Goal: Task Accomplishment & Management: Manage account settings

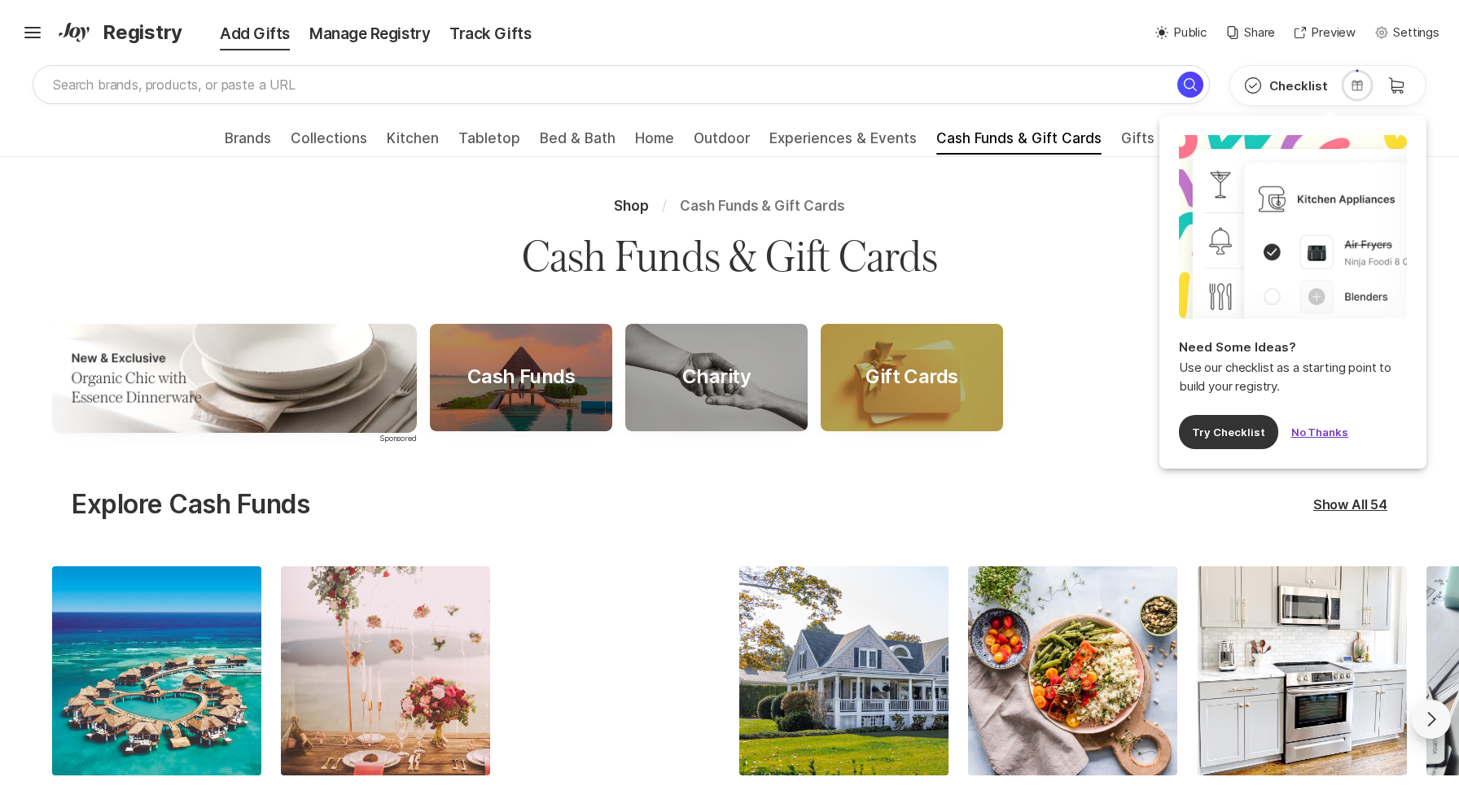
click at [1295, 431] on button "No Thanks" at bounding box center [1320, 432] width 58 height 34
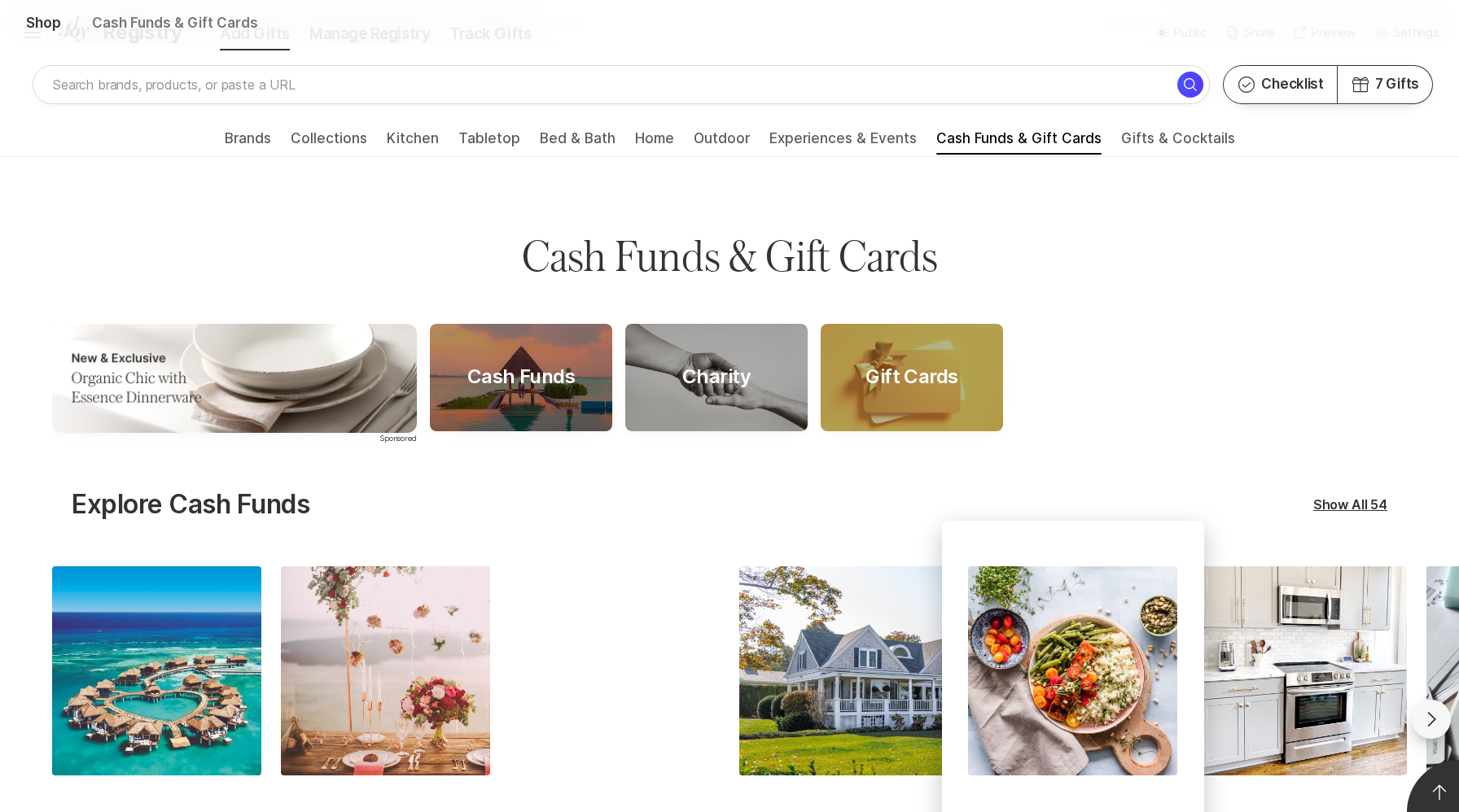
scroll to position [346, 0]
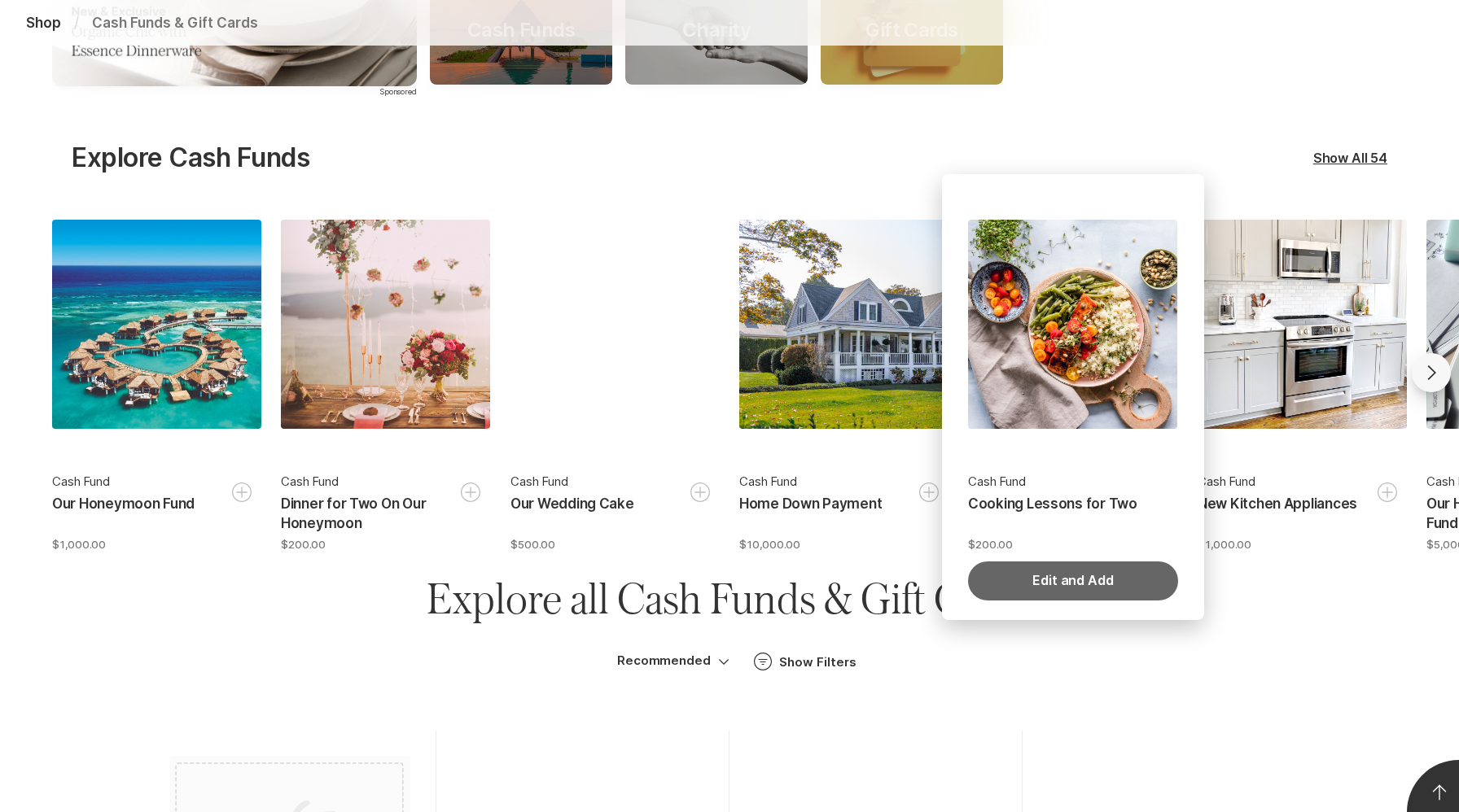
click at [1038, 577] on button "Edit and Add" at bounding box center [1072, 581] width 209 height 39
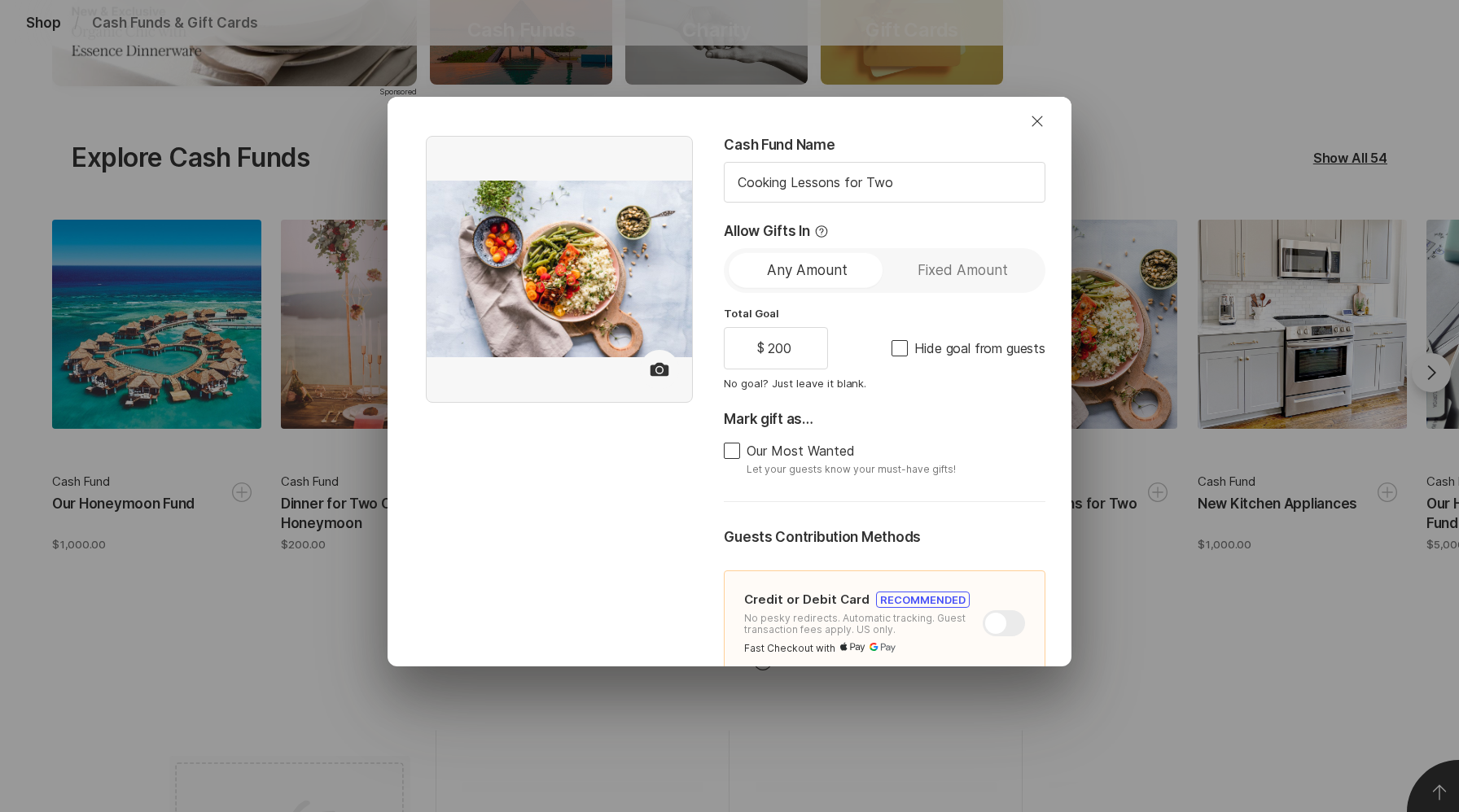
type textarea "x"
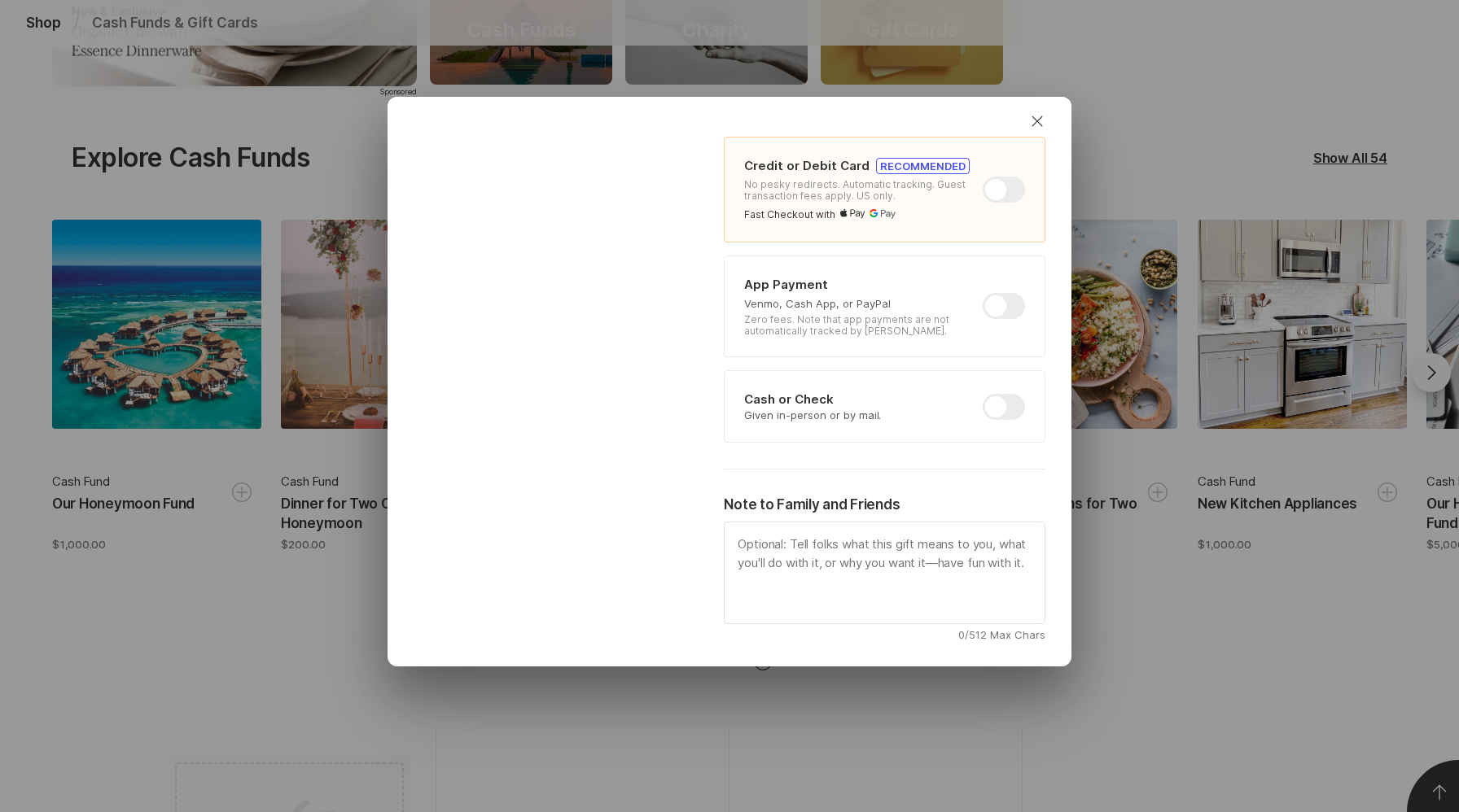
scroll to position [438, 0]
click at [1010, 302] on div at bounding box center [1003, 302] width 43 height 26
click at [983, 290] on input "checkbox" at bounding box center [983, 289] width 1 height 1
checkbox input "true"
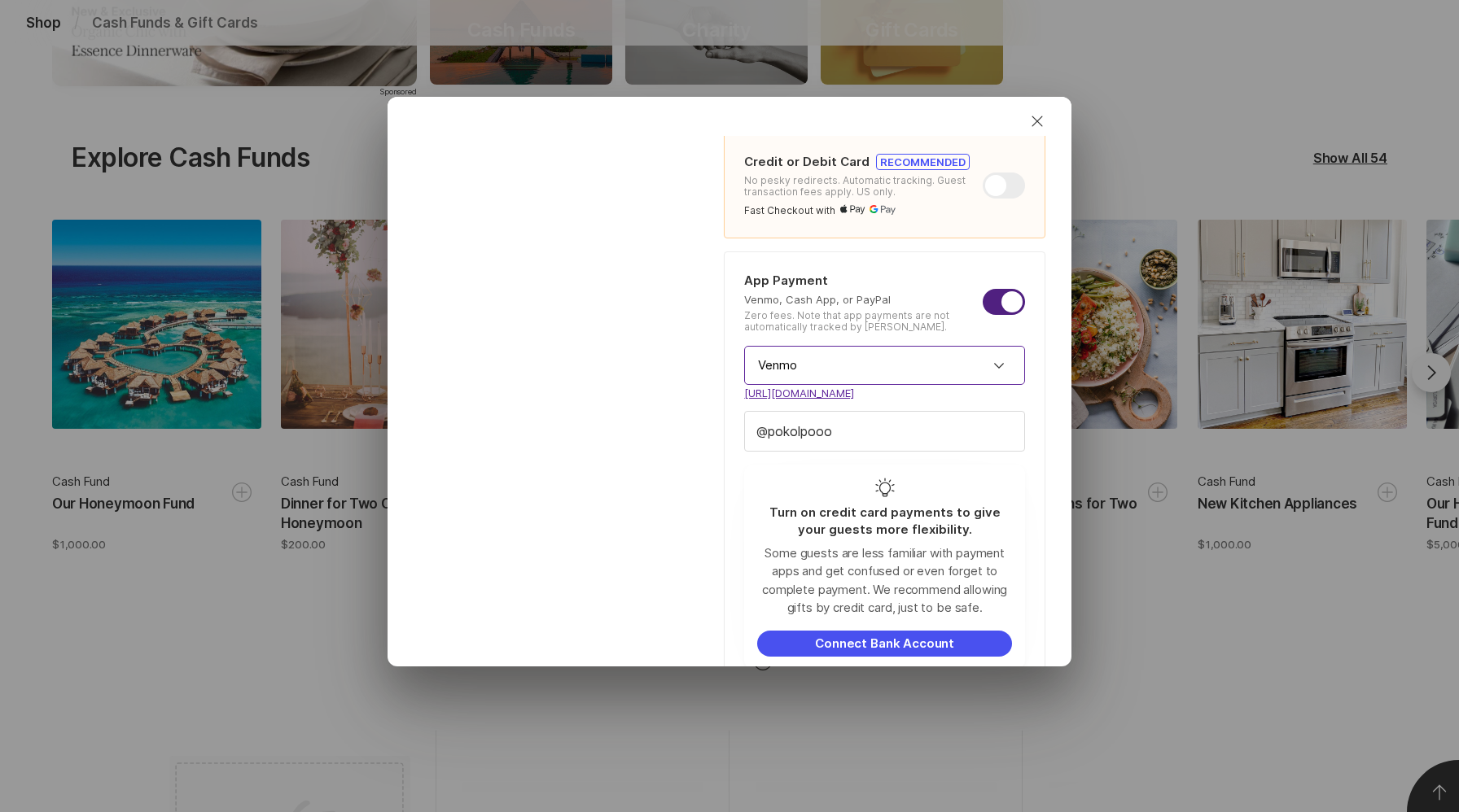
click at [956, 366] on input "Venmo" at bounding box center [885, 365] width 281 height 39
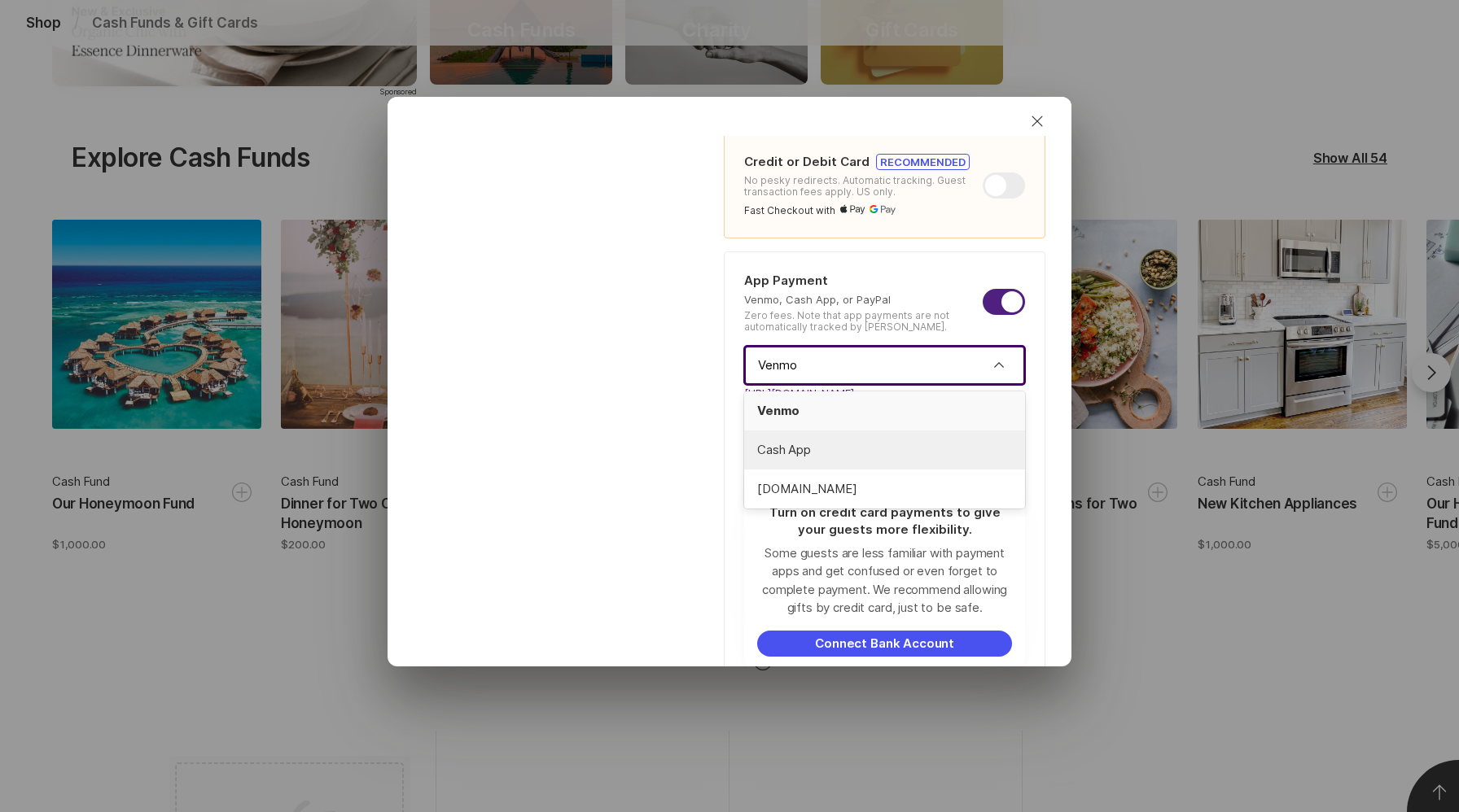
click at [893, 445] on span "Cash App" at bounding box center [885, 450] width 255 height 18
type textarea "x"
type input "Cash App"
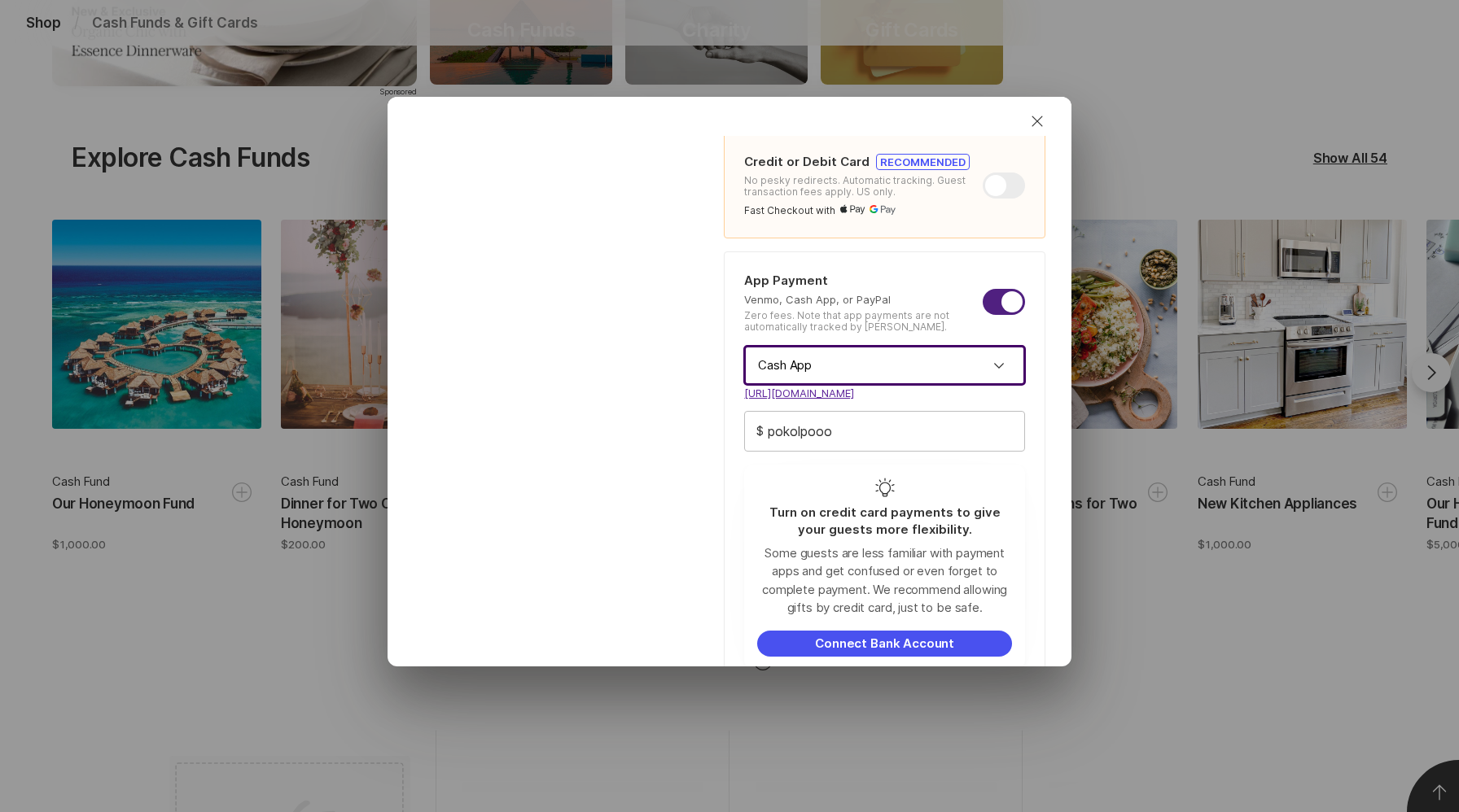
click at [888, 431] on input "pokolpooo" at bounding box center [885, 431] width 279 height 39
drag, startPoint x: 888, startPoint y: 431, endPoint x: 771, endPoint y: 426, distance: 117.1
click at [771, 426] on div "pokolpooo $" at bounding box center [885, 431] width 281 height 41
type textarea "x"
type input "p"
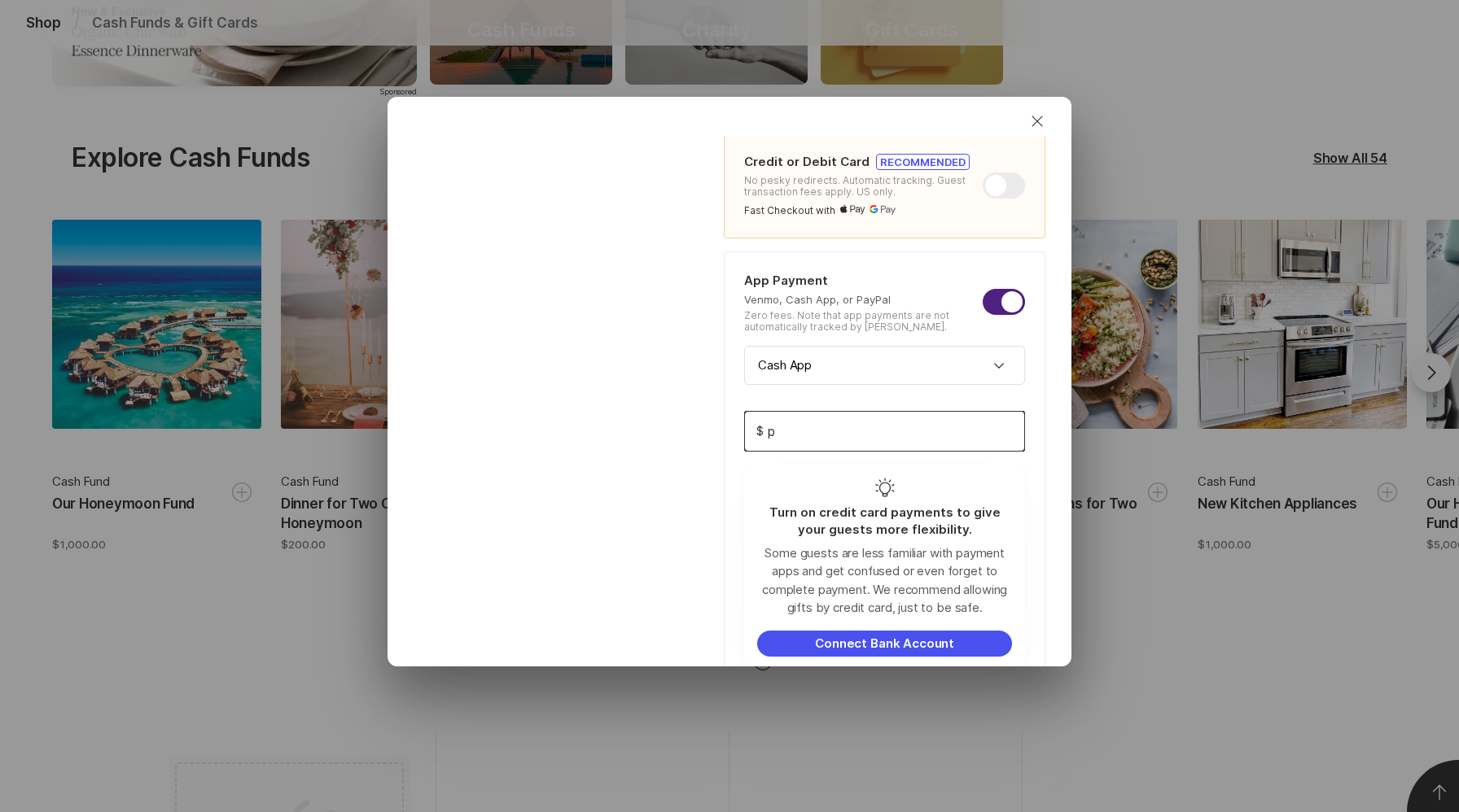
type textarea "x"
type input "pp"
type textarea "x"
type input "ppp"
type textarea "x"
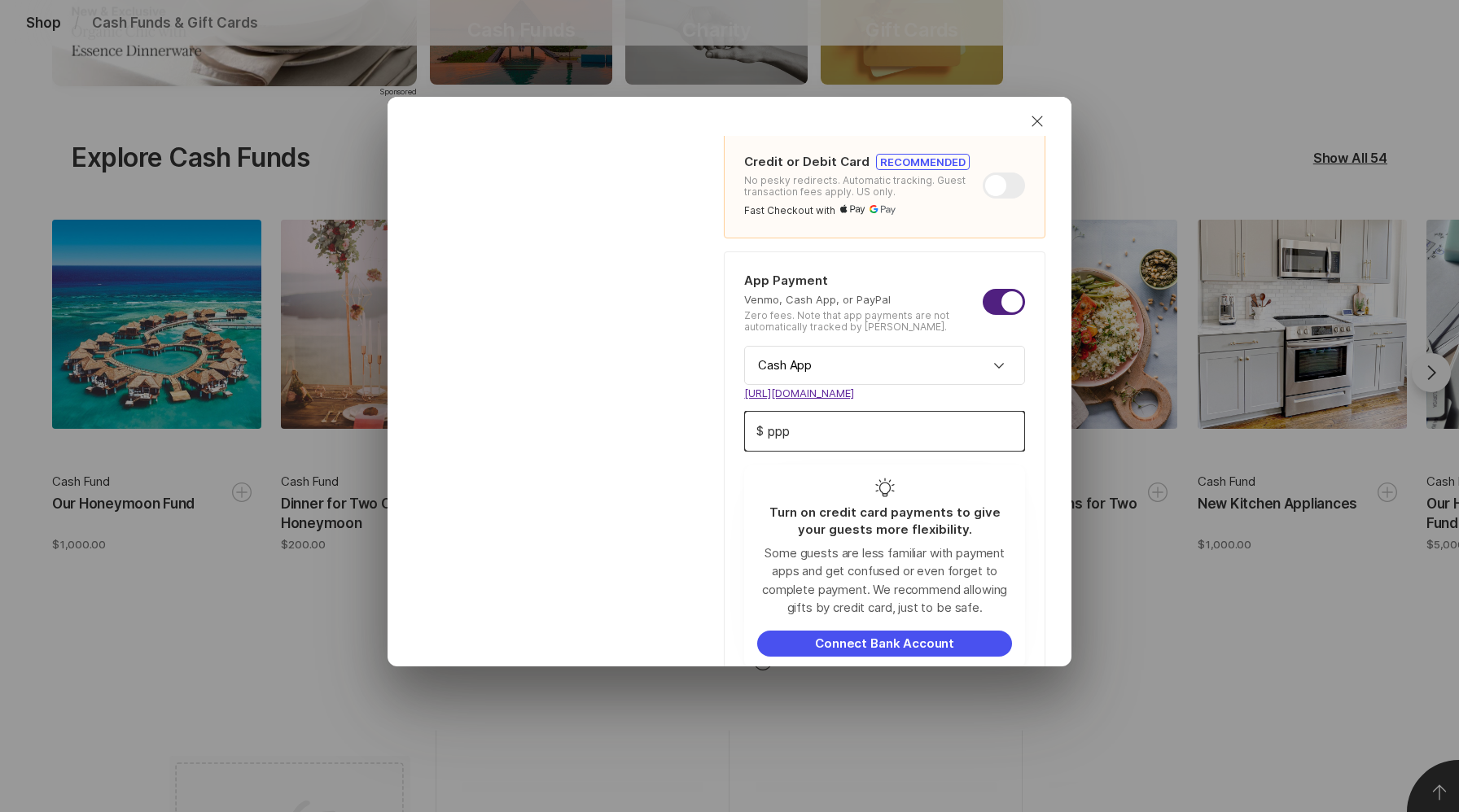
type input "pppp"
type textarea "x"
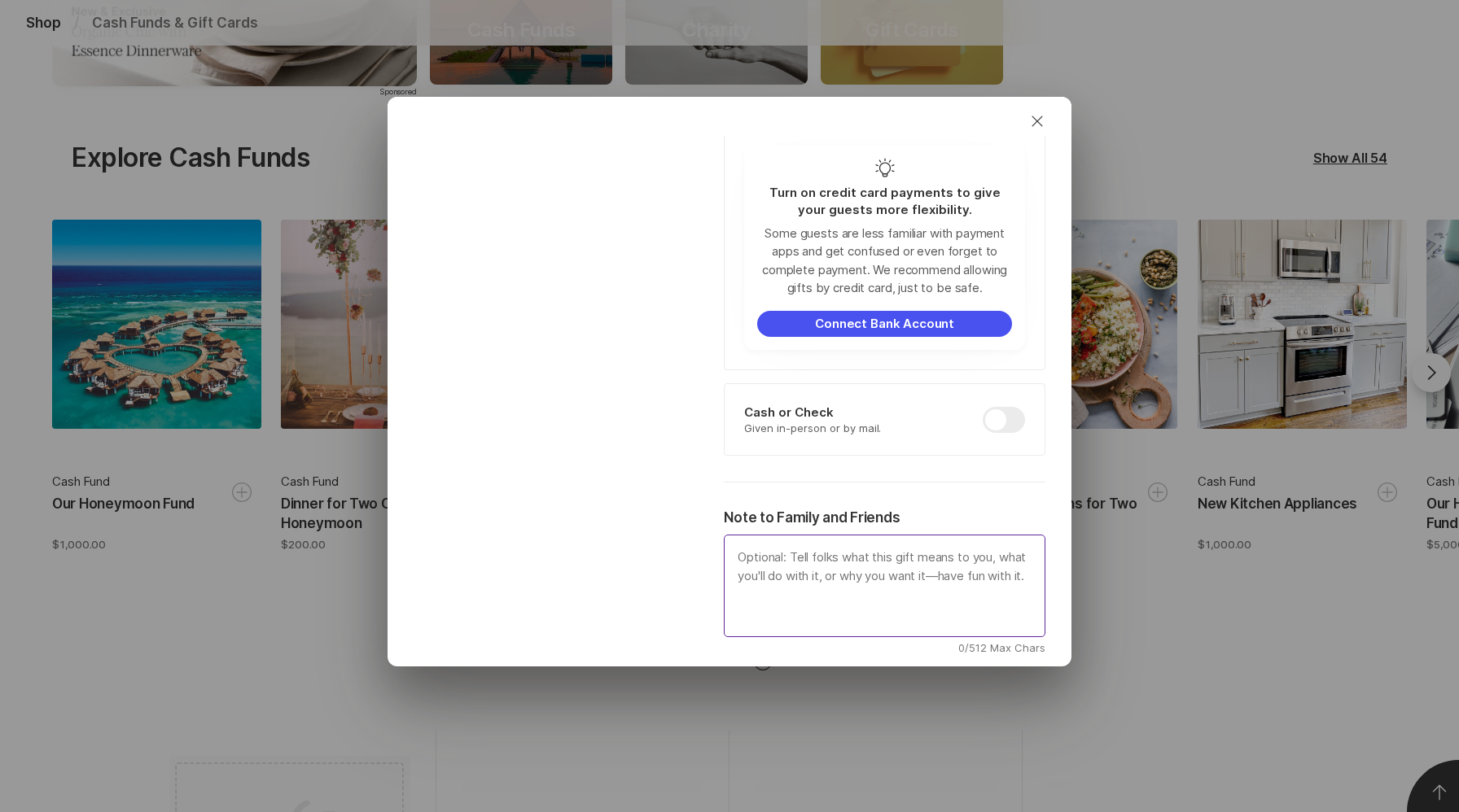
scroll to position [838, 0]
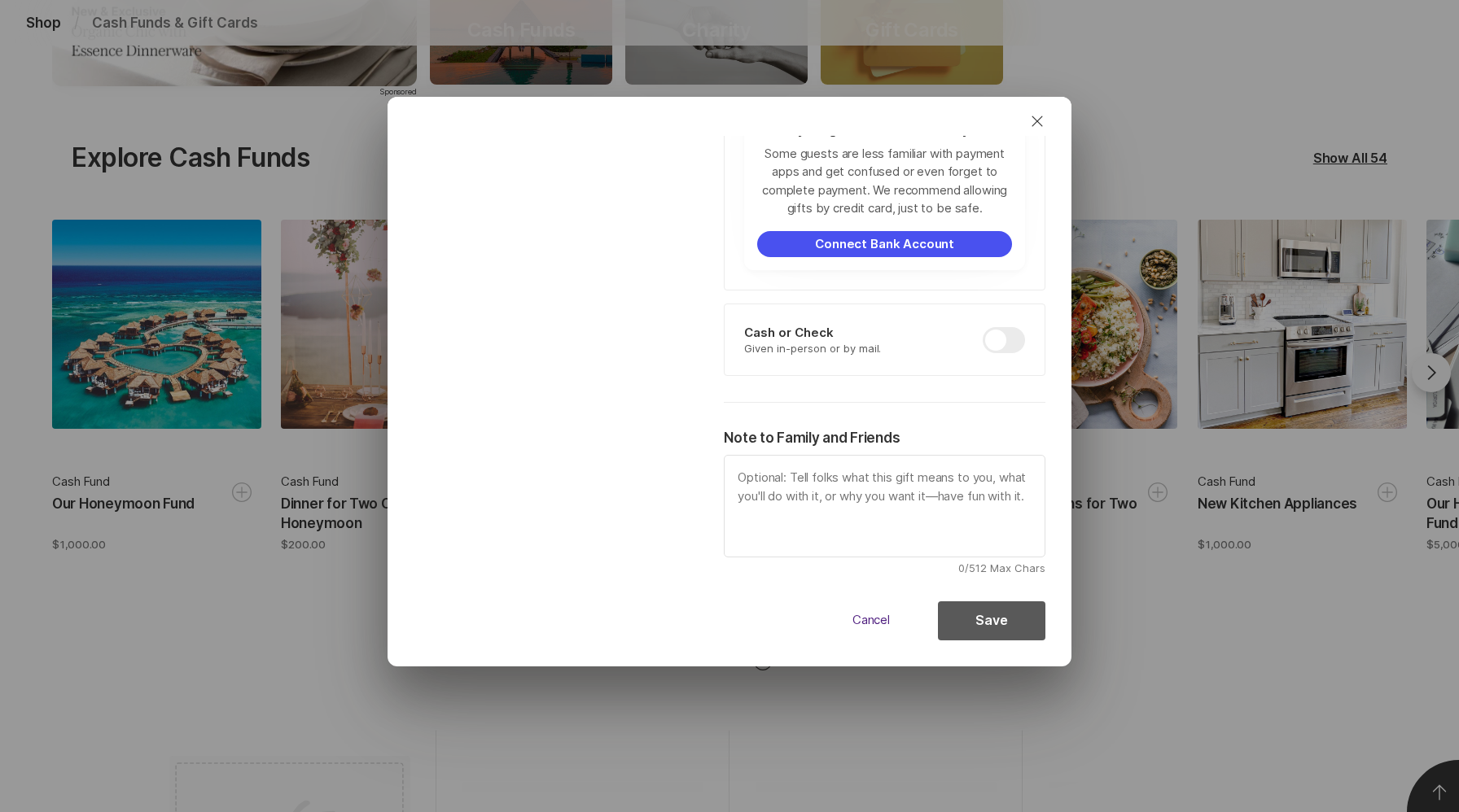
type input "pppp"
click at [976, 623] on button "Save" at bounding box center [991, 620] width 107 height 39
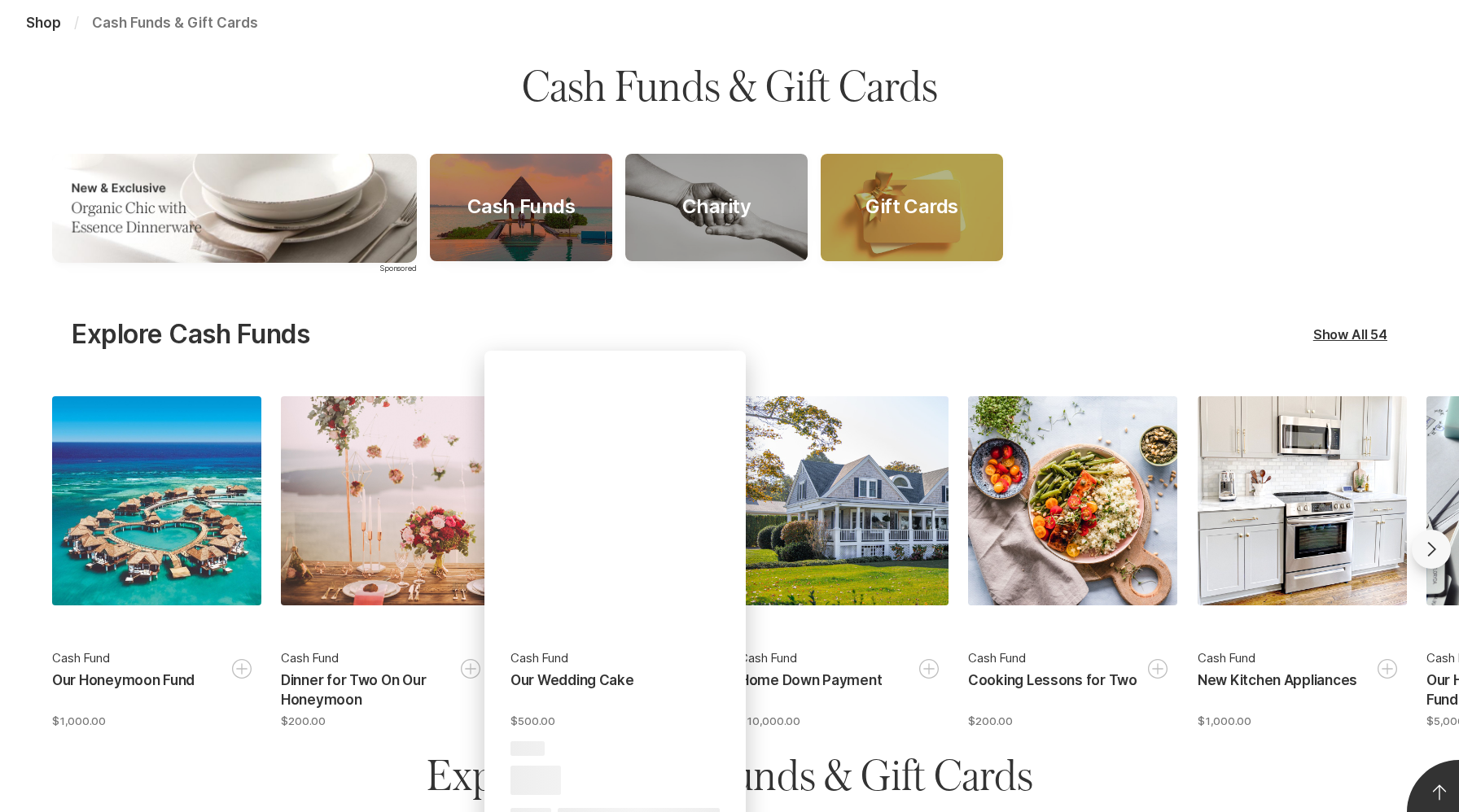
scroll to position [235, 0]
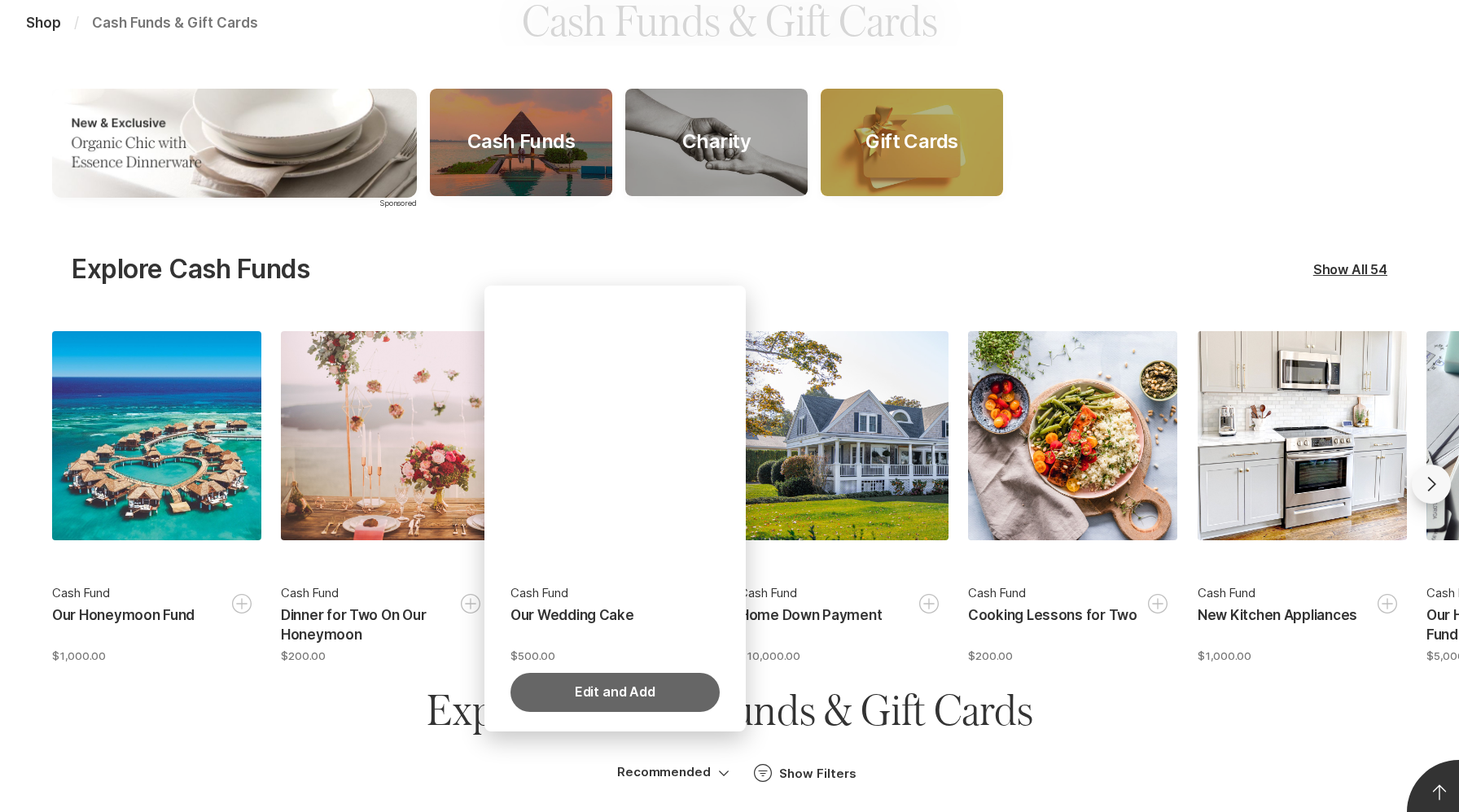
click at [599, 687] on button "Edit and Add" at bounding box center [615, 693] width 209 height 39
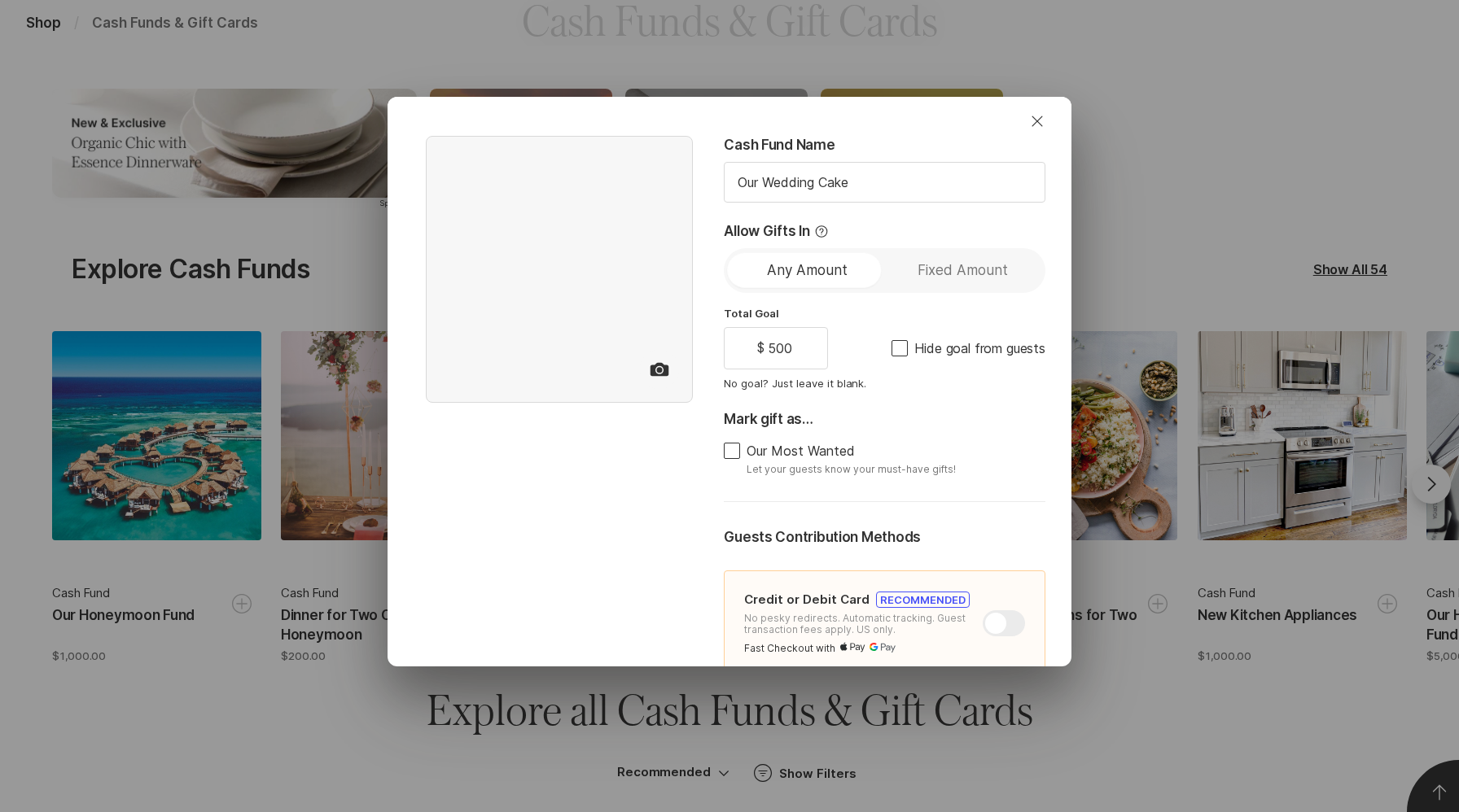
type textarea "x"
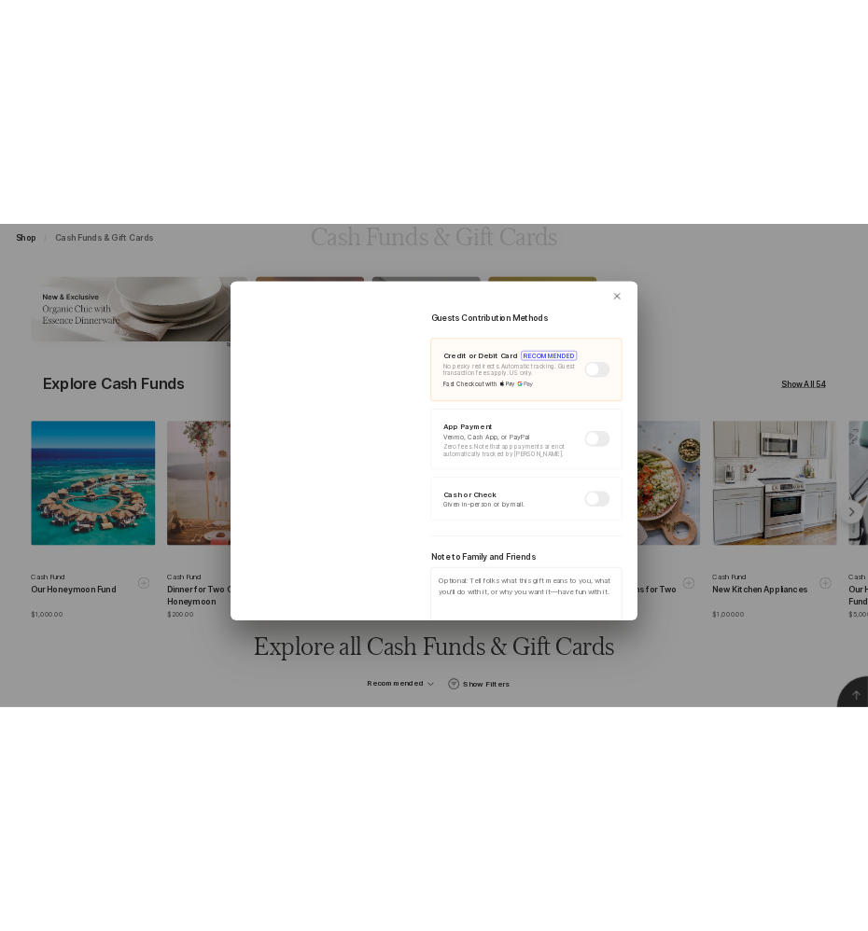
scroll to position [441, 0]
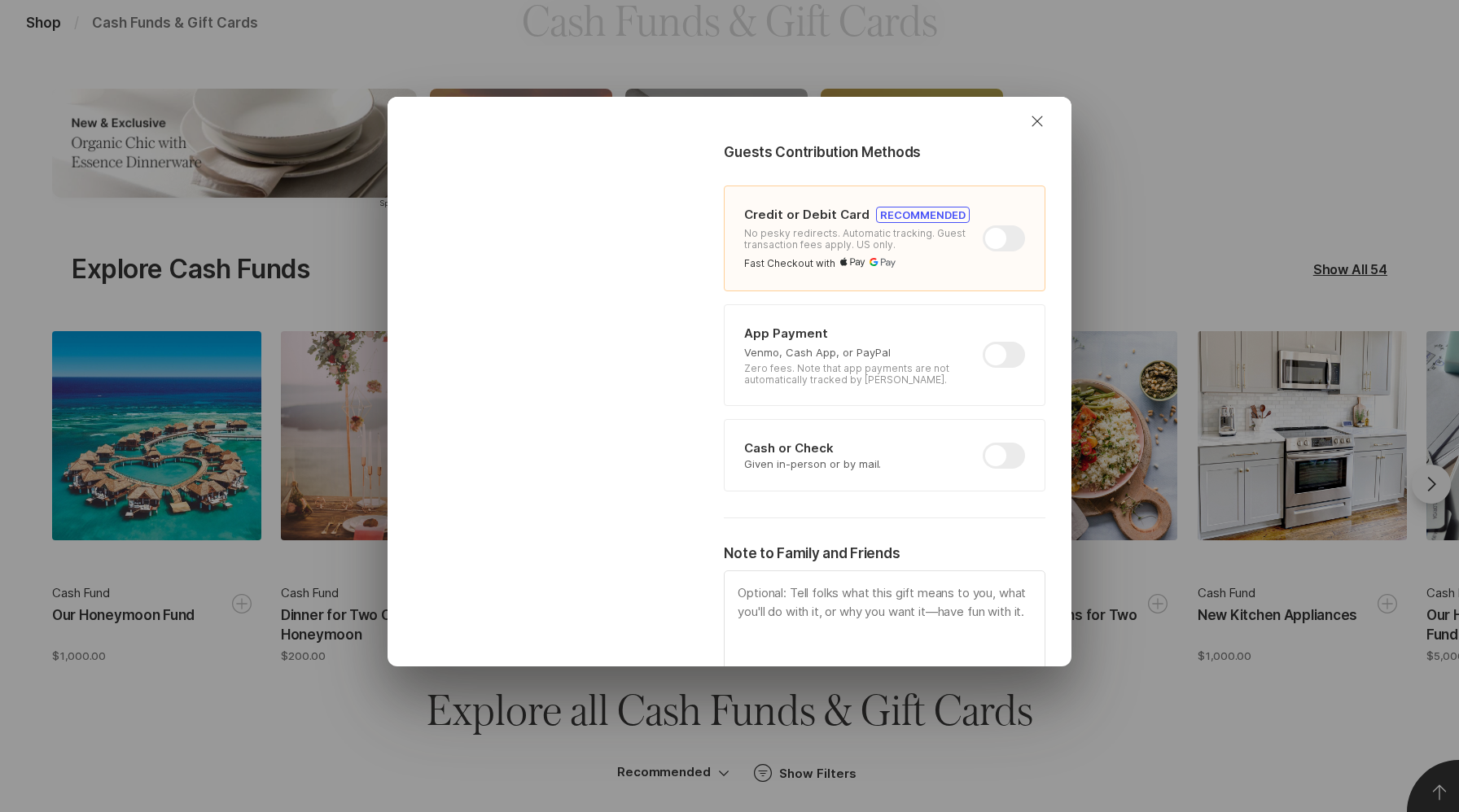
click at [1006, 358] on div at bounding box center [1003, 355] width 43 height 26
click at [983, 343] on input "checkbox" at bounding box center [983, 342] width 1 height 1
checkbox input "true"
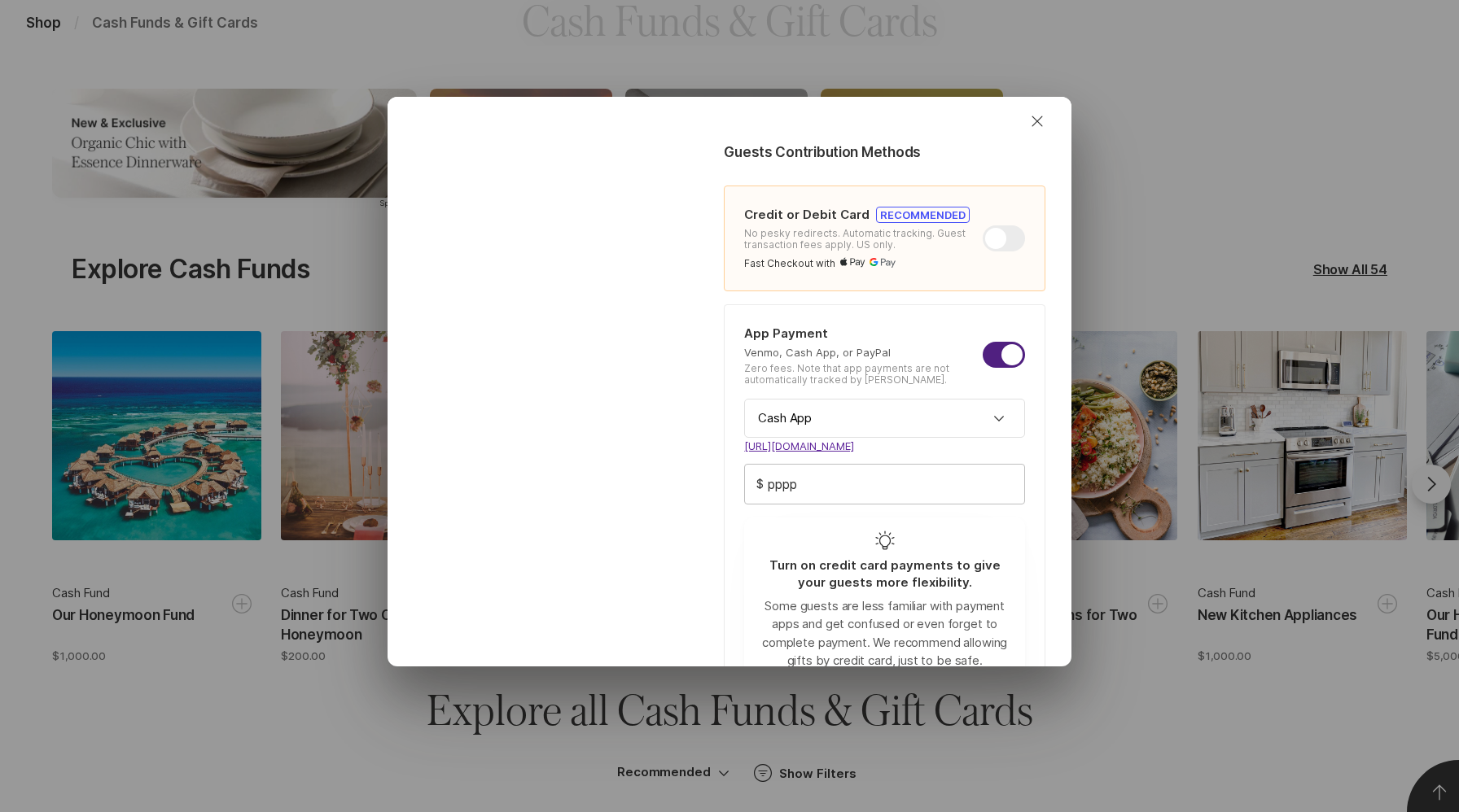
click at [867, 484] on input "pppp" at bounding box center [885, 484] width 279 height 39
type textarea "x"
type input "p"
type textarea "x"
type input "op"
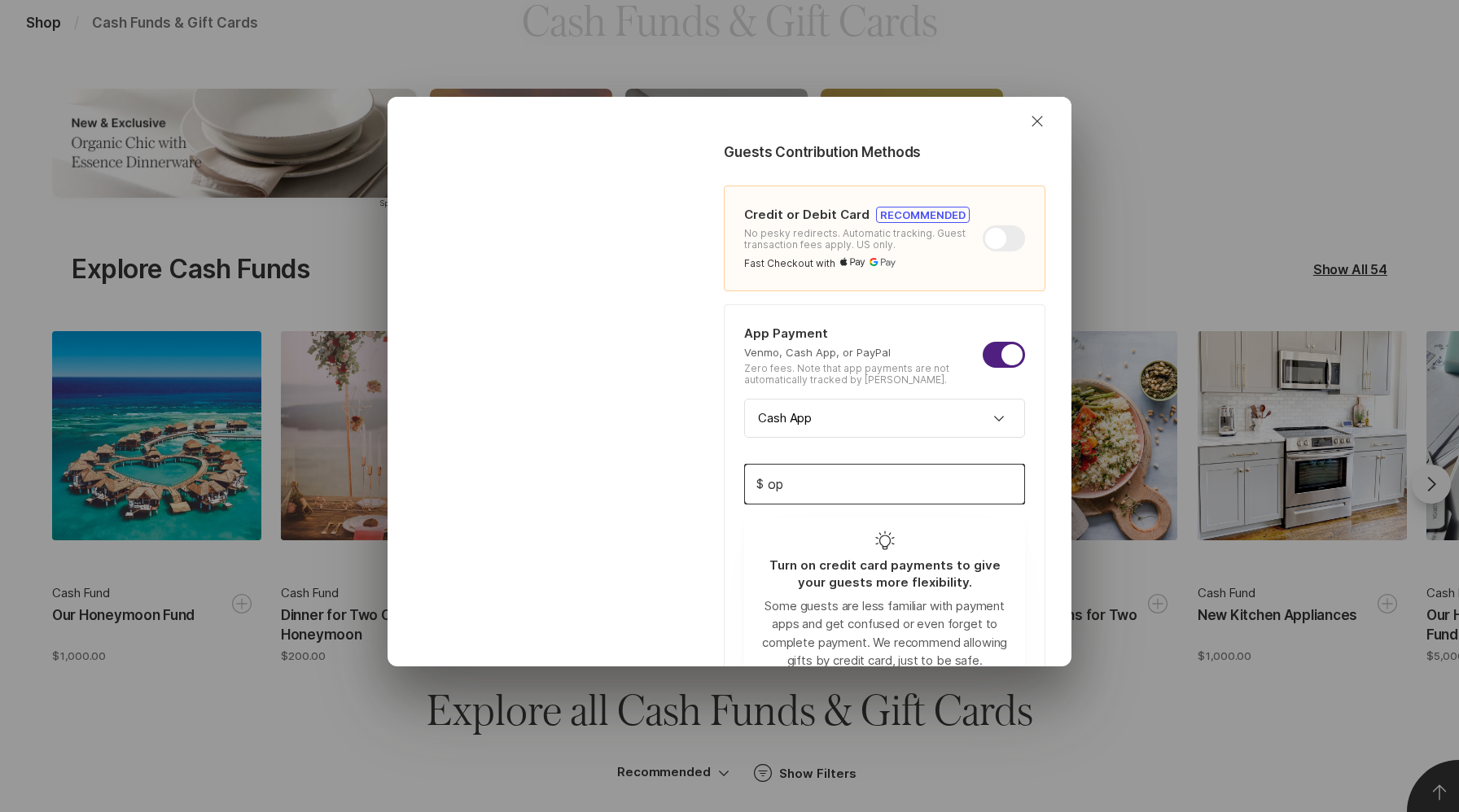
type textarea "x"
type input "op"
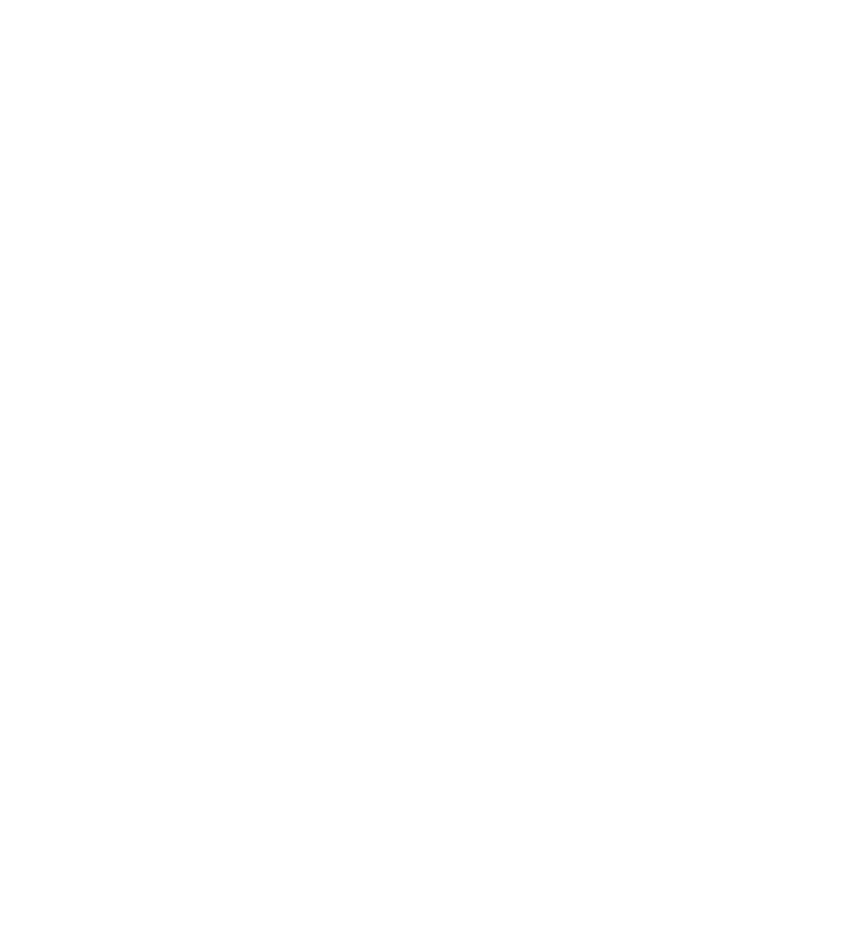
scroll to position [0, 0]
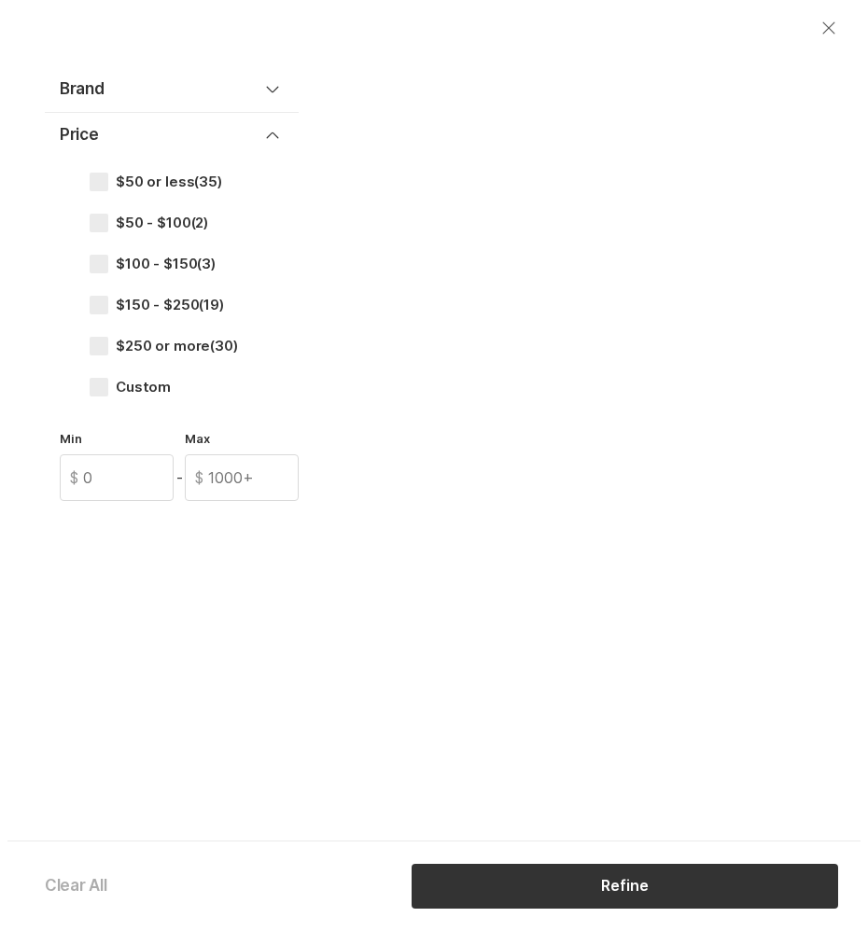
click at [825, 24] on icon "Close" at bounding box center [828, 27] width 12 height 12
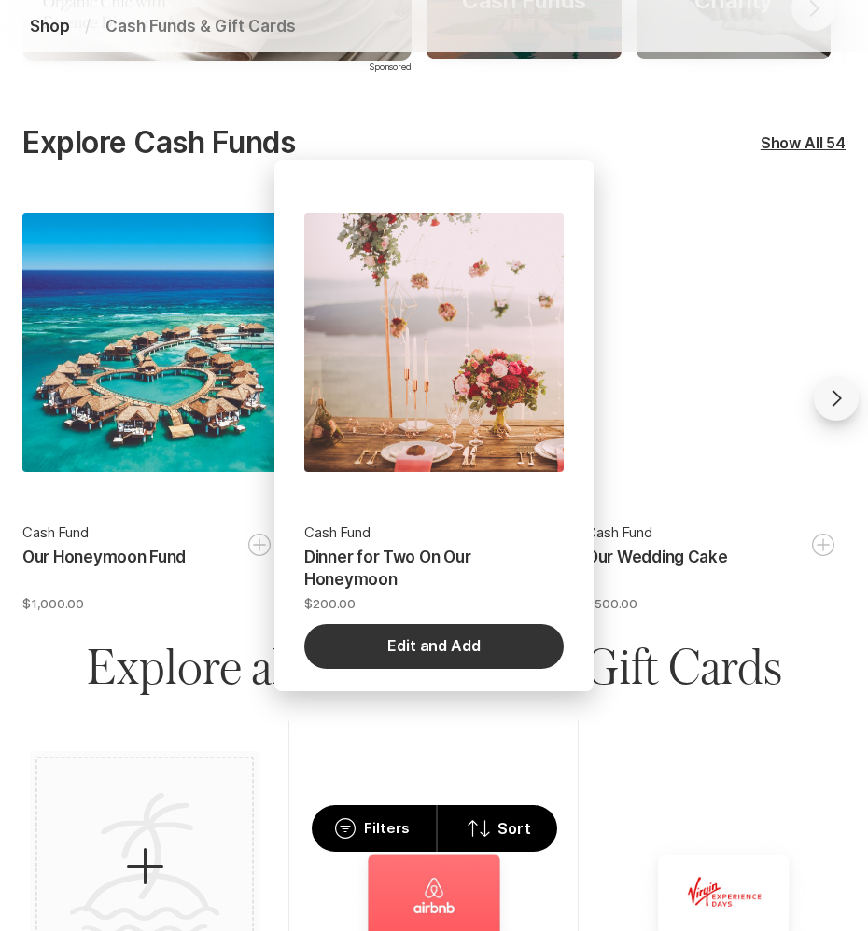
scroll to position [424, 0]
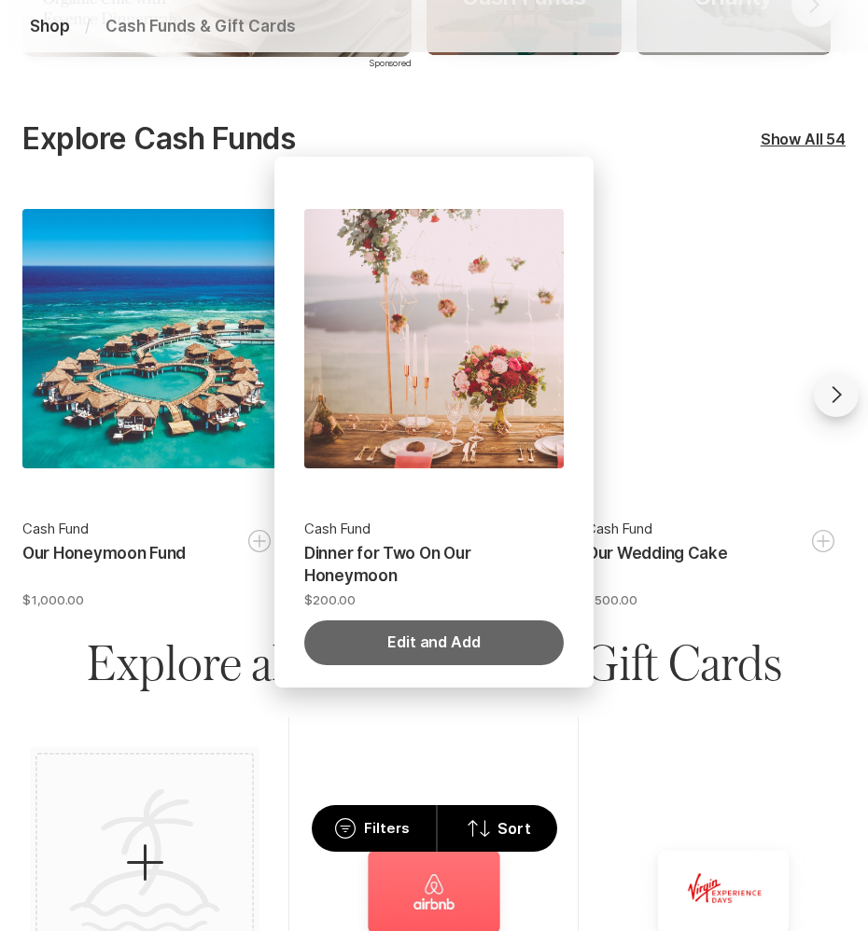
click at [461, 625] on button "Edit and Add" at bounding box center [433, 642] width 259 height 45
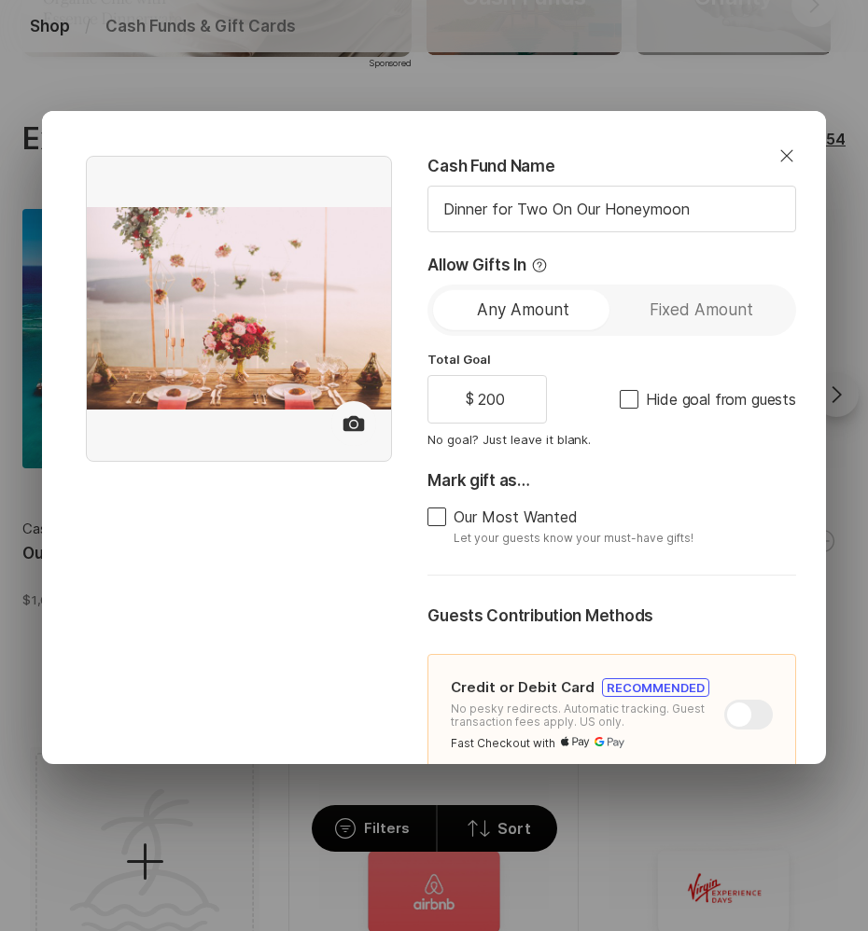
type textarea "x"
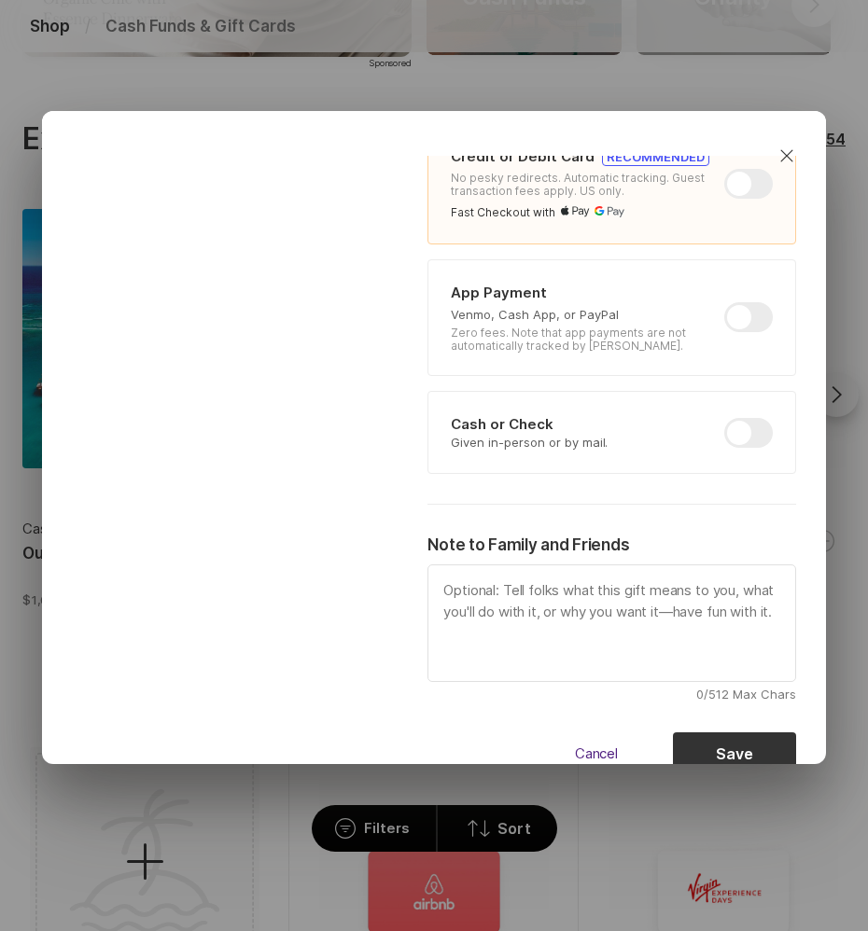
scroll to position [522, 0]
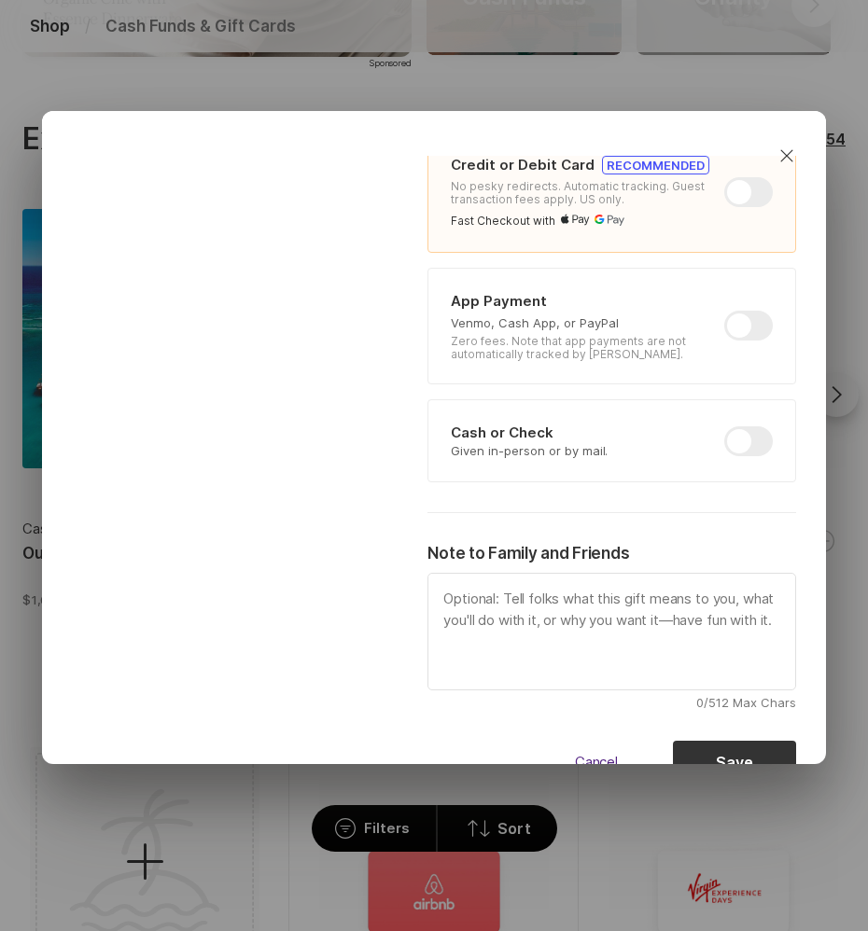
click at [760, 340] on div at bounding box center [748, 326] width 49 height 30
click at [725, 312] on input "checkbox" at bounding box center [724, 311] width 1 height 1
checkbox input "true"
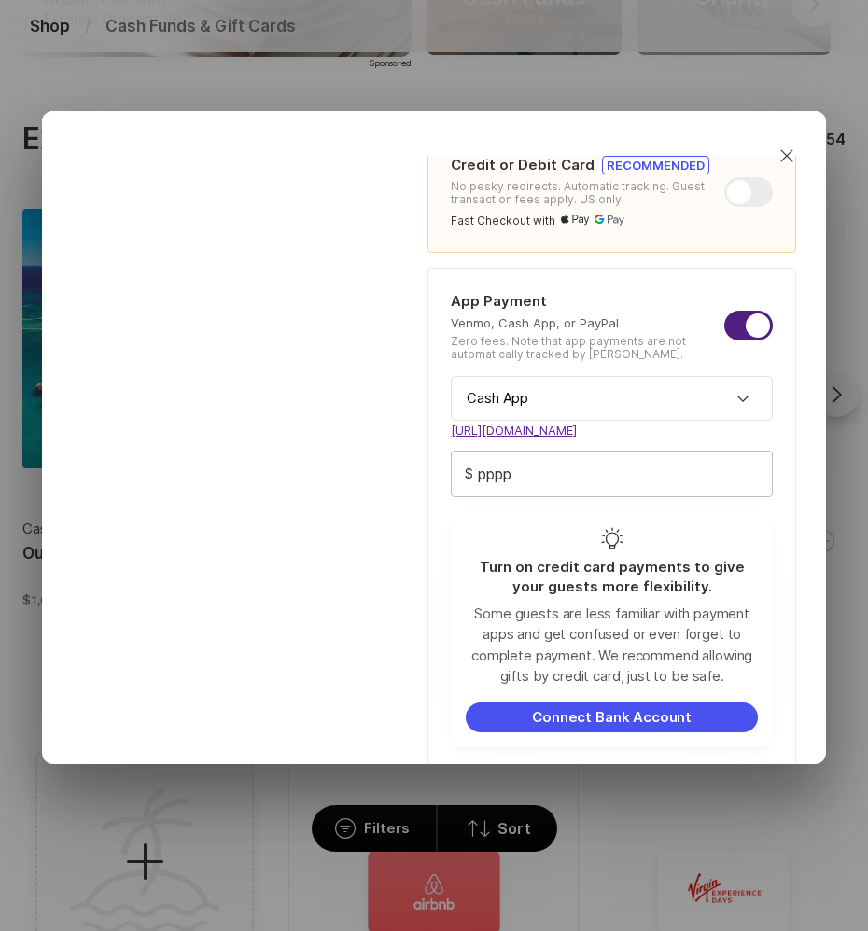
click at [659, 478] on input "pppp" at bounding box center [612, 474] width 320 height 45
type textarea "x"
type input "p"
type textarea "x"
type input "lklk"
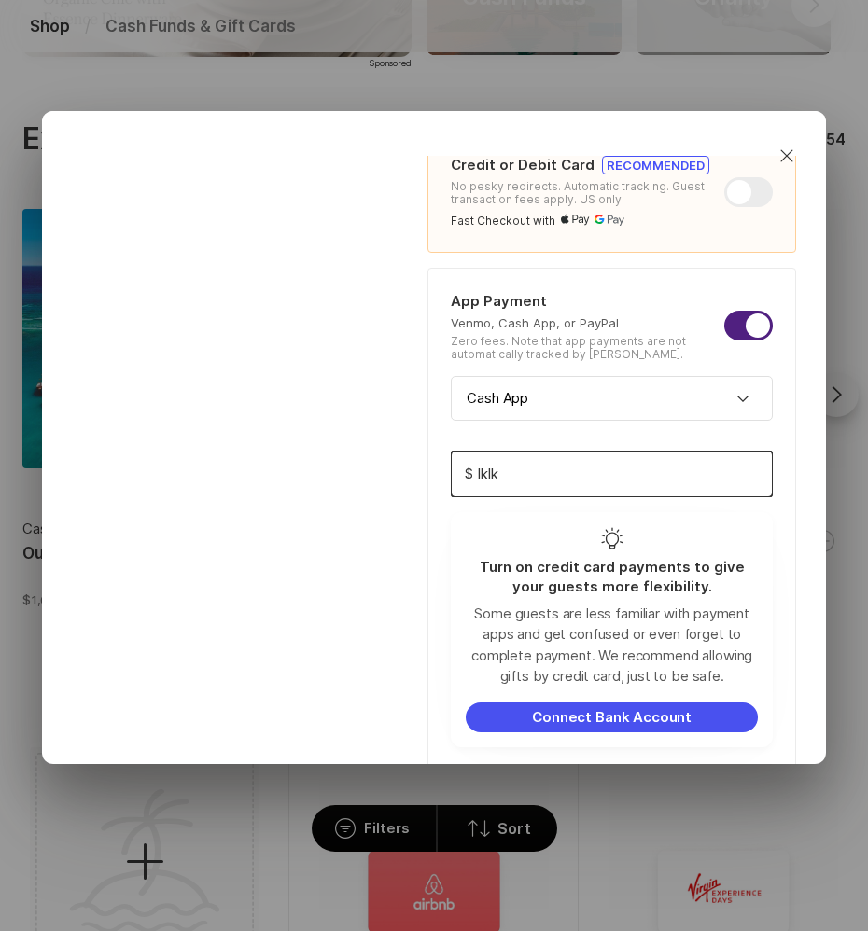
type textarea "x"
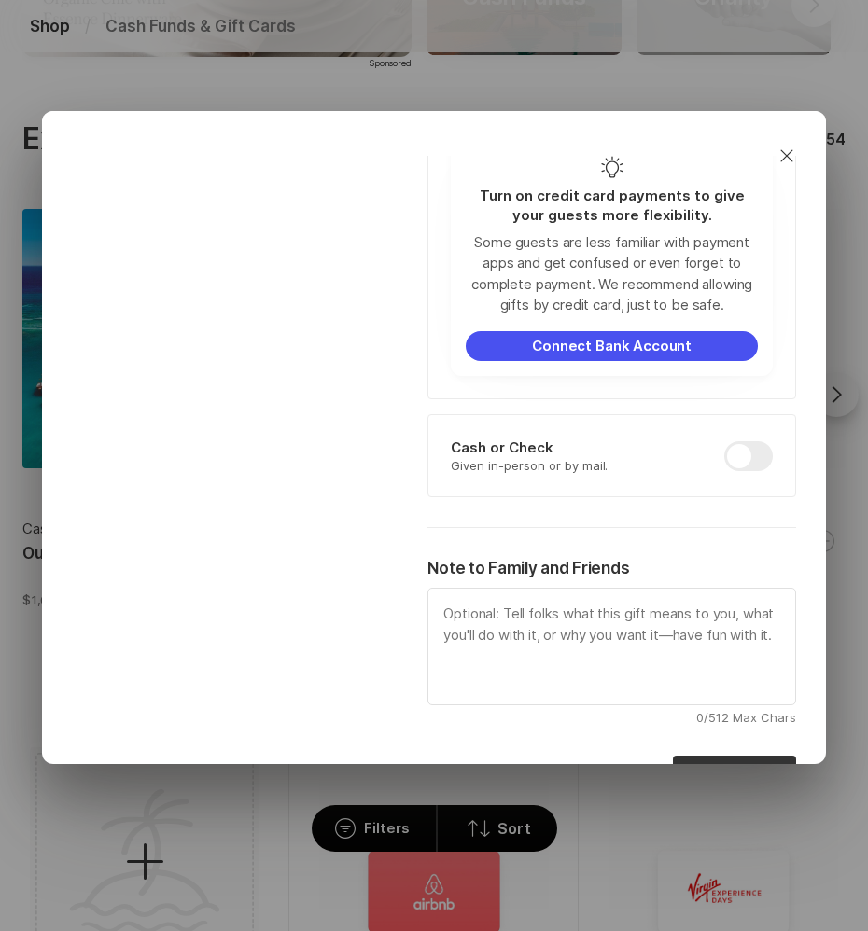
scroll to position [925, 0]
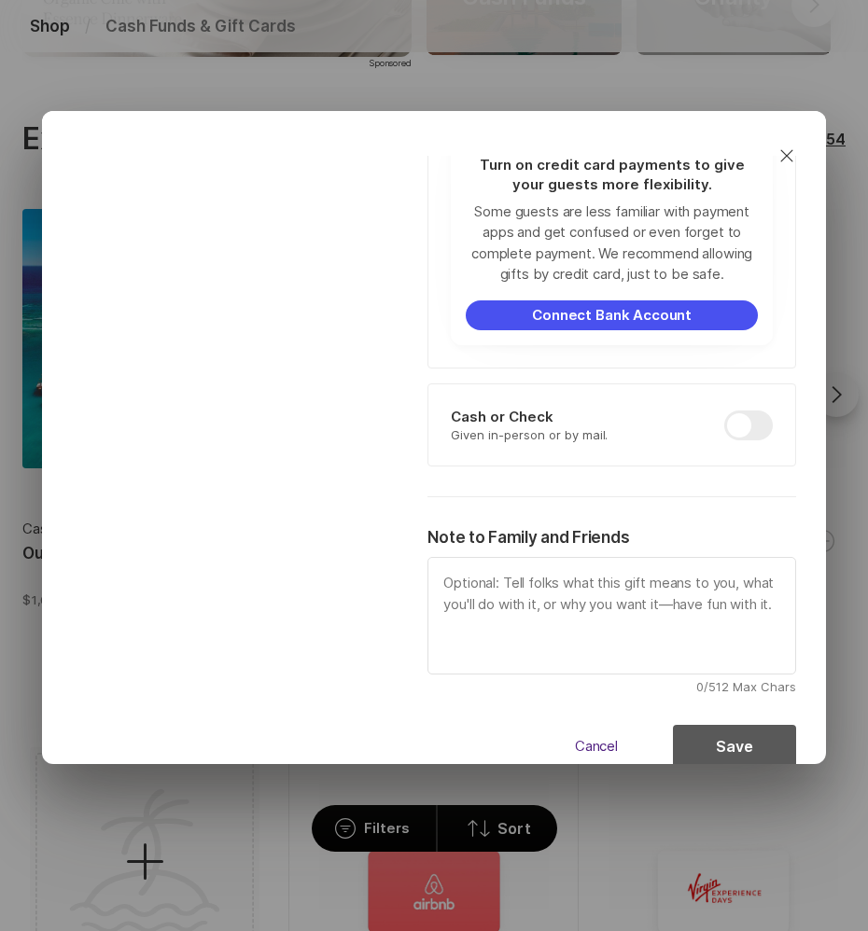
type input "lklk"
click at [705, 749] on button "Save" at bounding box center [734, 747] width 123 height 45
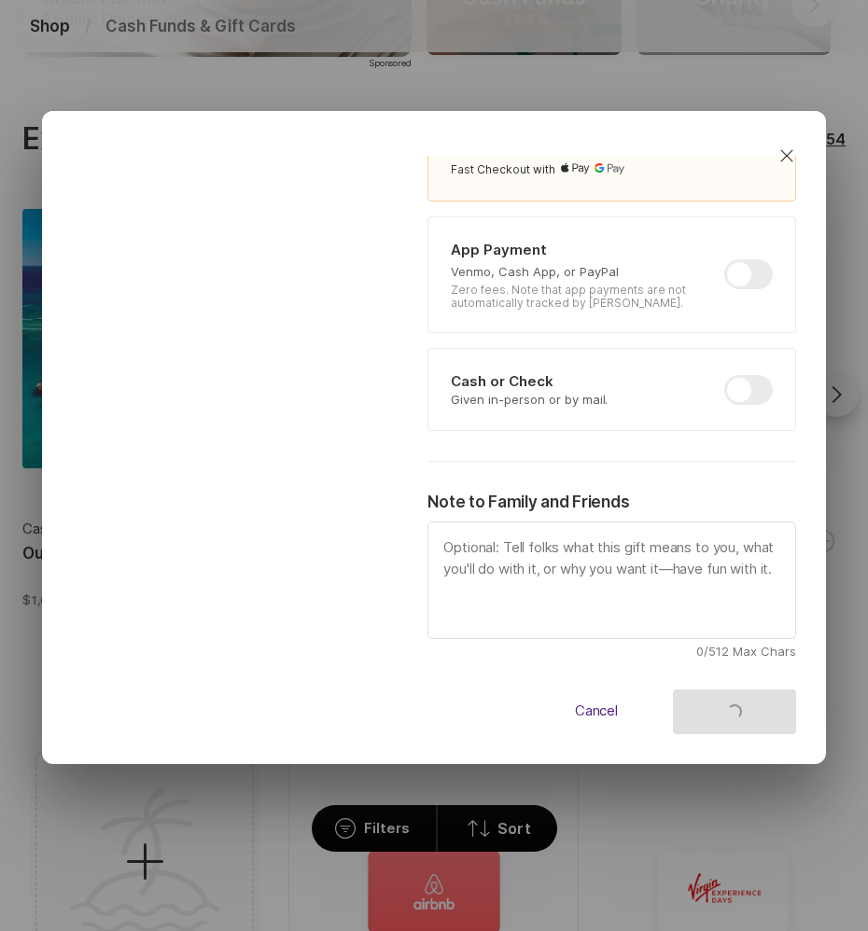
type textarea "x"
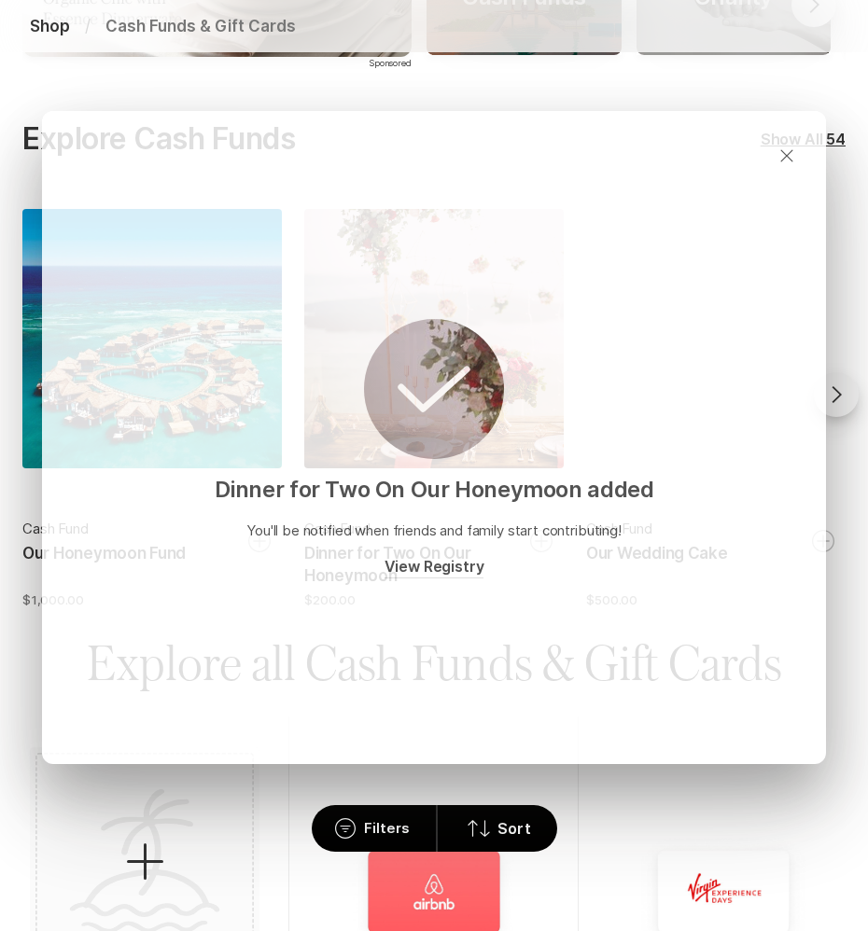
scroll to position [0, 0]
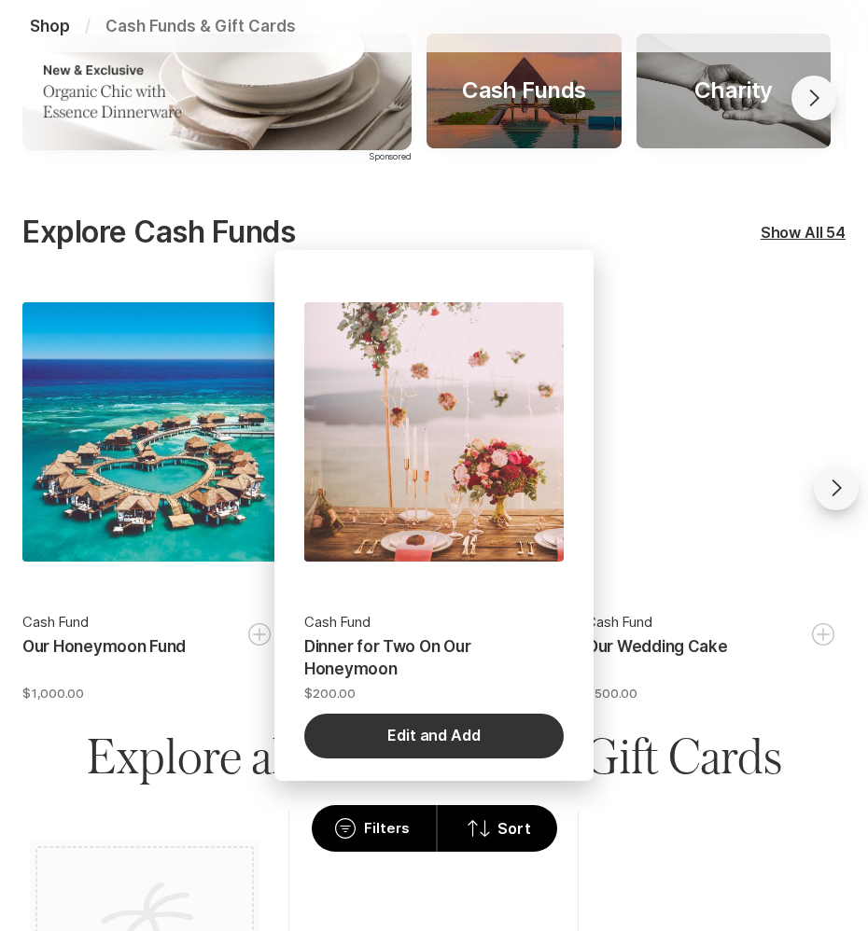
scroll to position [331, 0]
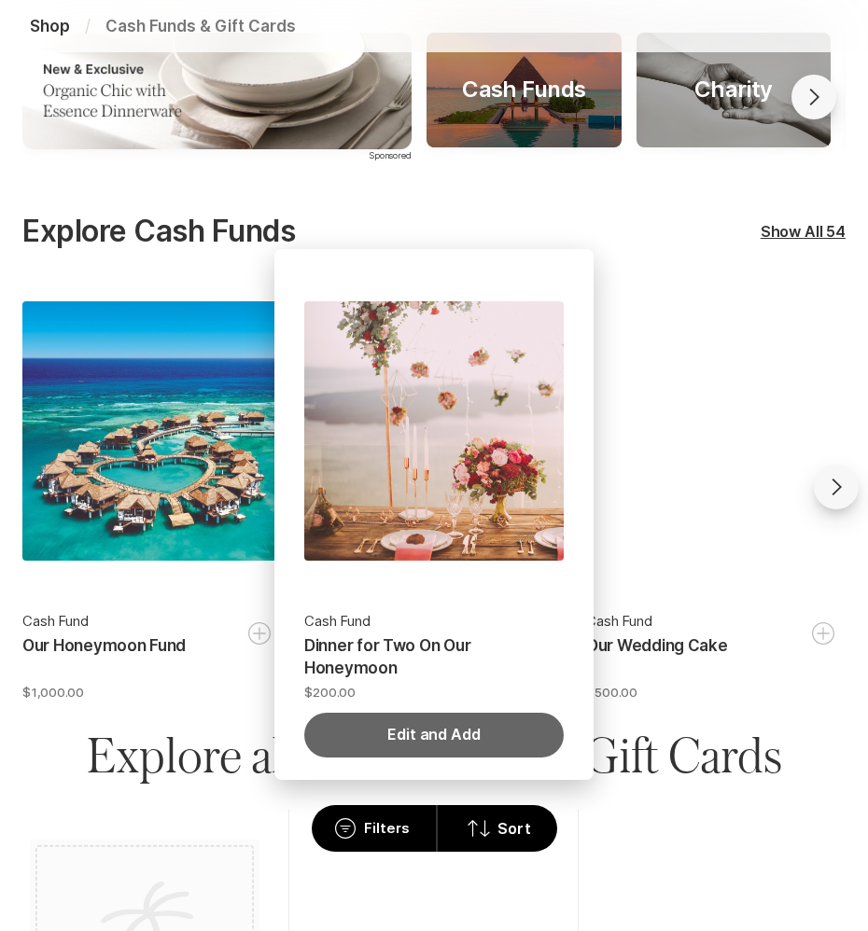
click at [412, 739] on button "Edit and Add" at bounding box center [433, 735] width 259 height 45
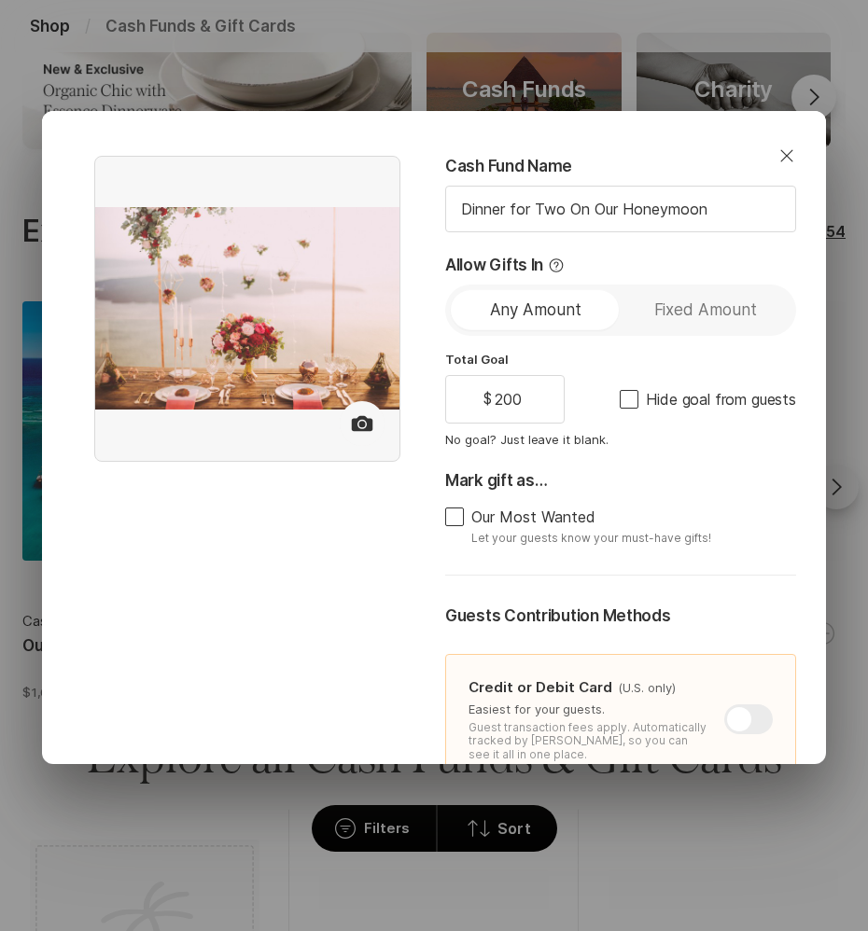
type textarea "x"
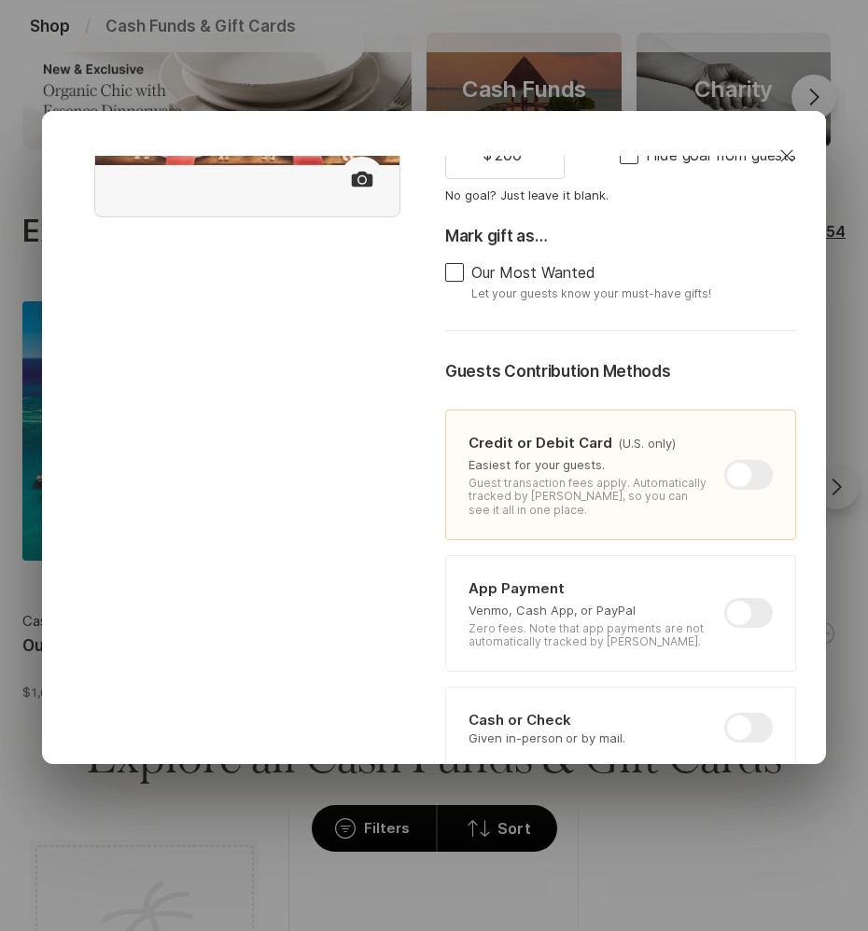
scroll to position [299, 0]
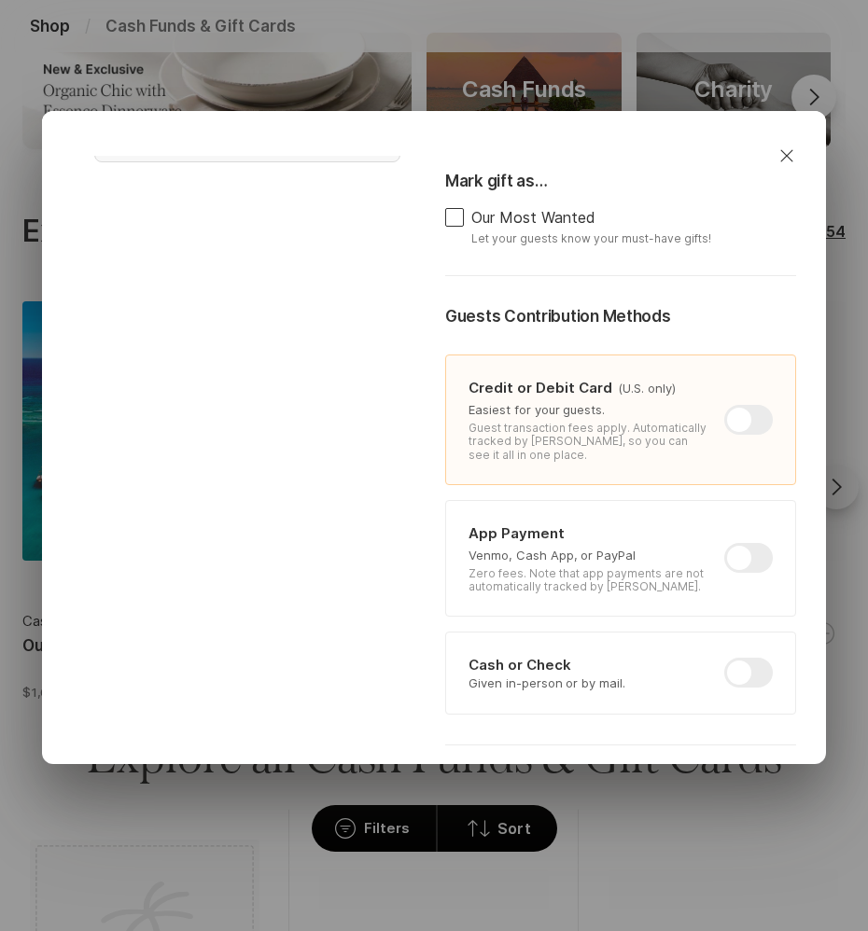
click at [739, 553] on div at bounding box center [748, 558] width 49 height 30
click at [725, 544] on input "checkbox" at bounding box center [724, 543] width 1 height 1
checkbox input "true"
type textarea "x"
click at [593, 690] on input "lklk" at bounding box center [620, 706] width 302 height 45
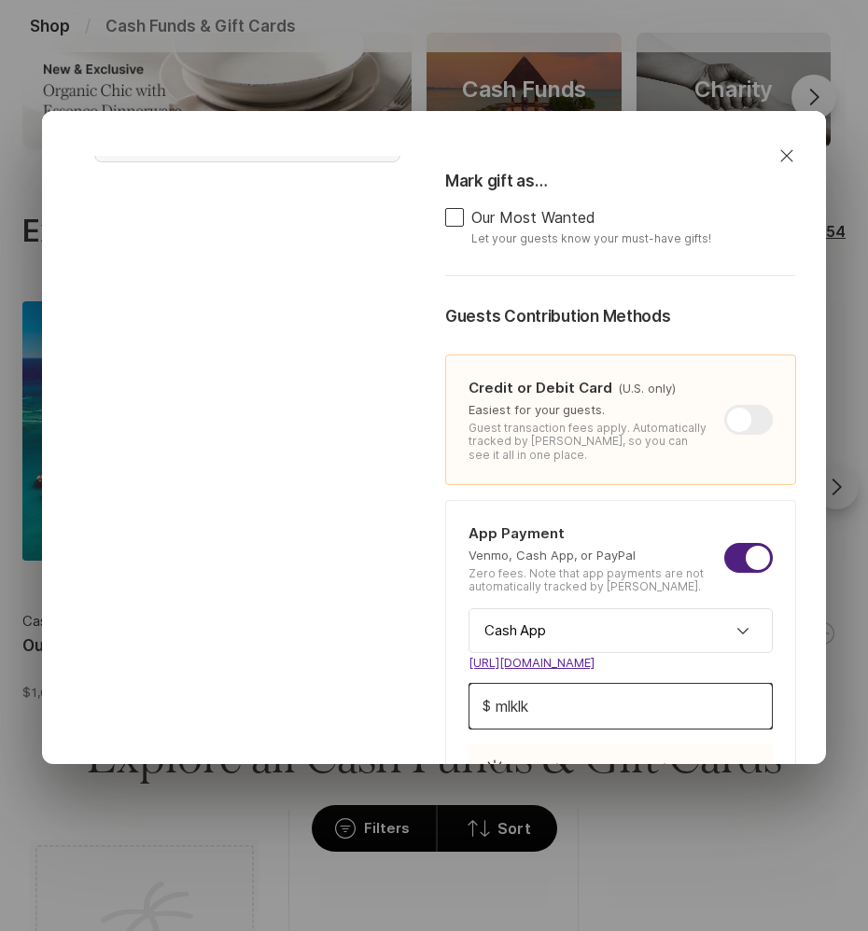
type input "mmlklk"
type textarea "x"
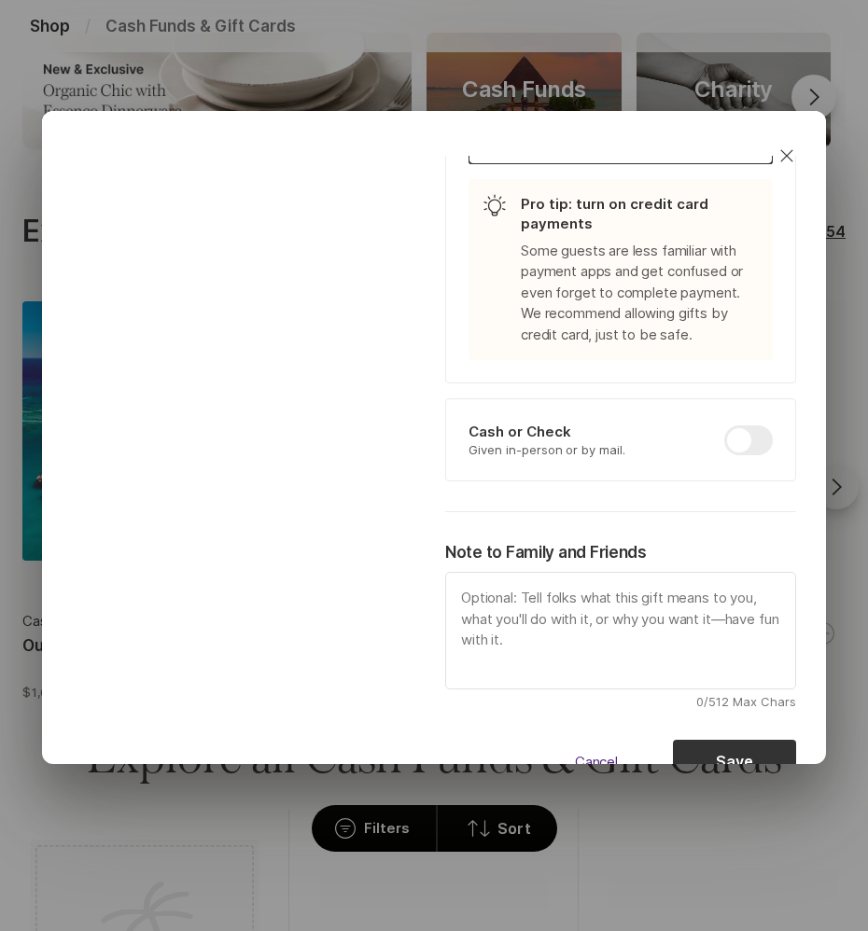
scroll to position [915, 0]
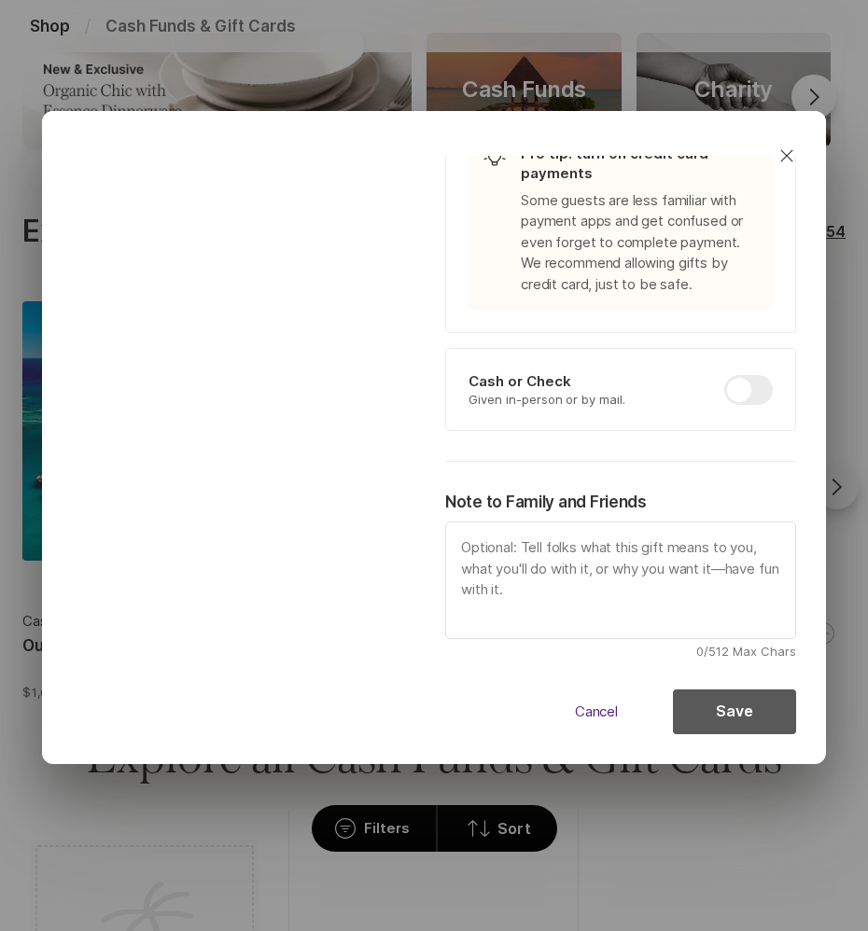
type input "mmlklk"
click at [746, 709] on button "Save" at bounding box center [734, 711] width 123 height 45
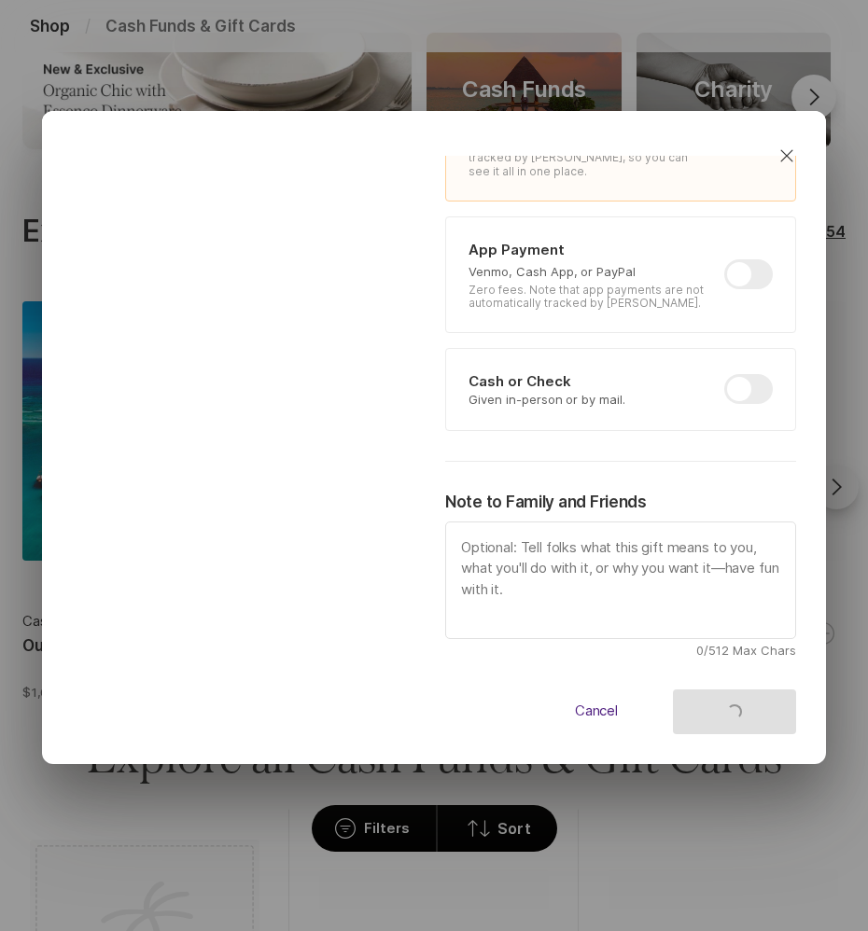
type textarea "x"
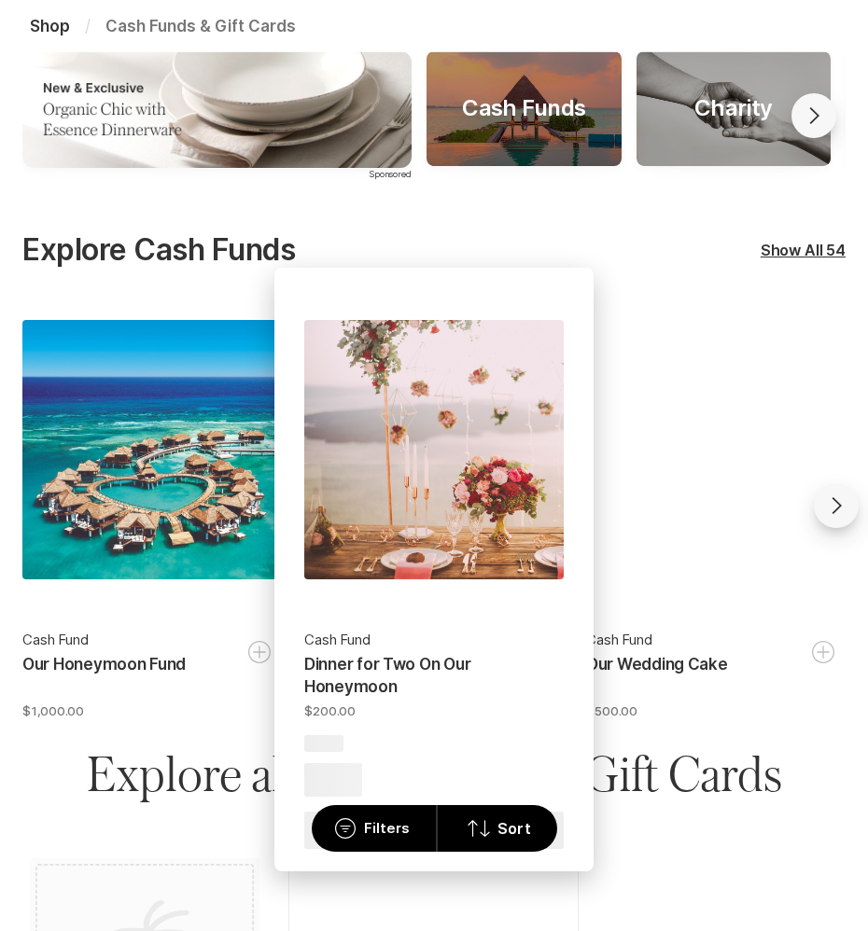
scroll to position [316, 0]
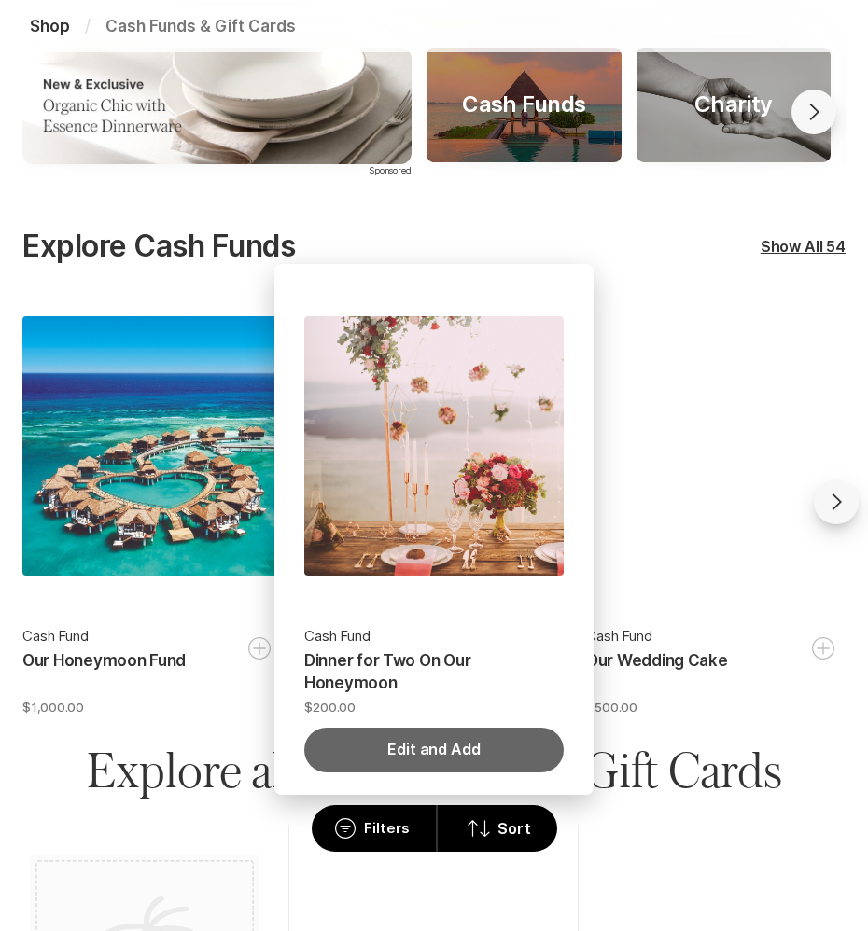
click at [457, 749] on button "Edit and Add" at bounding box center [433, 750] width 259 height 45
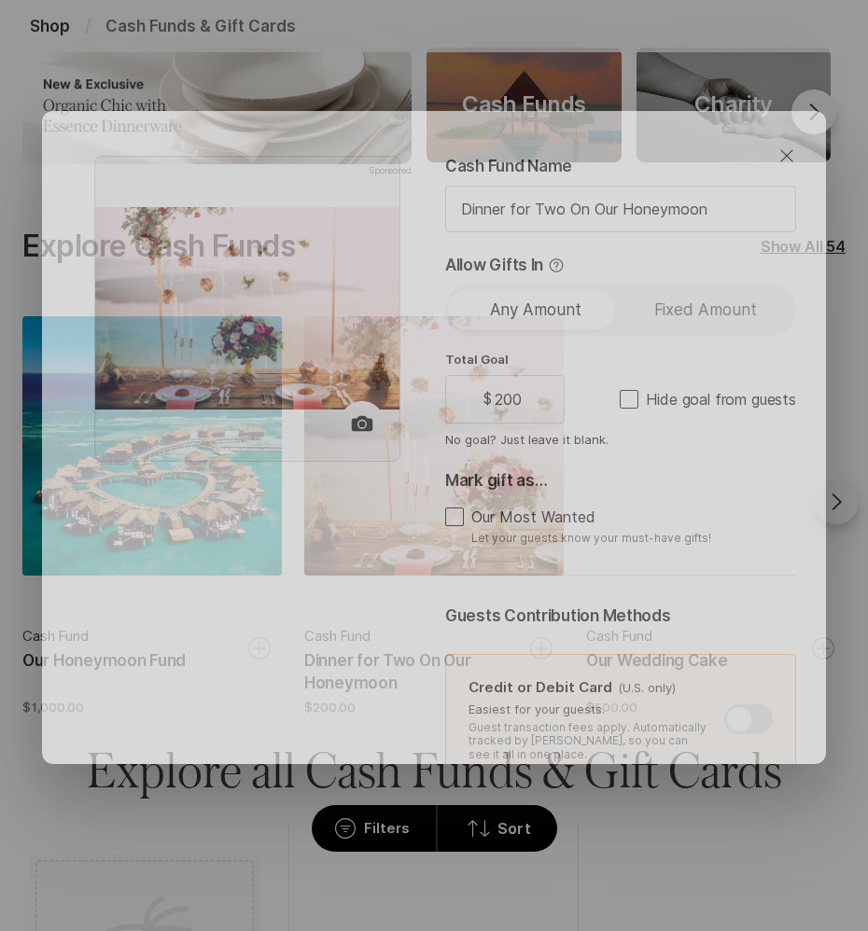
type textarea "x"
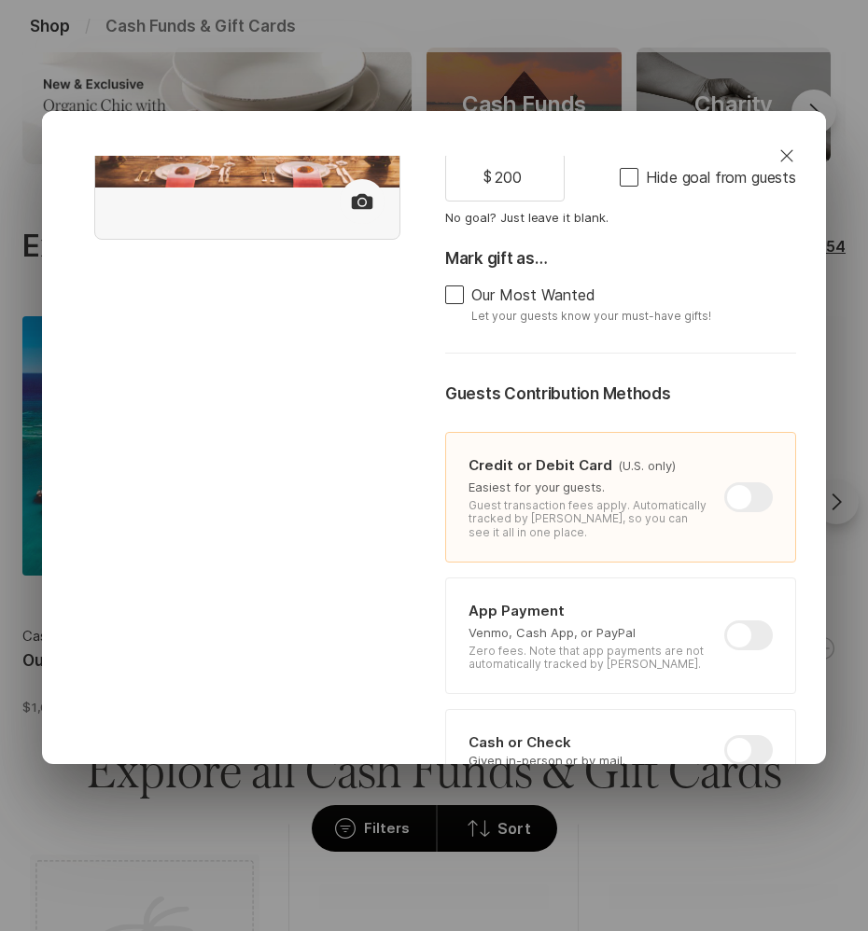
scroll to position [227, 0]
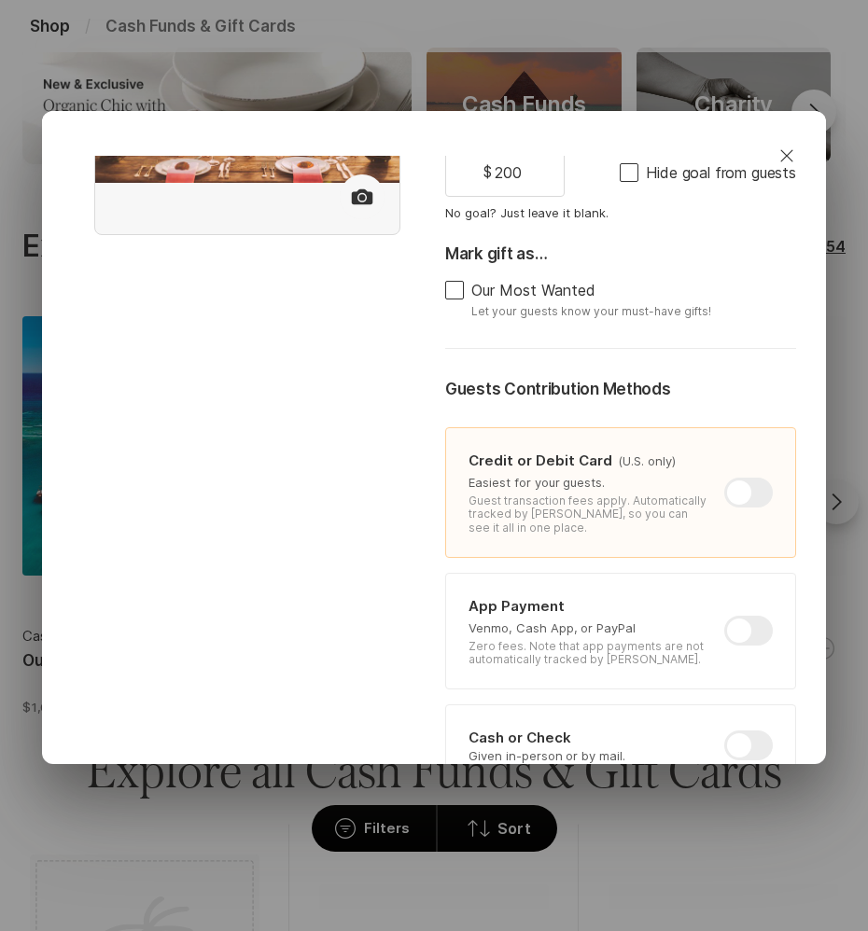
click at [722, 632] on p "Venmo, Cash App, or PayPal" at bounding box center [596, 627] width 256 height 17
click at [740, 634] on div at bounding box center [748, 631] width 49 height 30
click at [725, 617] on input "checkbox" at bounding box center [724, 616] width 1 height 1
checkbox input "true"
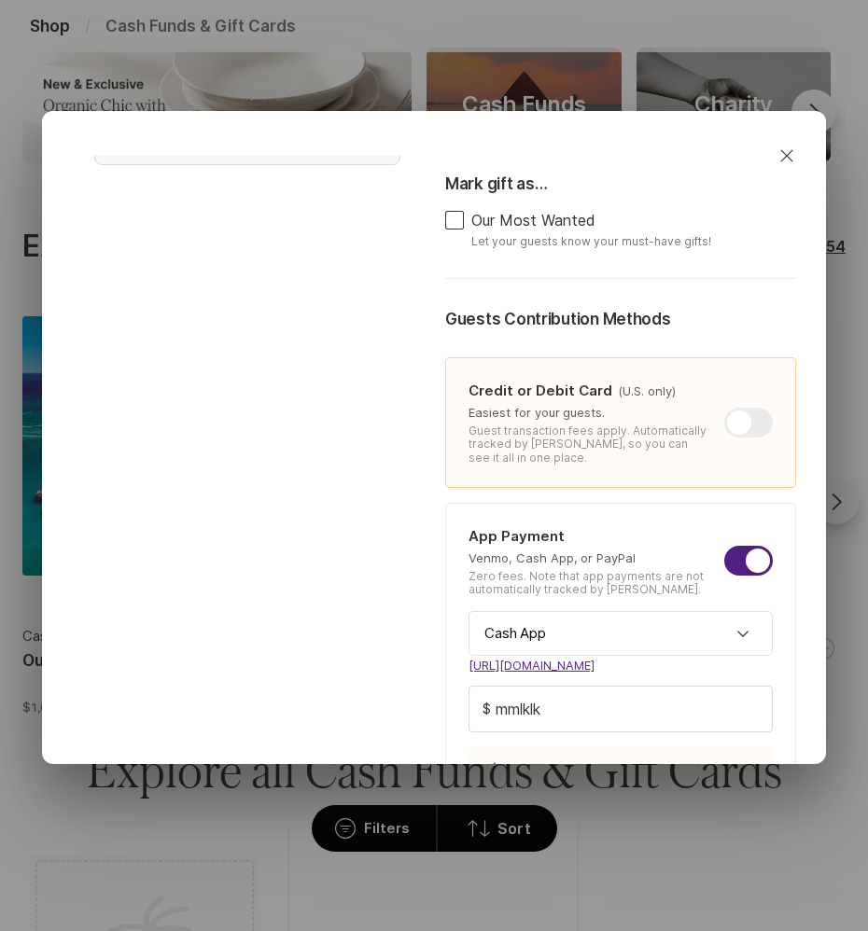
scroll to position [317, 0]
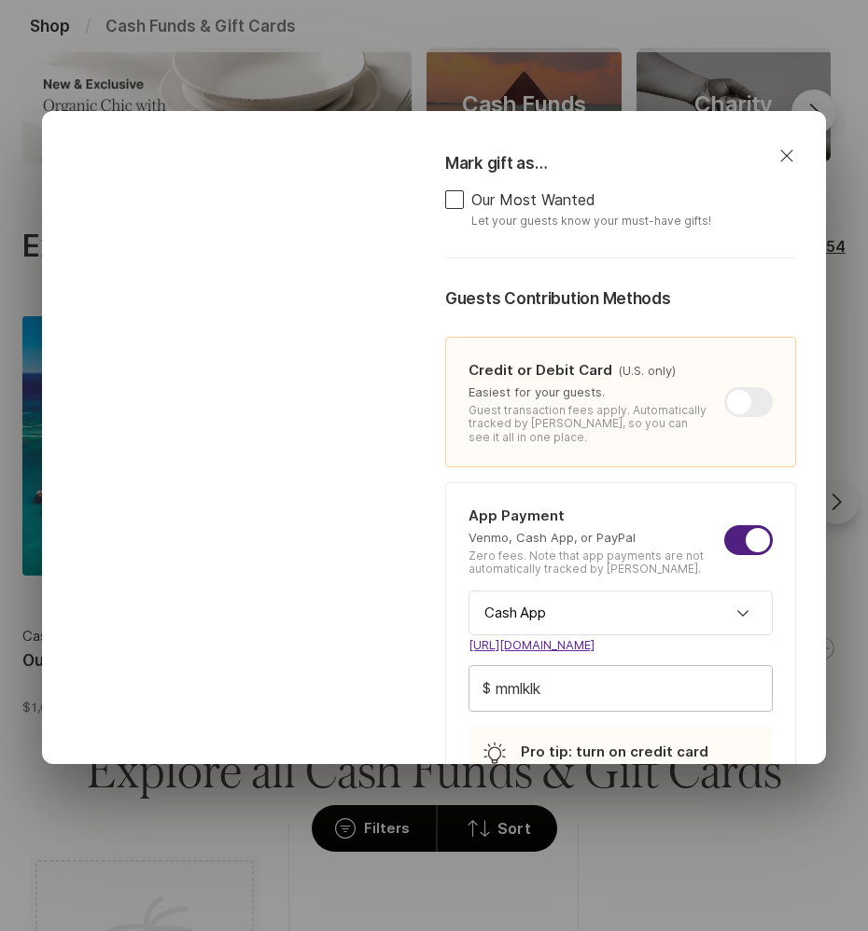
click at [651, 679] on input "mmlklk" at bounding box center [620, 688] width 302 height 45
type textarea "x"
type input "m"
type textarea "x"
type input "p"
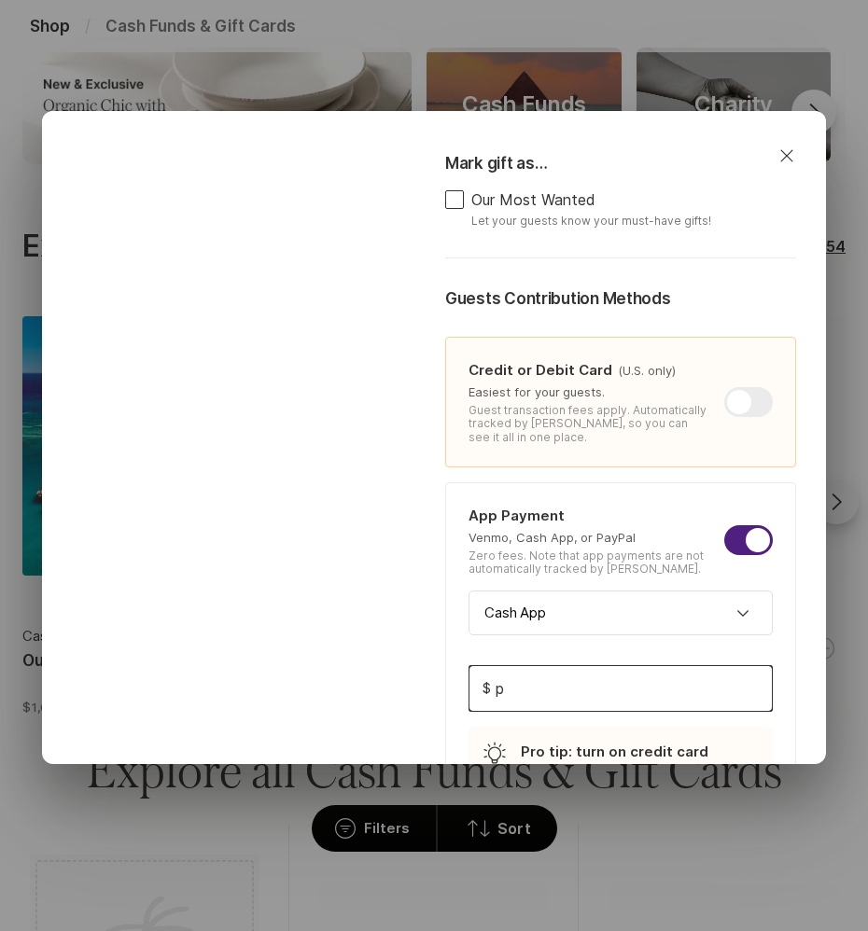
type textarea "x"
type input "po"
type textarea "x"
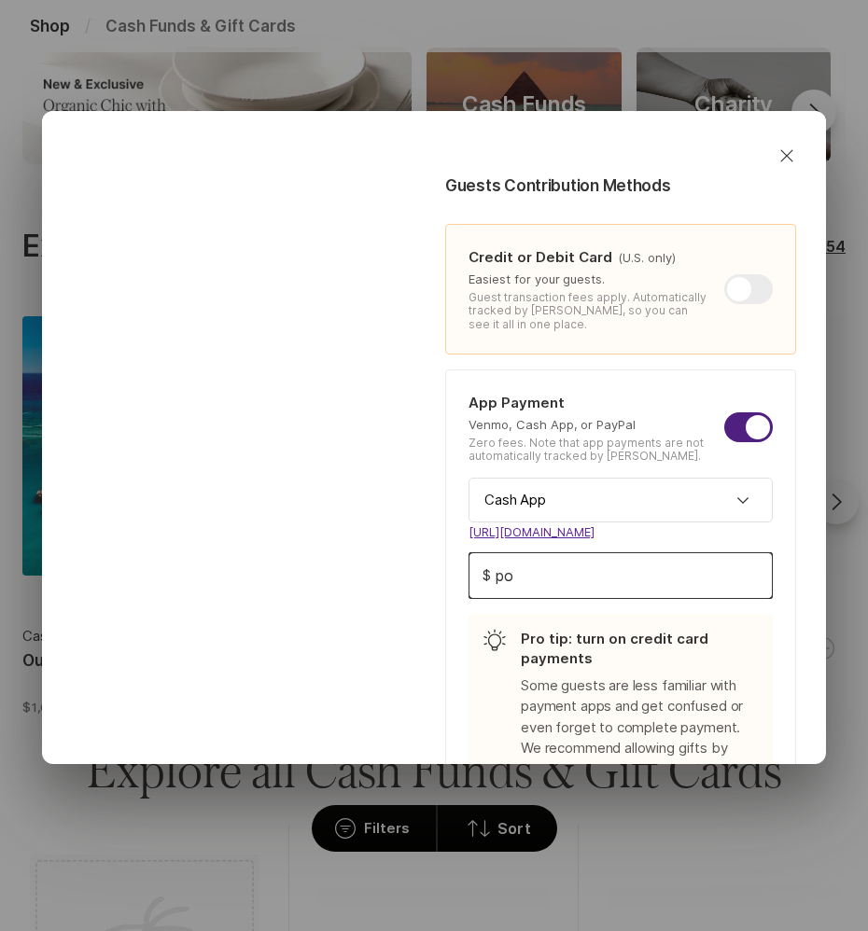
scroll to position [440, 0]
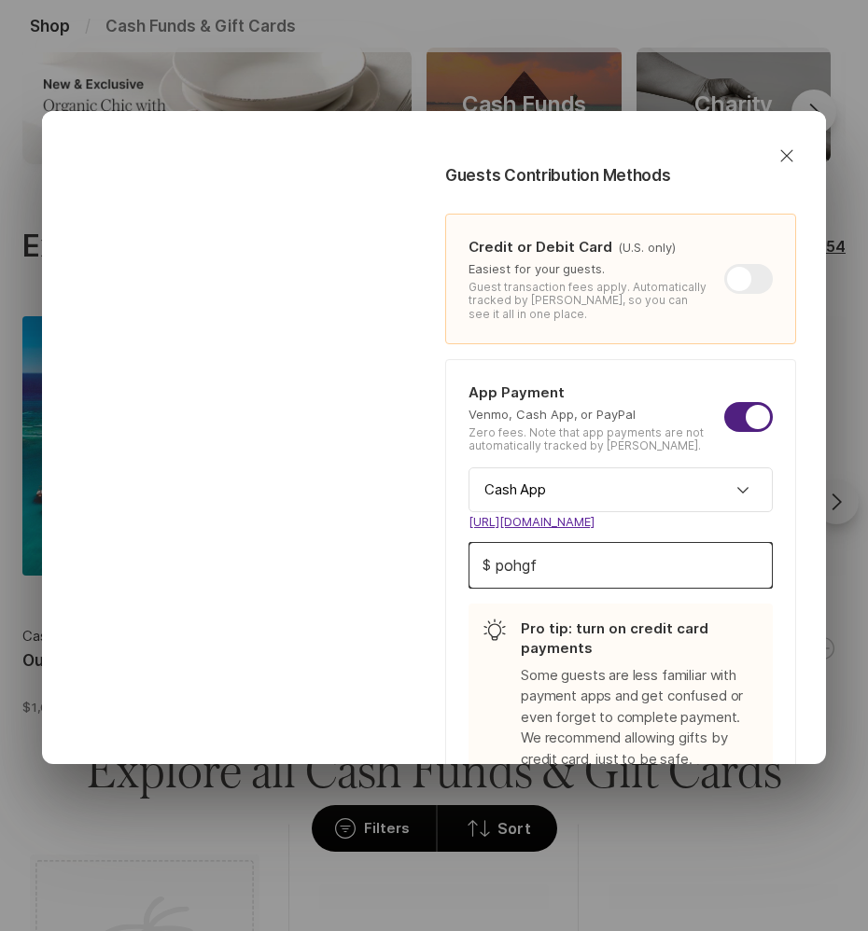
type input "pohgff"
type textarea "x"
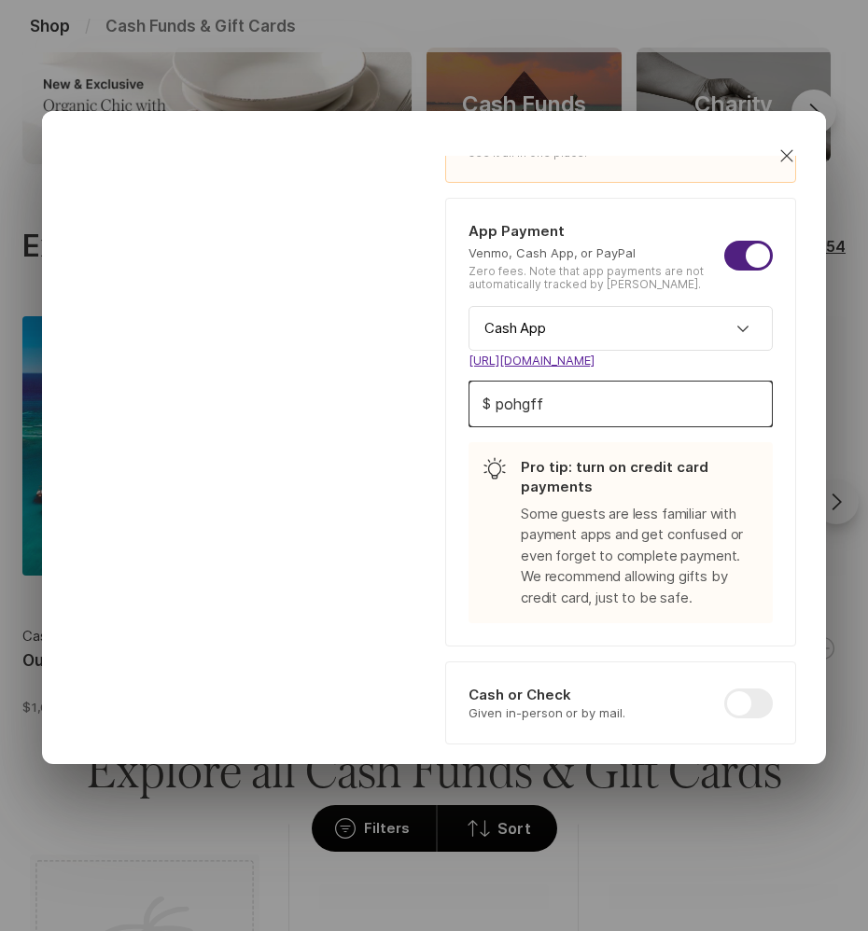
scroll to position [915, 0]
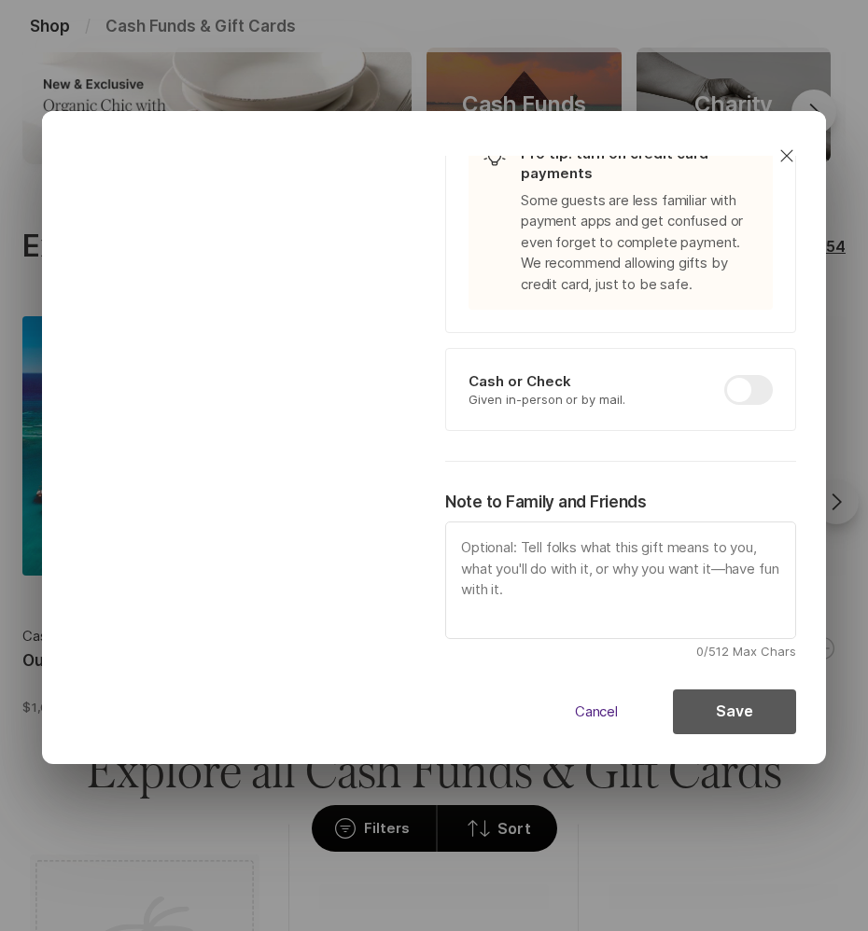
type input "pohgff"
click at [739, 713] on button "Save" at bounding box center [734, 711] width 123 height 45
type textarea "x"
checkbox input "false"
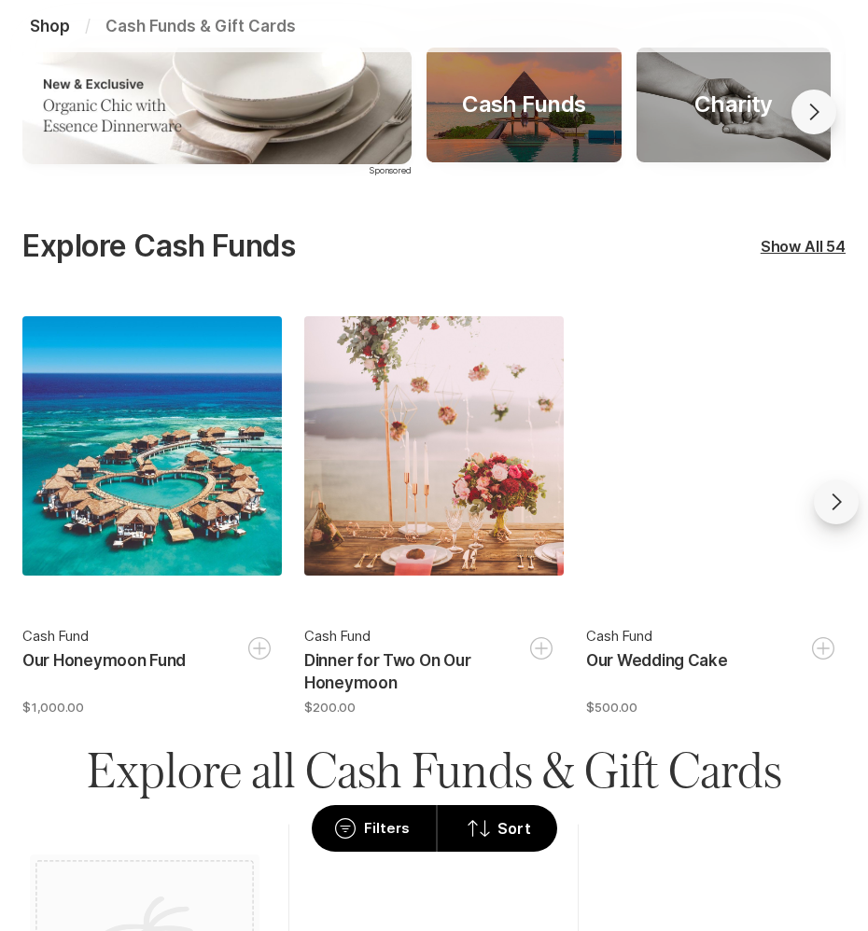
scroll to position [382, 0]
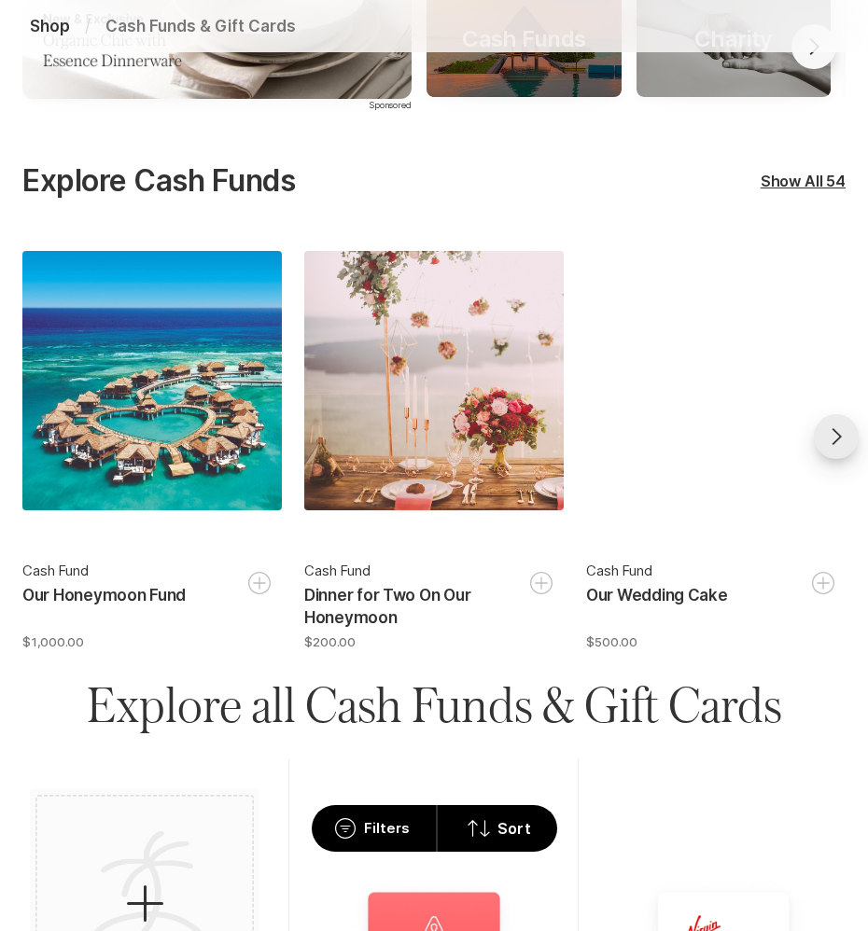
click at [843, 434] on icon "Go forward" at bounding box center [836, 436] width 22 height 22
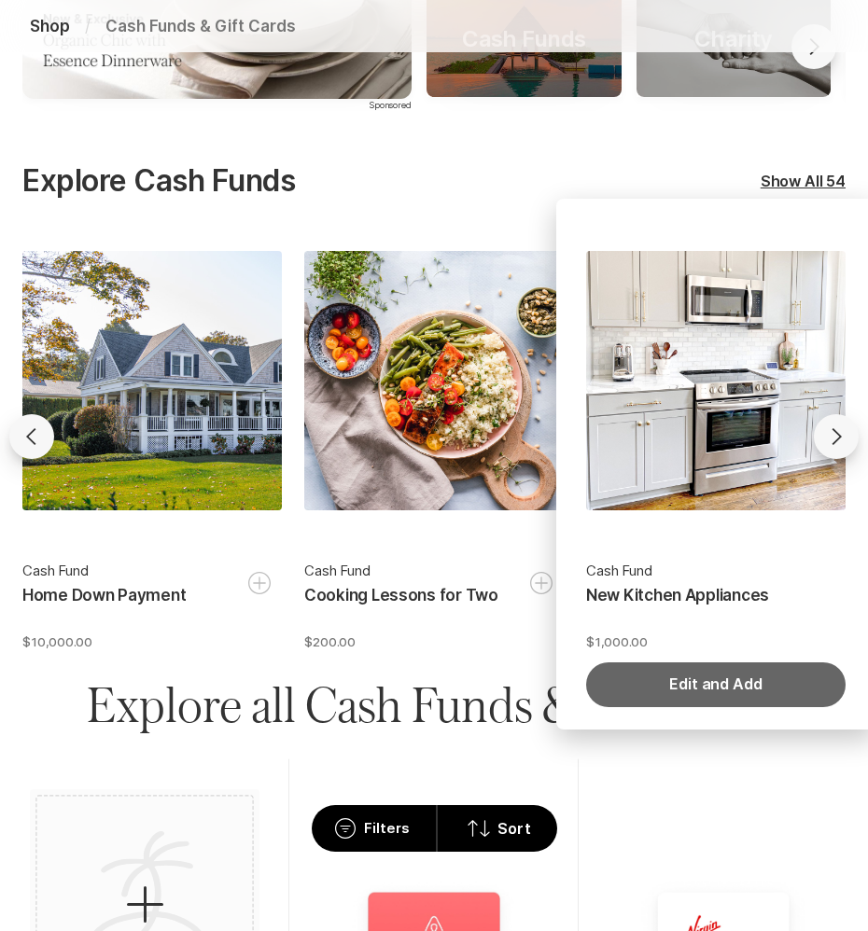
click at [696, 674] on button "Edit and Add" at bounding box center [715, 684] width 259 height 45
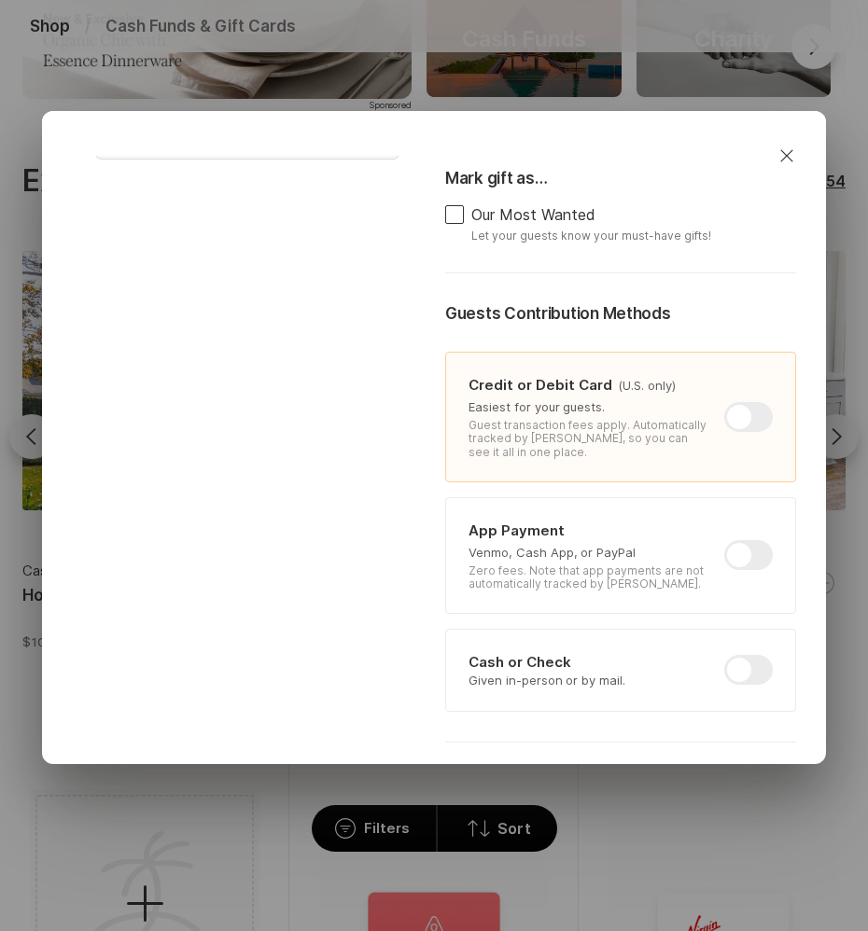
scroll to position [320, 0]
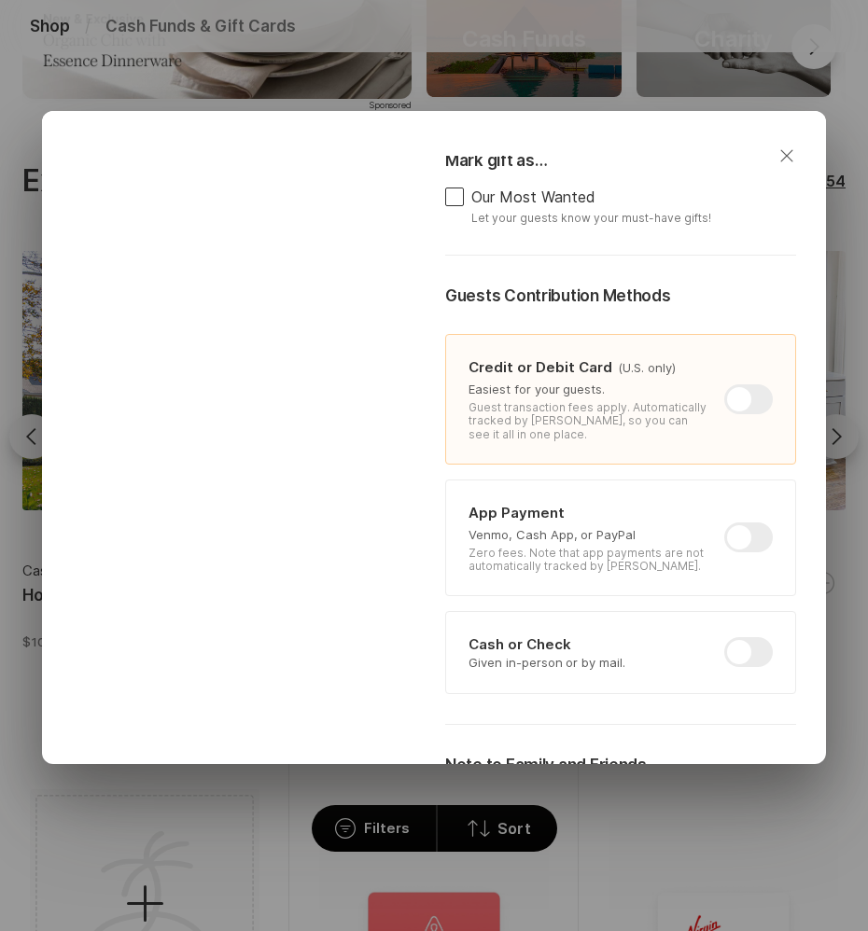
click at [786, 154] on icon "Close" at bounding box center [786, 156] width 22 height 22
type textarea "x"
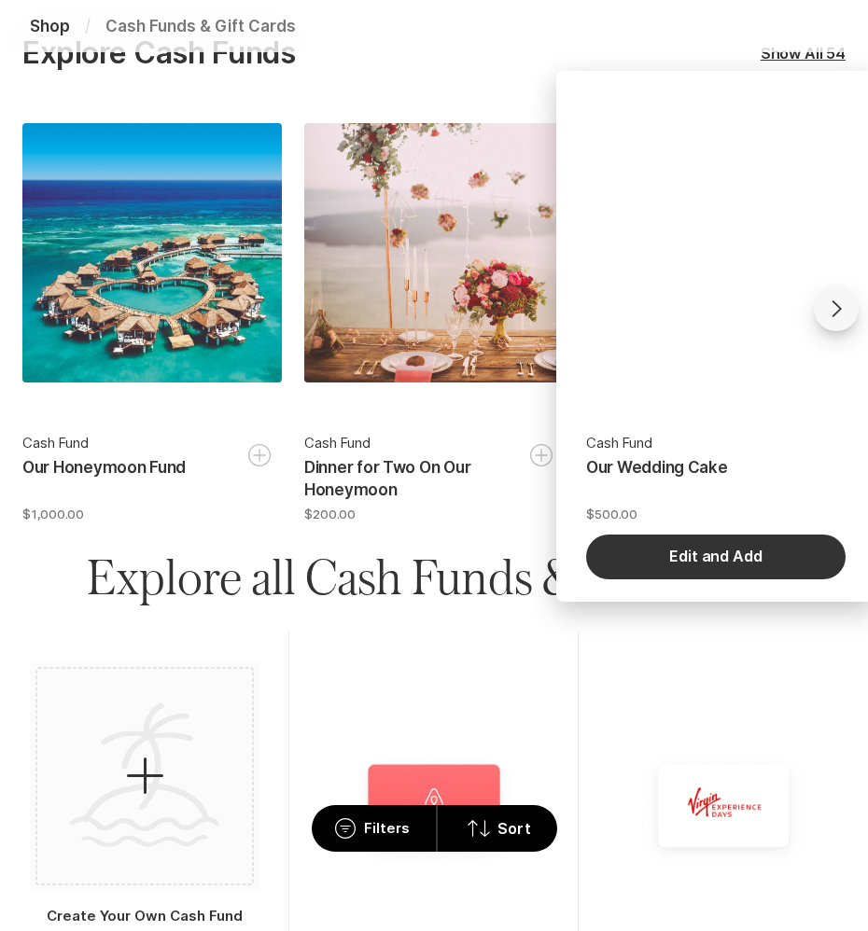
scroll to position [514, 0]
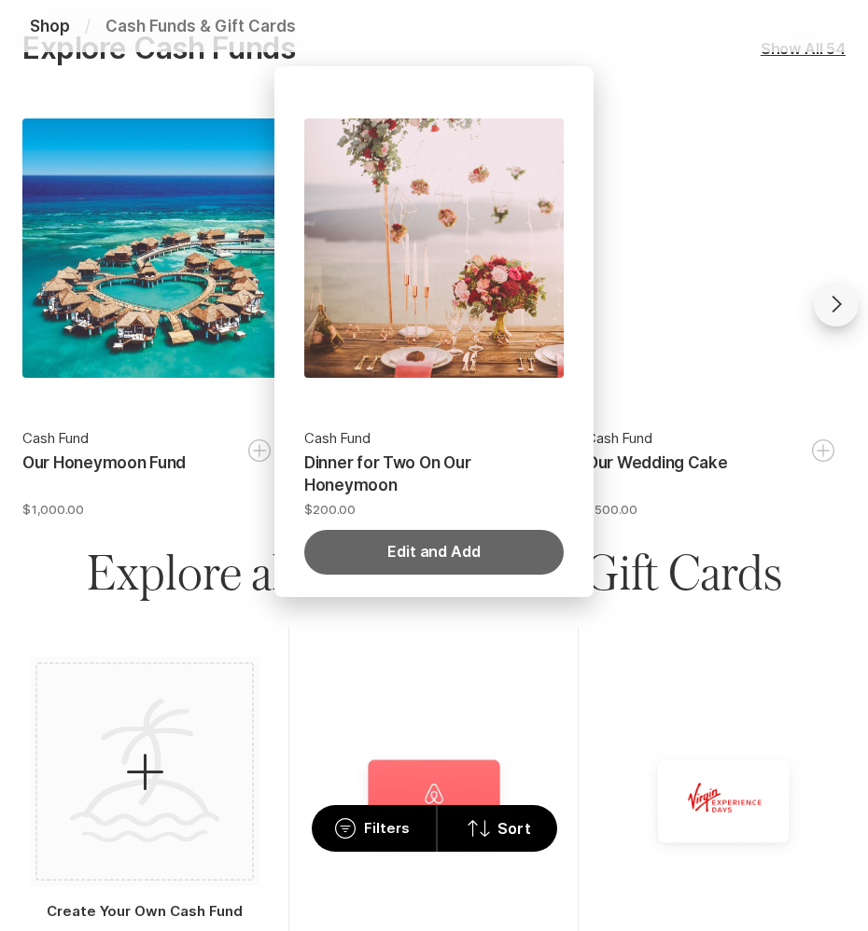
click at [452, 548] on button "Edit and Add" at bounding box center [433, 552] width 259 height 45
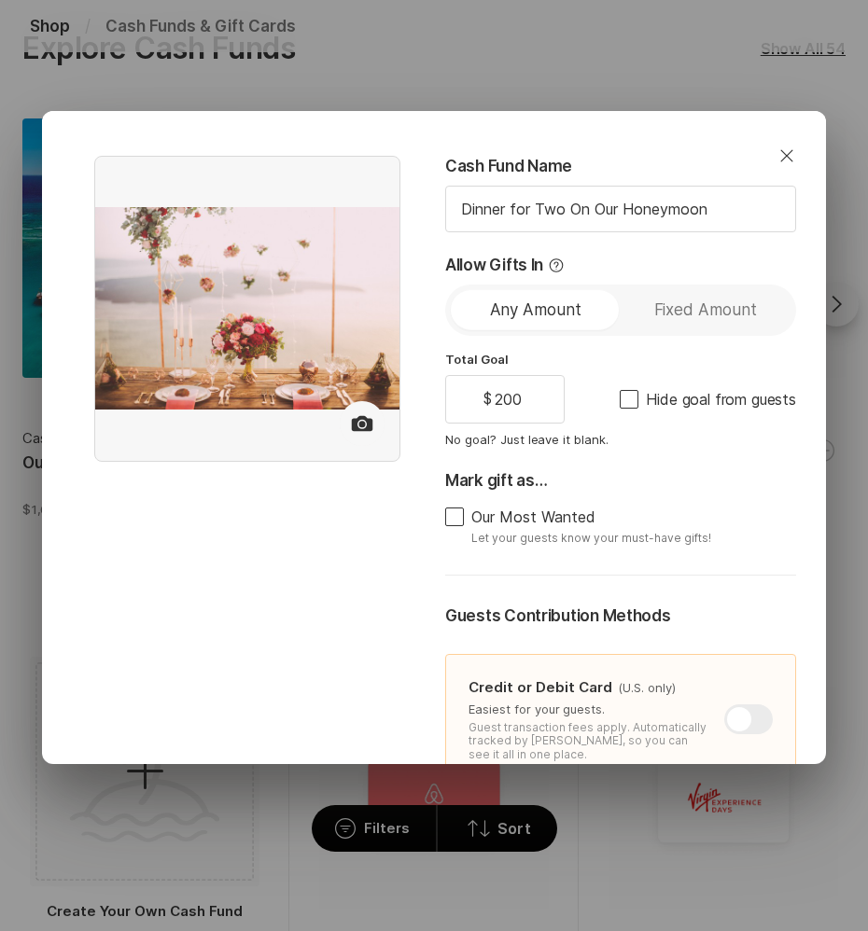
type textarea "x"
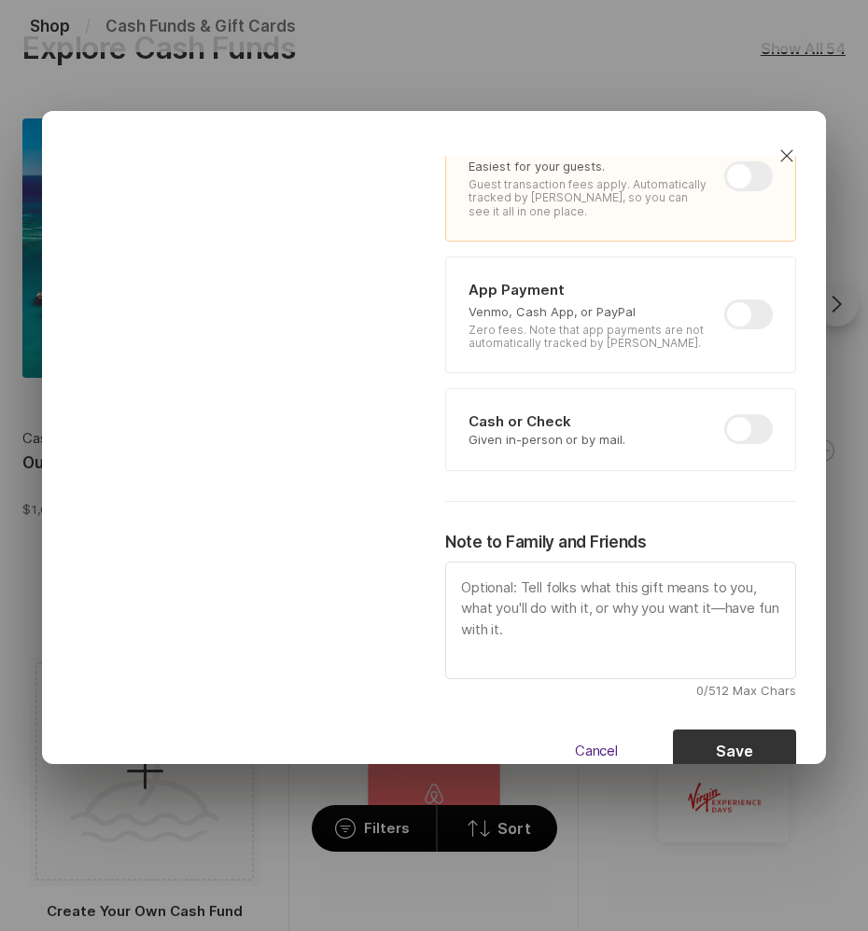
scroll to position [546, 0]
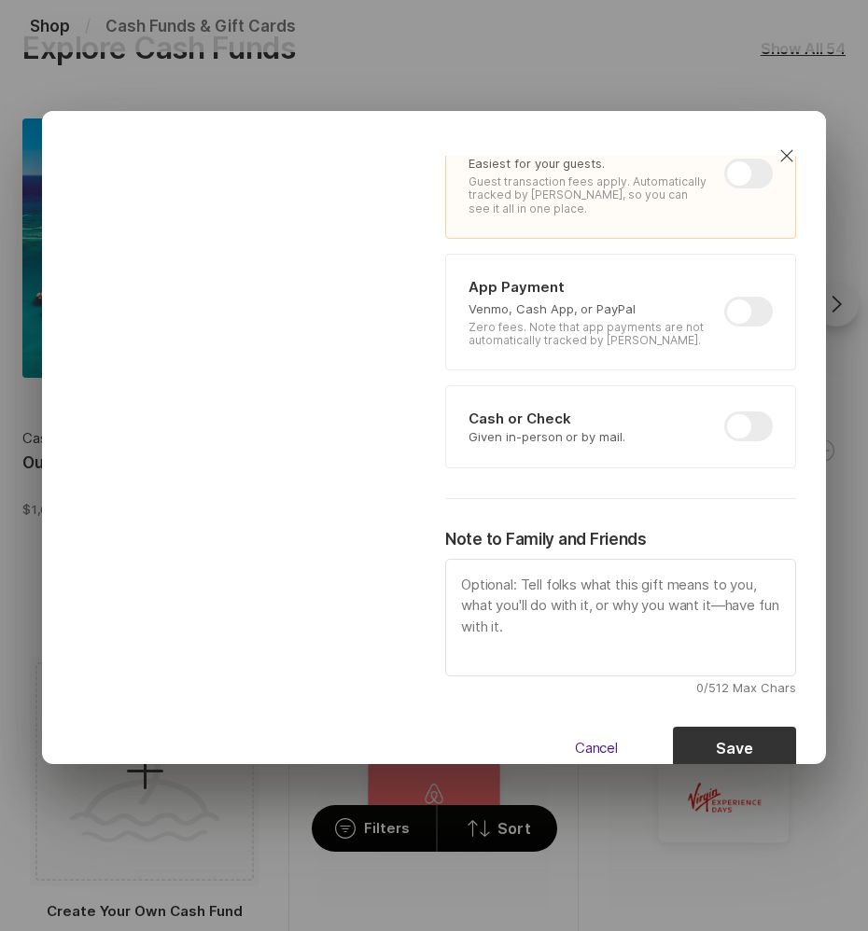
click at [750, 318] on div at bounding box center [748, 312] width 49 height 30
click at [725, 298] on input "checkbox" at bounding box center [724, 297] width 1 height 1
checkbox input "true"
type textarea "x"
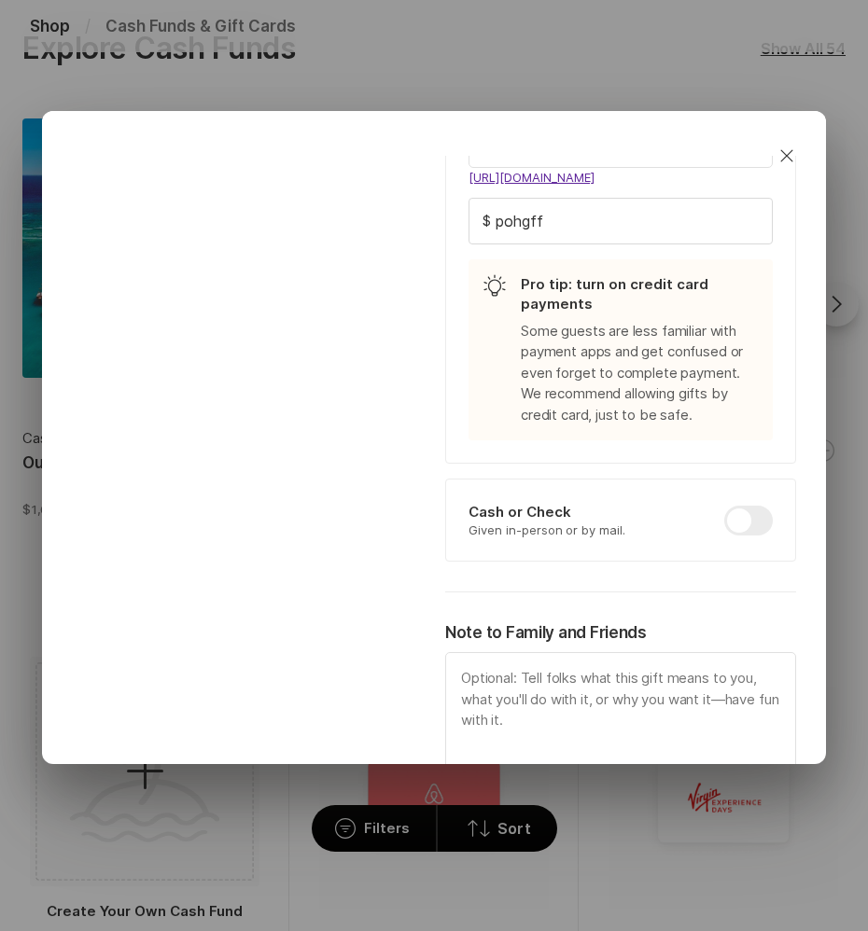
scroll to position [788, 0]
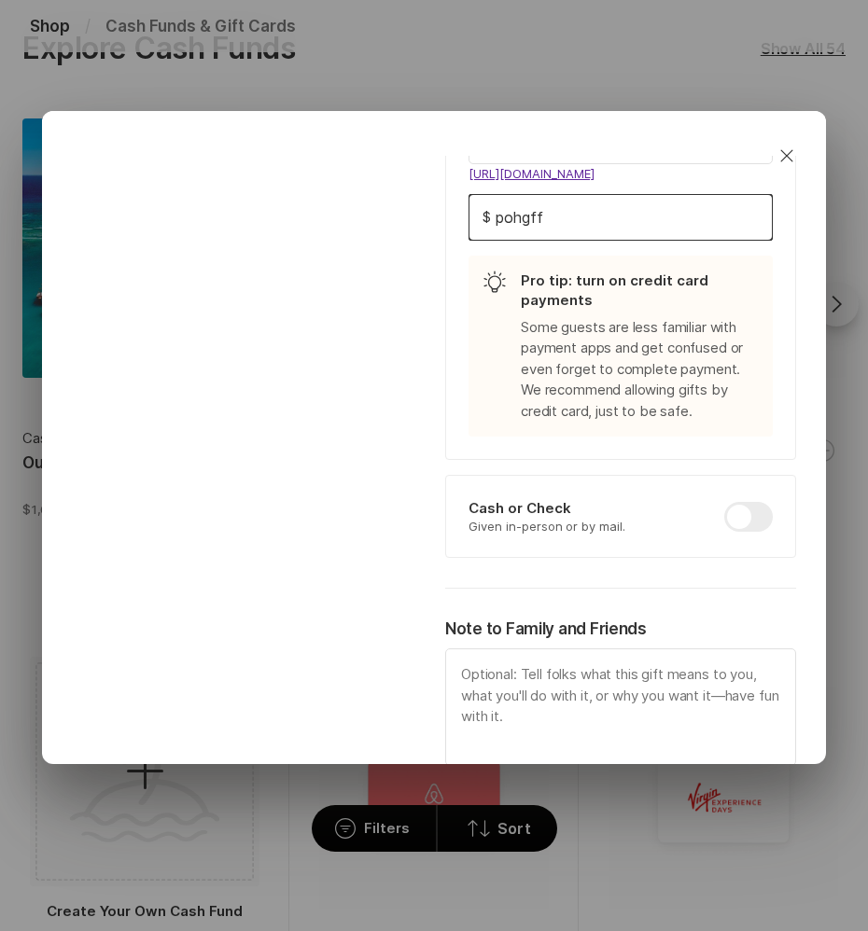
drag, startPoint x: 710, startPoint y: 216, endPoint x: 422, endPoint y: 173, distance: 291.6
click at [422, 173] on div "Cash Fund Name Dinner for Two On Our Honeymoon Allow Gifts In Any Amount Fixed …" at bounding box center [434, 76] width 746 height 1419
type textarea "x"
type input "ppp"
type textarea "x"
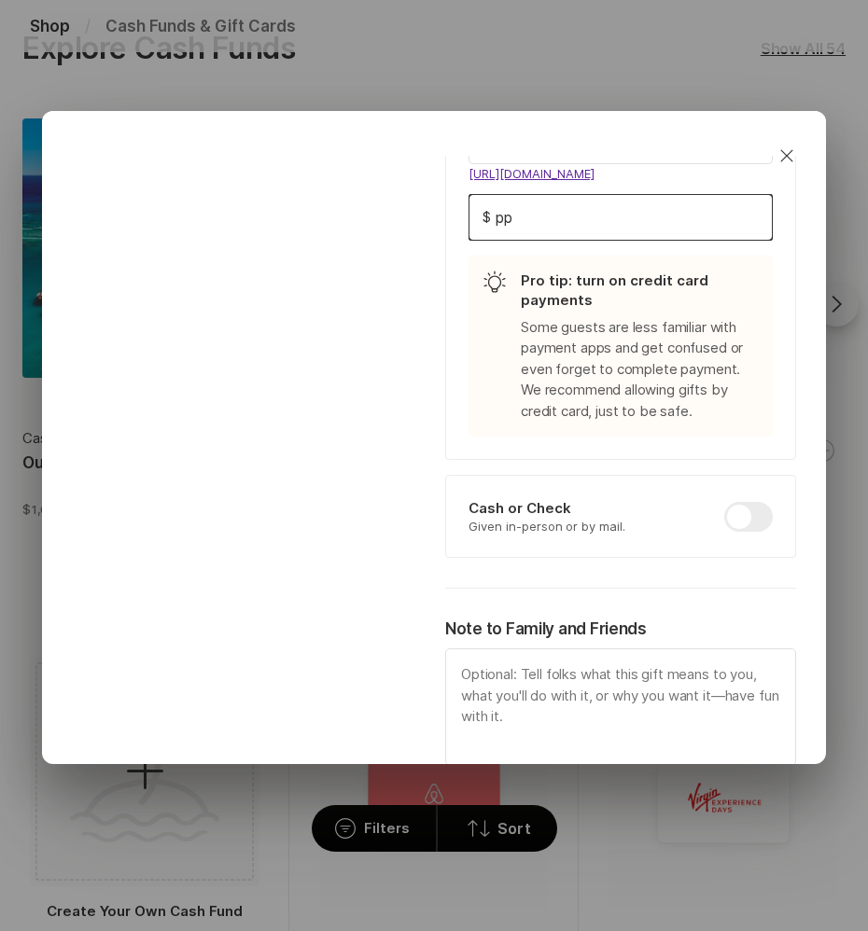
type input "p"
type textarea "x"
type input "x"
type textarea "x"
type input "xs"
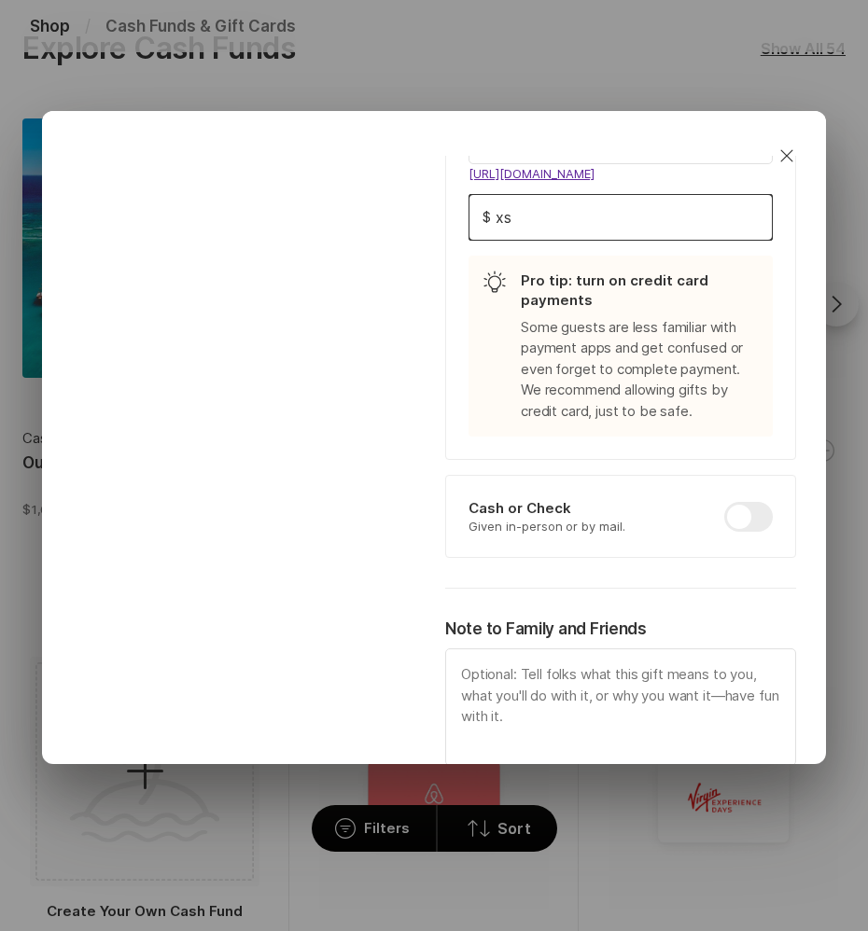
type textarea "x"
type input "xst"
type textarea "x"
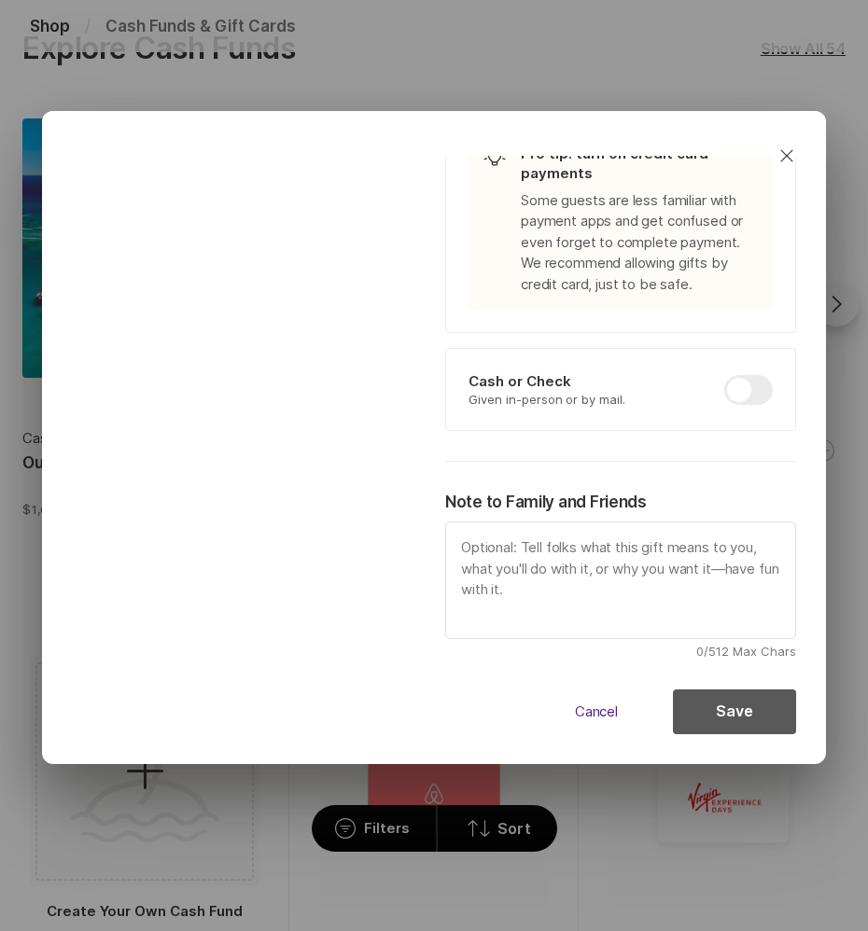
type input "xst"
click at [745, 699] on button "Save" at bounding box center [734, 711] width 123 height 45
type textarea "x"
checkbox input "false"
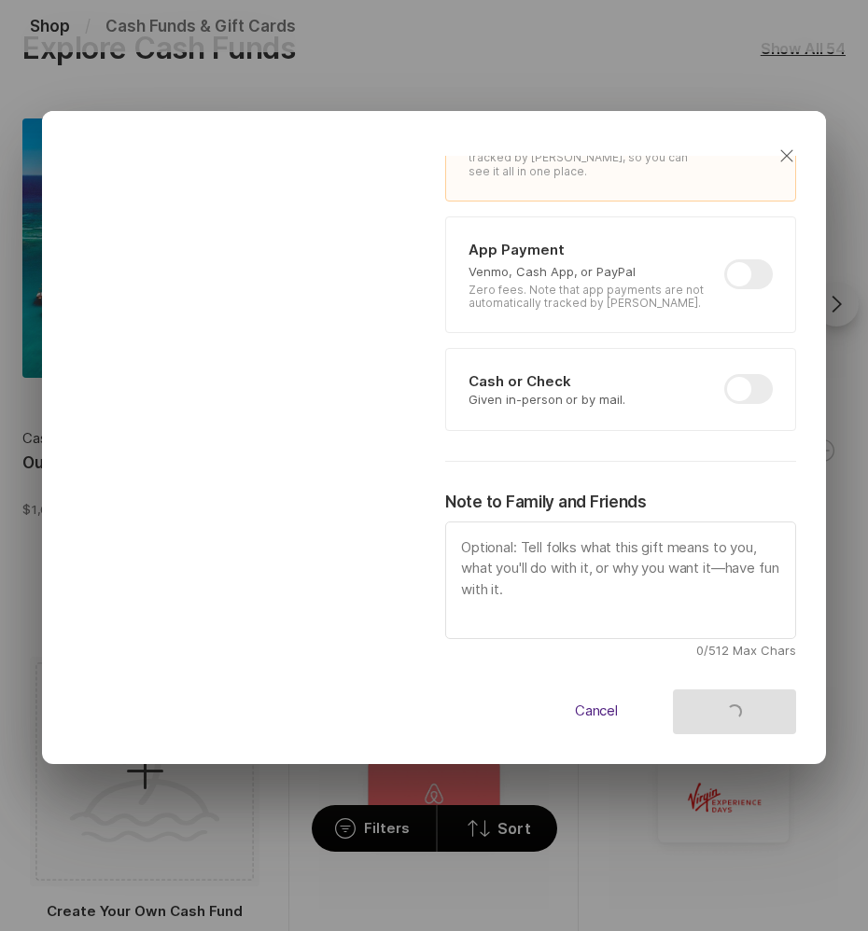
click at [789, 153] on icon "Close" at bounding box center [786, 156] width 22 height 22
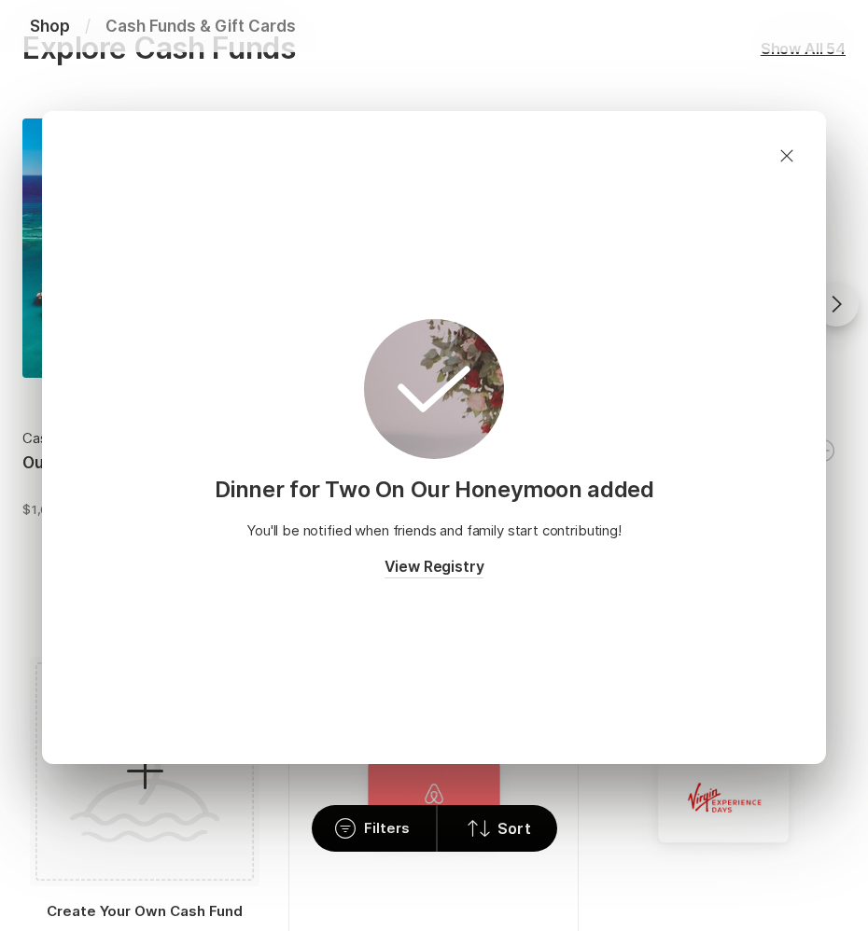
scroll to position [0, 0]
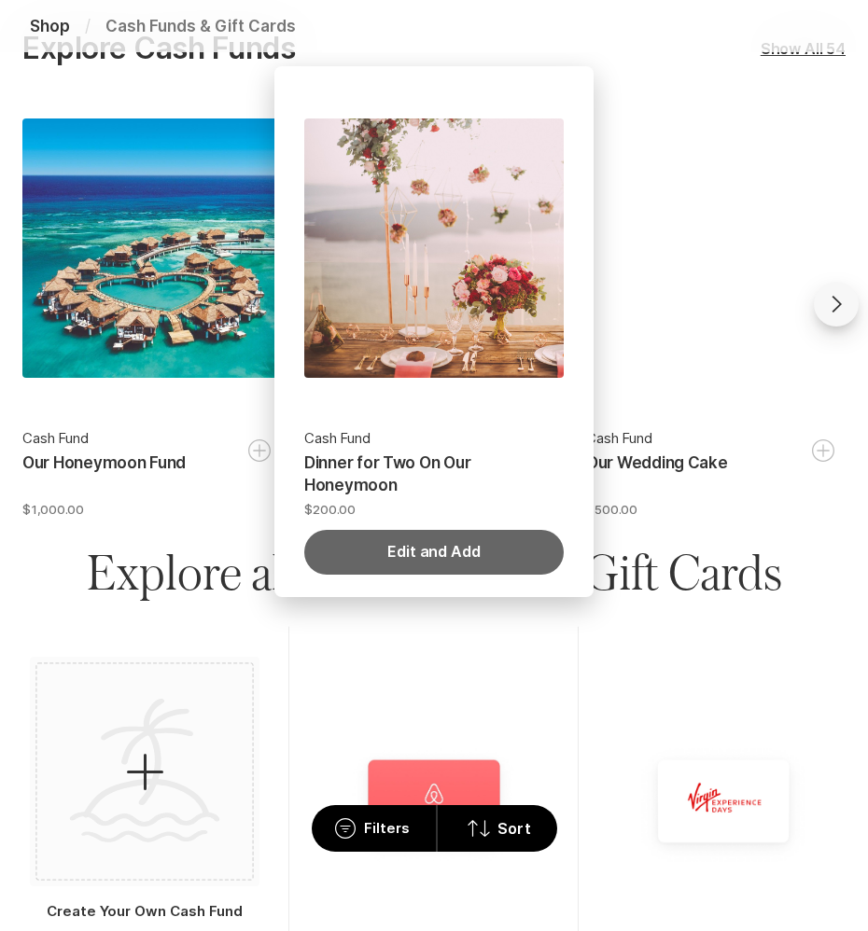
click at [470, 554] on button "Edit and Add" at bounding box center [433, 552] width 259 height 45
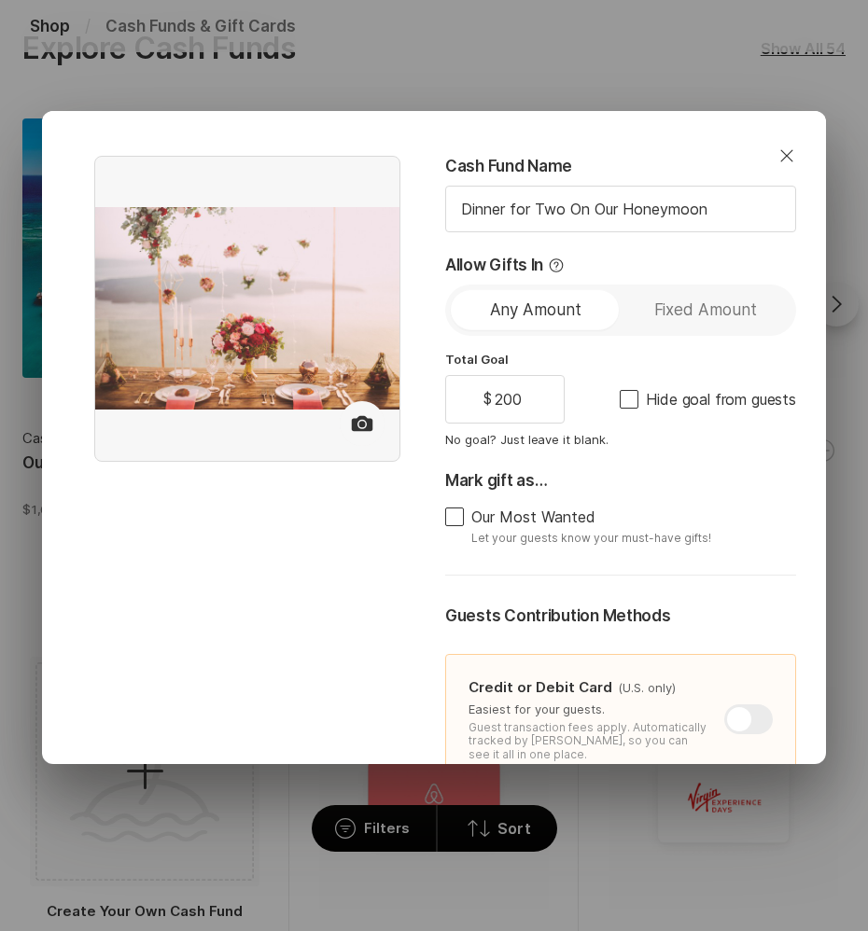
type textarea "x"
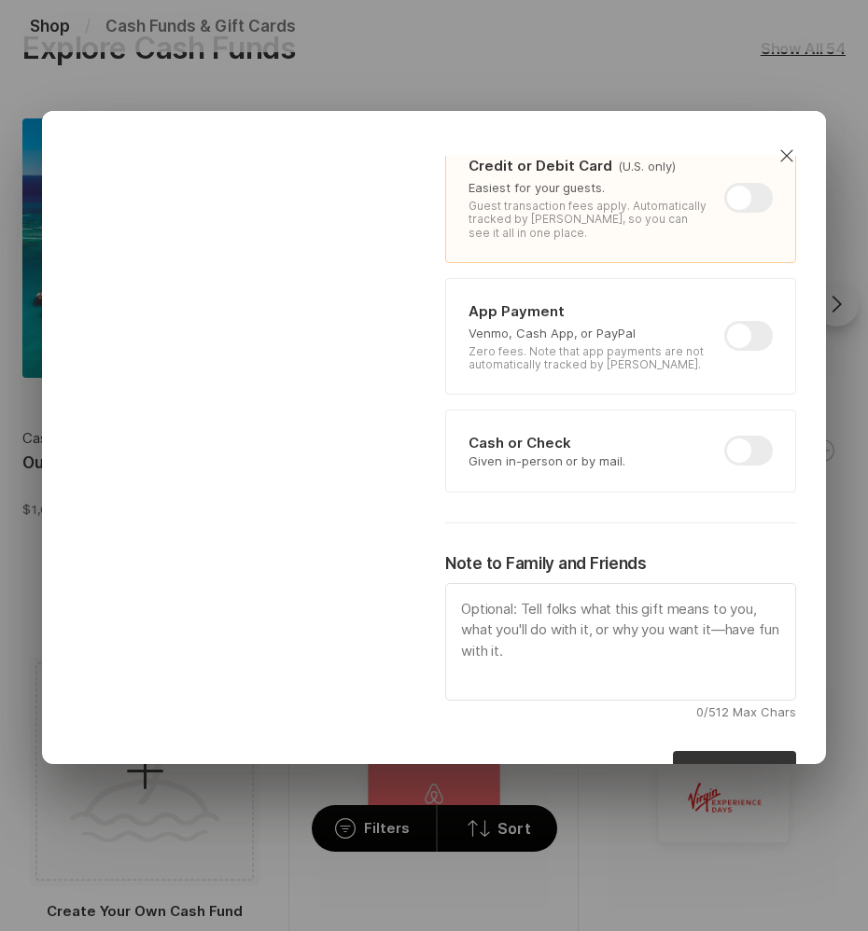
scroll to position [583, 0]
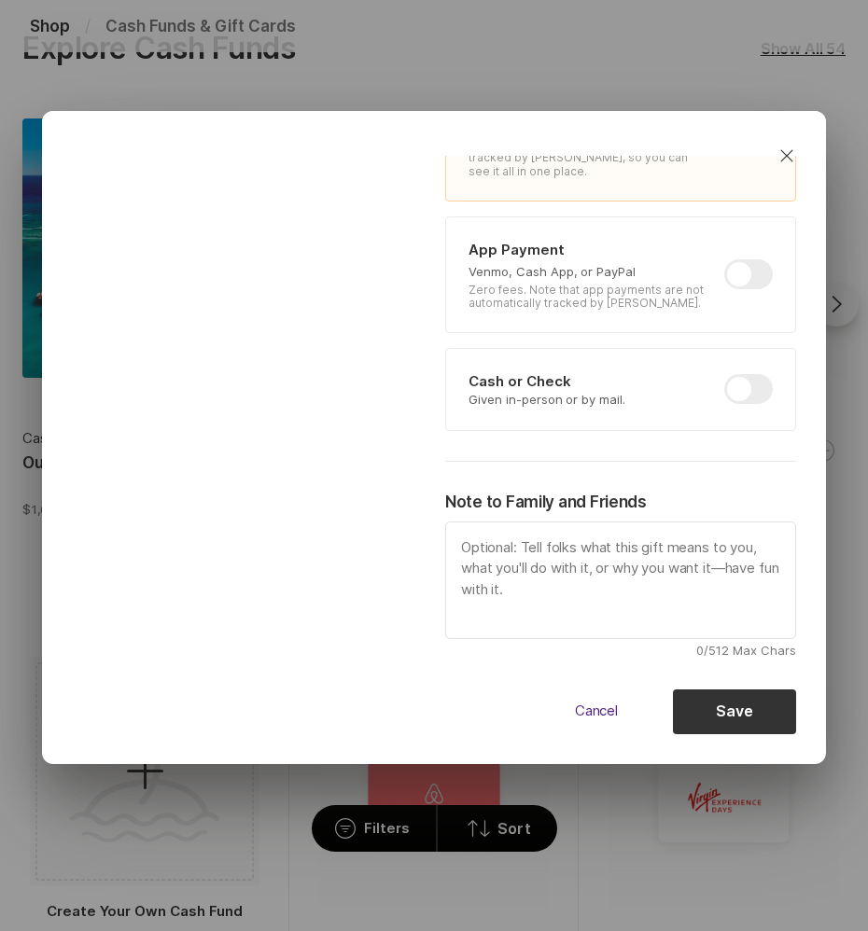
click at [741, 280] on div at bounding box center [748, 274] width 49 height 30
click at [725, 260] on input "checkbox" at bounding box center [724, 259] width 1 height 1
checkbox input "true"
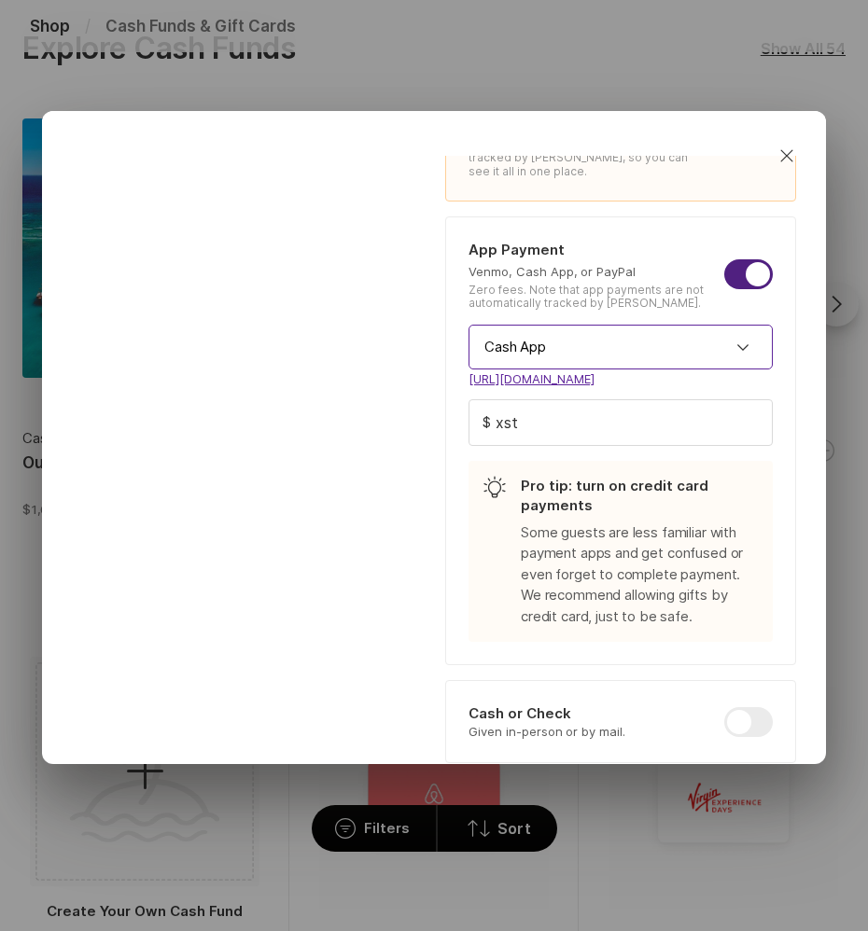
click at [663, 349] on input "Cash App" at bounding box center [620, 347] width 304 height 45
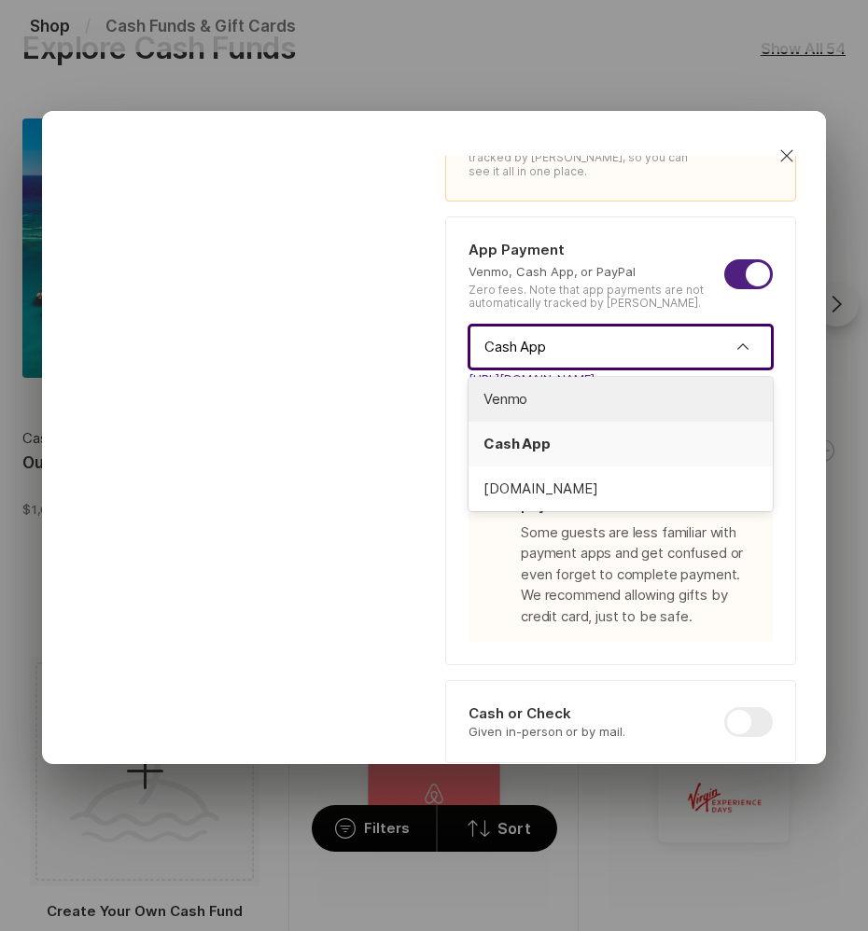
click at [631, 405] on span "Venmo" at bounding box center [620, 399] width 274 height 21
type textarea "x"
type input "Venmo"
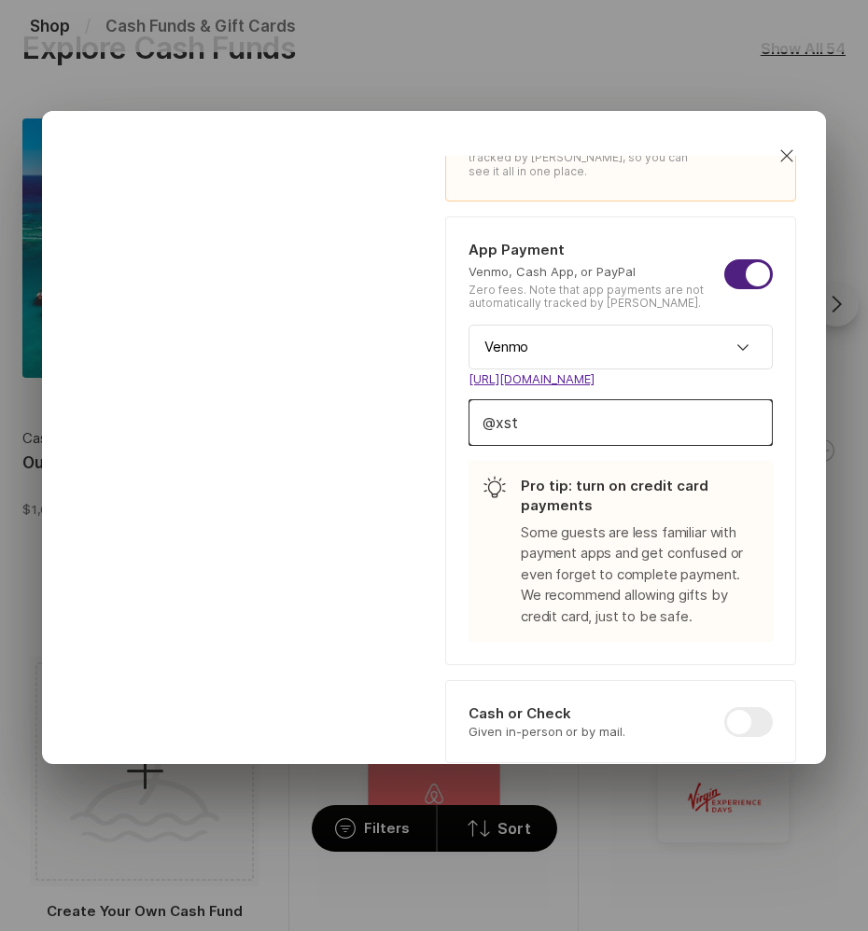
drag, startPoint x: 626, startPoint y: 417, endPoint x: 499, endPoint y: 409, distance: 127.2
click at [499, 409] on input "xst" at bounding box center [620, 422] width 302 height 45
type textarea "x"
type input "p"
type textarea "x"
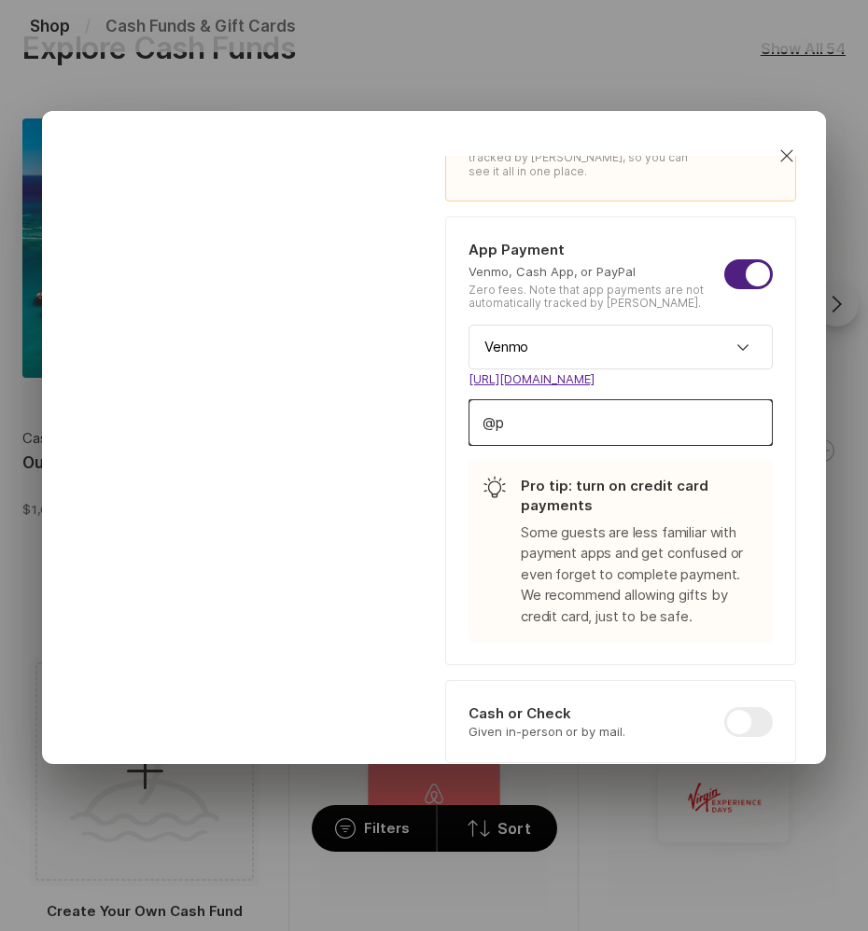
type input "po"
type textarea "x"
type input "pok"
type textarea "x"
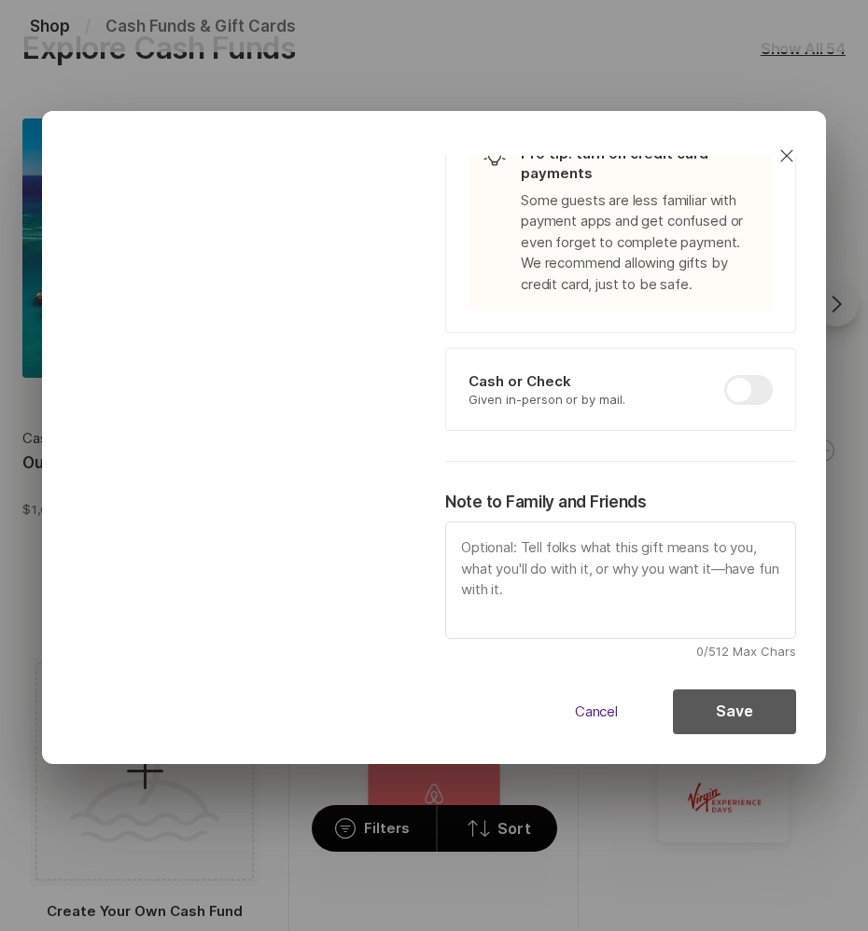
type input "pok"
click at [755, 696] on button "Save" at bounding box center [734, 711] width 123 height 45
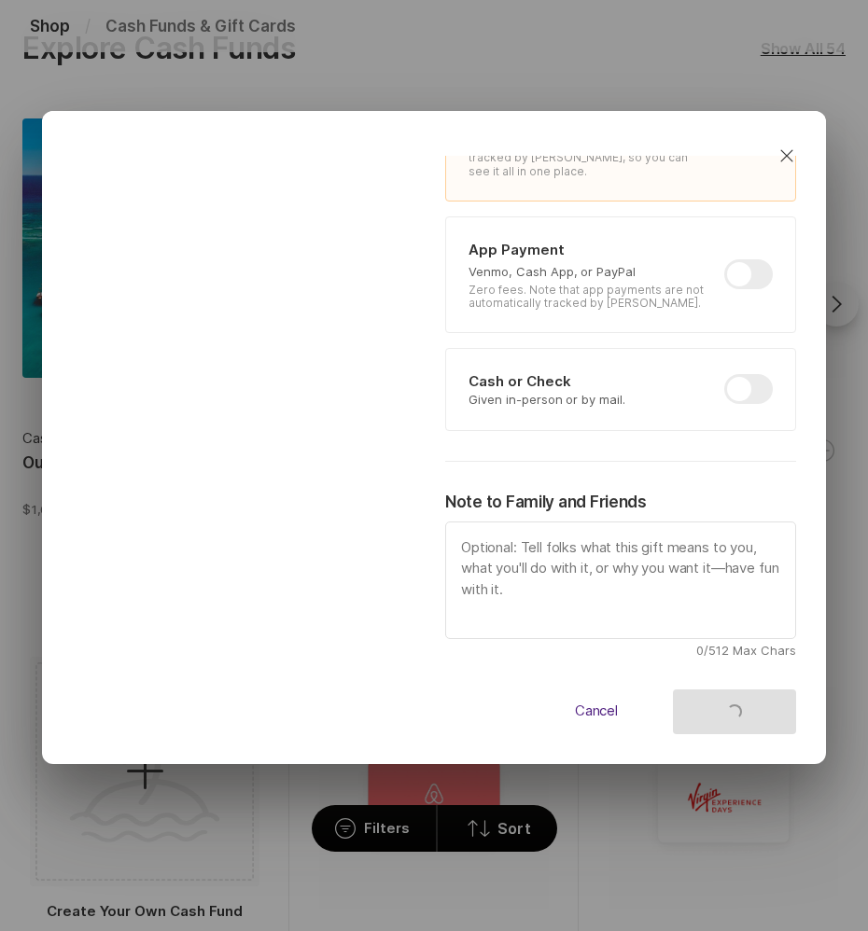
type textarea "x"
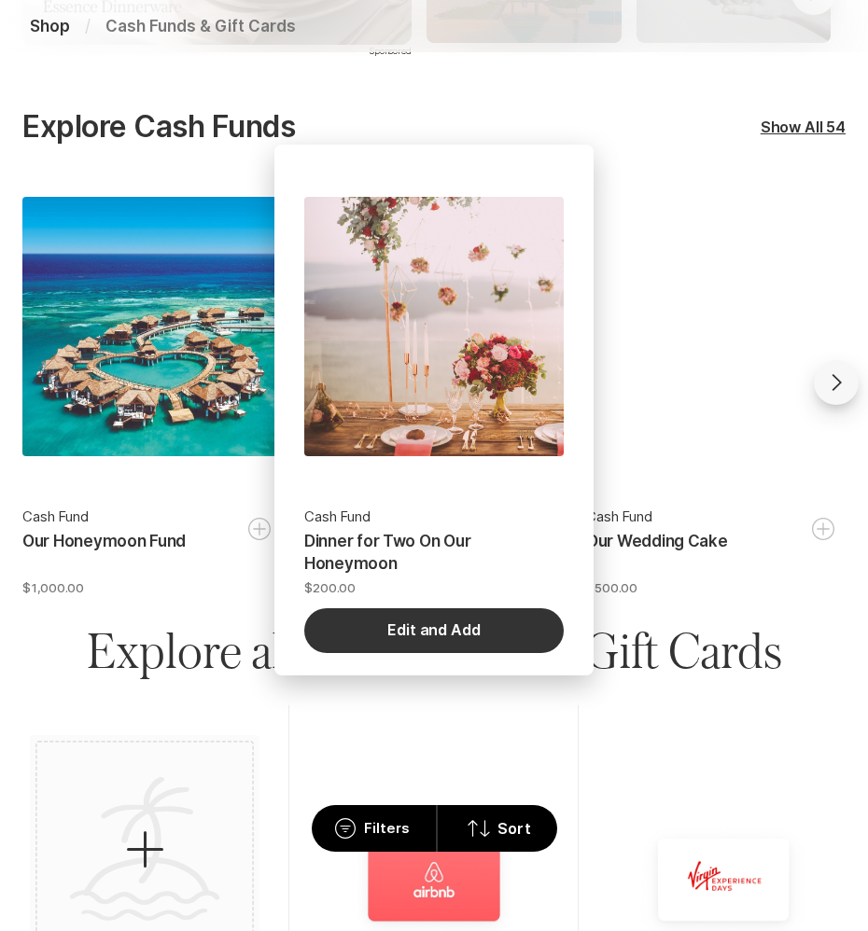
scroll to position [474, 0]
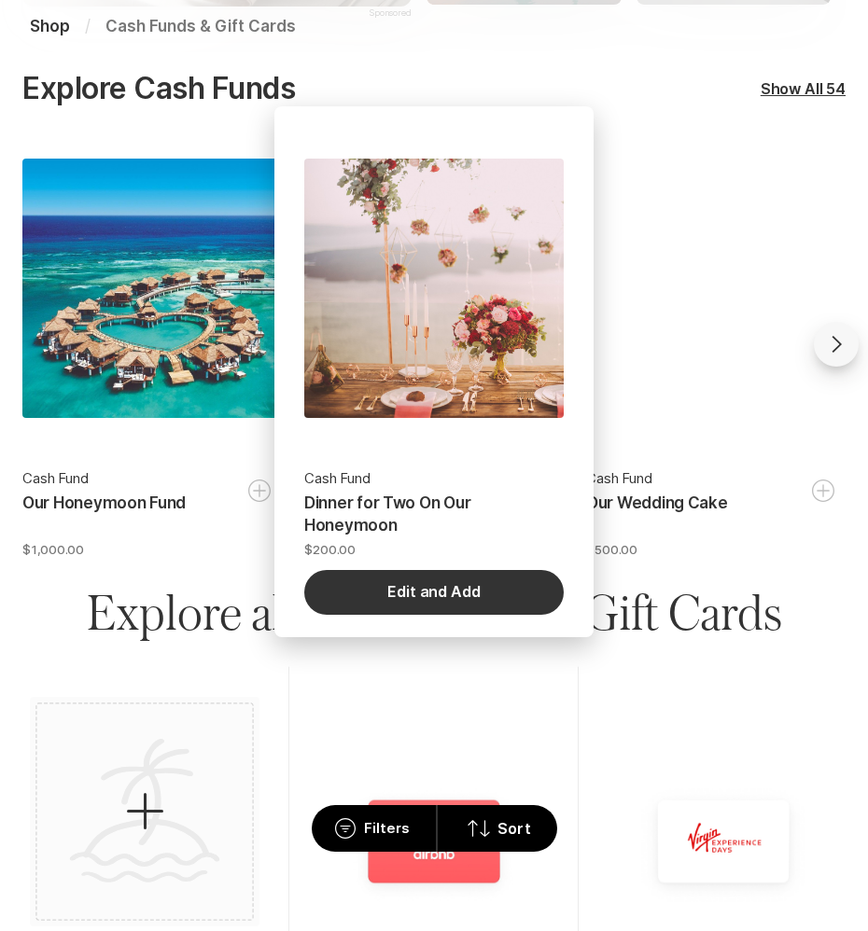
click at [427, 594] on button "Edit and Add" at bounding box center [433, 592] width 259 height 45
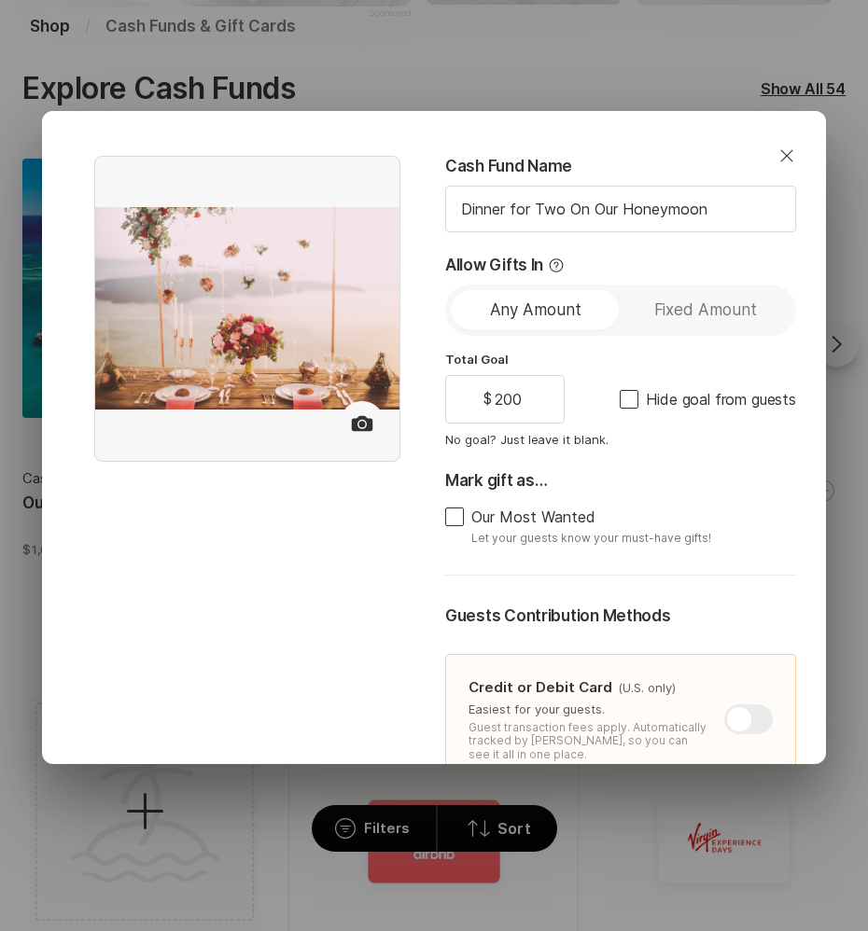
type textarea "x"
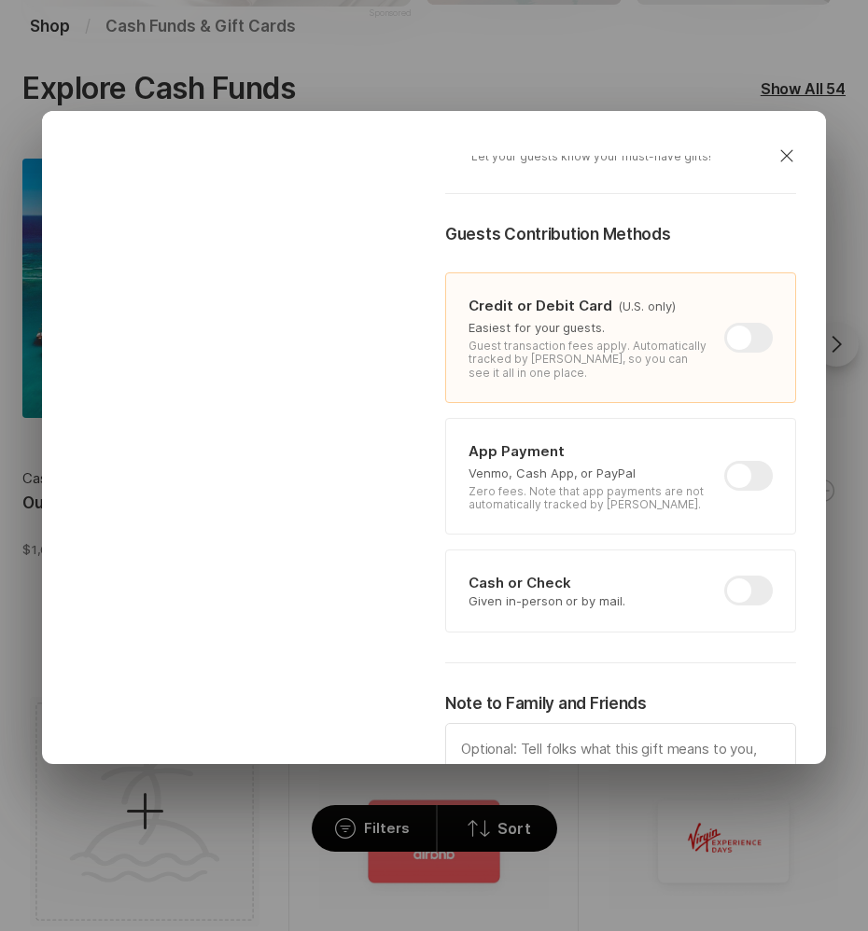
scroll to position [383, 0]
click at [749, 476] on div at bounding box center [748, 474] width 49 height 30
click at [725, 460] on input "checkbox" at bounding box center [724, 459] width 1 height 1
checkbox input "true"
type textarea "x"
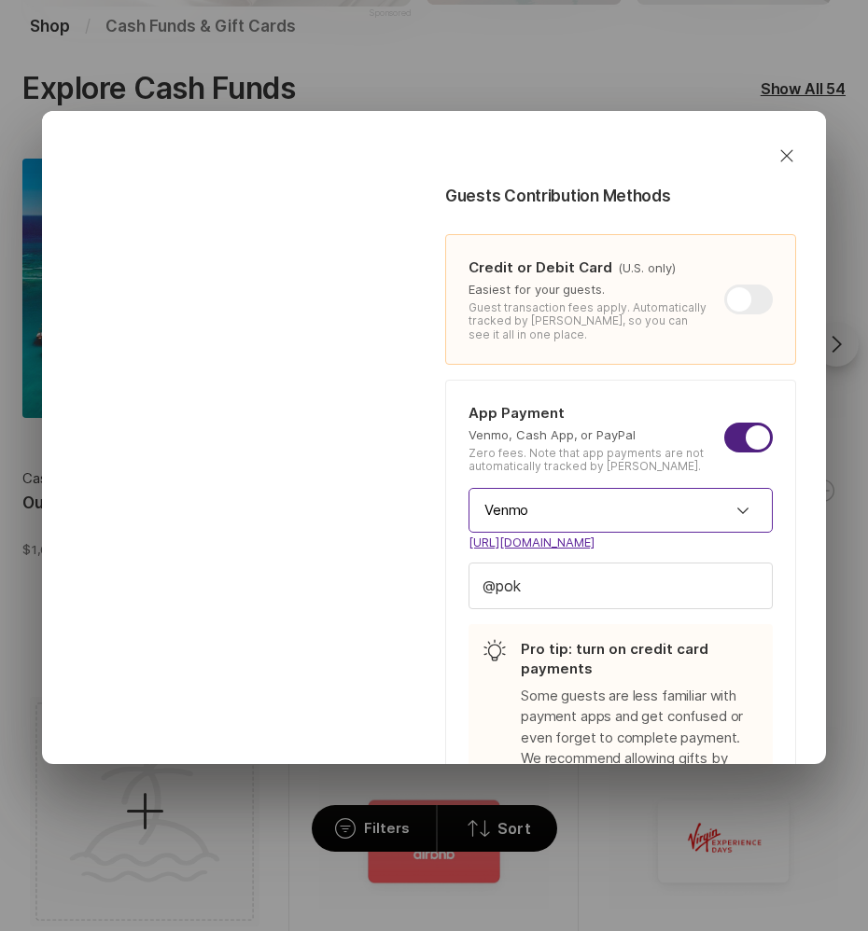
scroll to position [433, 0]
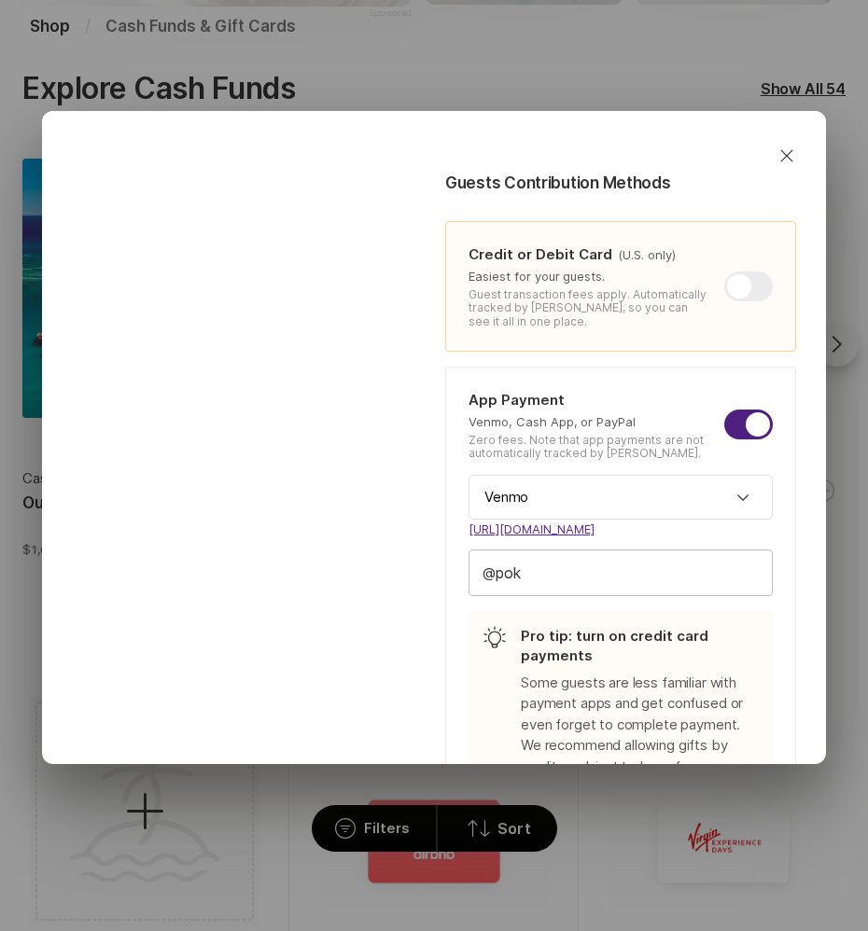
click at [660, 586] on input "pok" at bounding box center [620, 572] width 302 height 45
type input "pokmm"
type textarea "x"
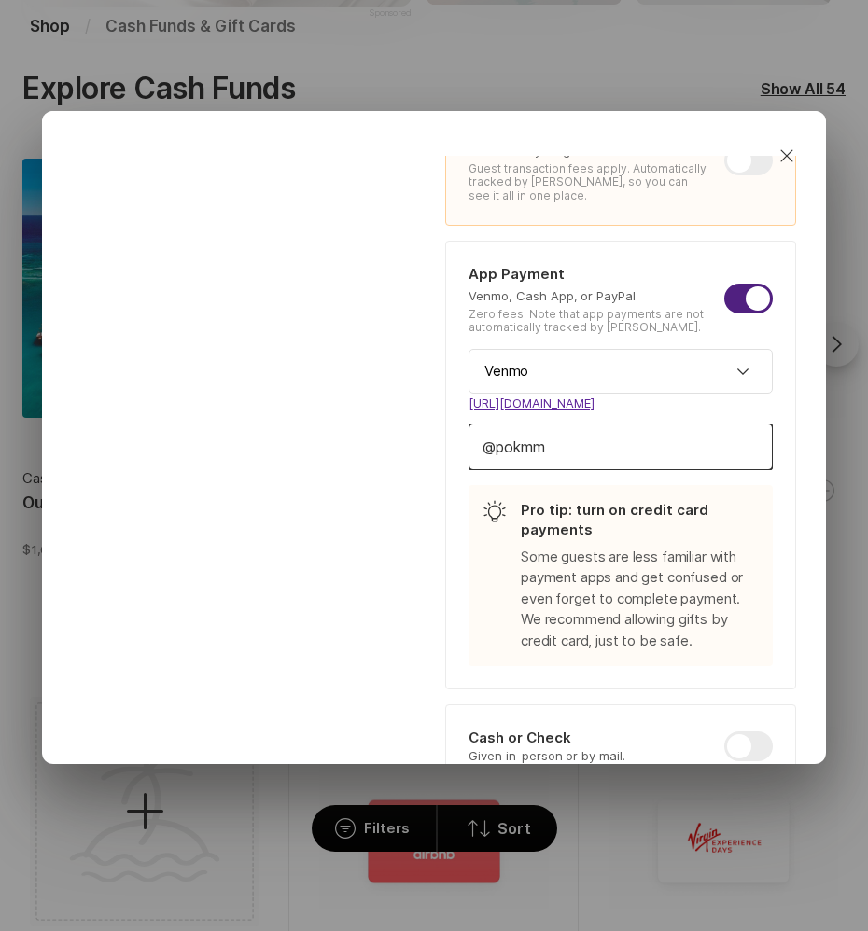
scroll to position [915, 0]
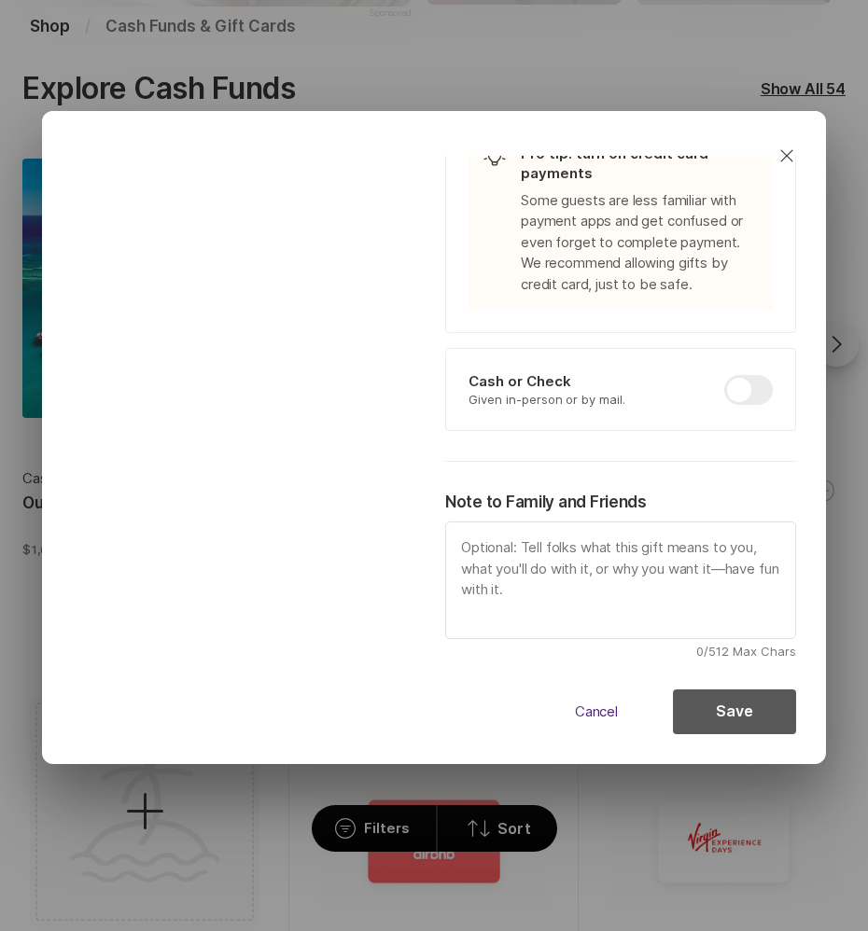
type input "pokmm"
click at [700, 708] on button "Save" at bounding box center [734, 711] width 123 height 45
type textarea "x"
checkbox input "false"
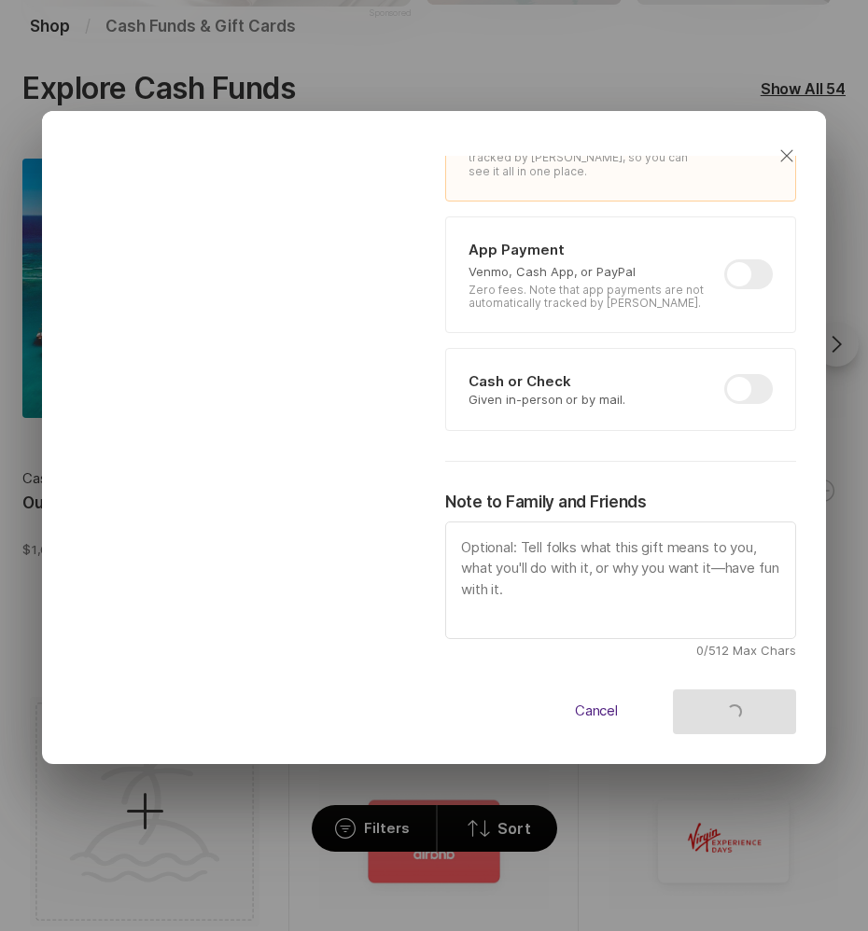
click at [787, 160] on icon "Close" at bounding box center [786, 156] width 22 height 22
type textarea "x"
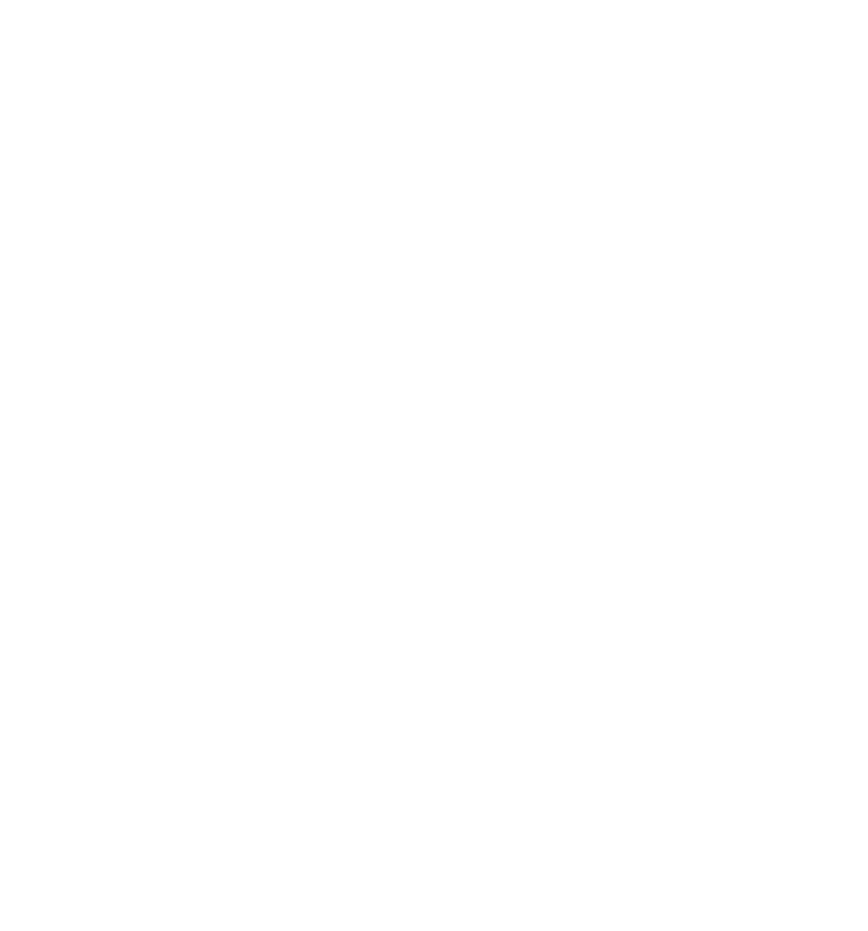
scroll to position [0, 0]
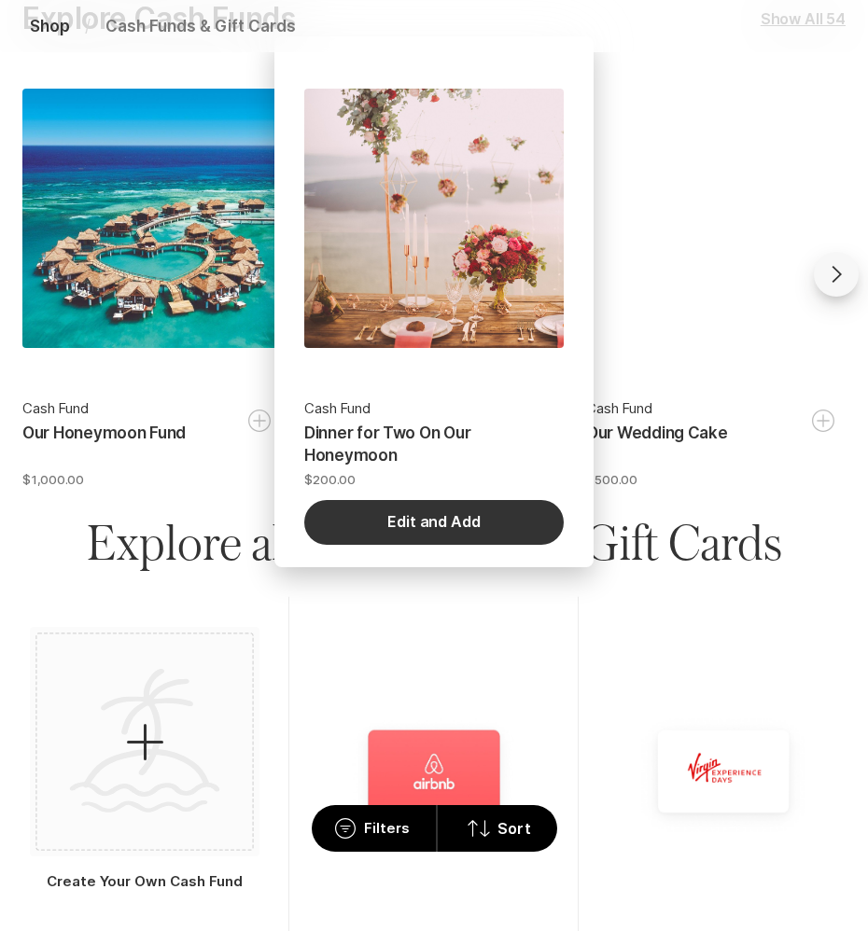
scroll to position [546, 0]
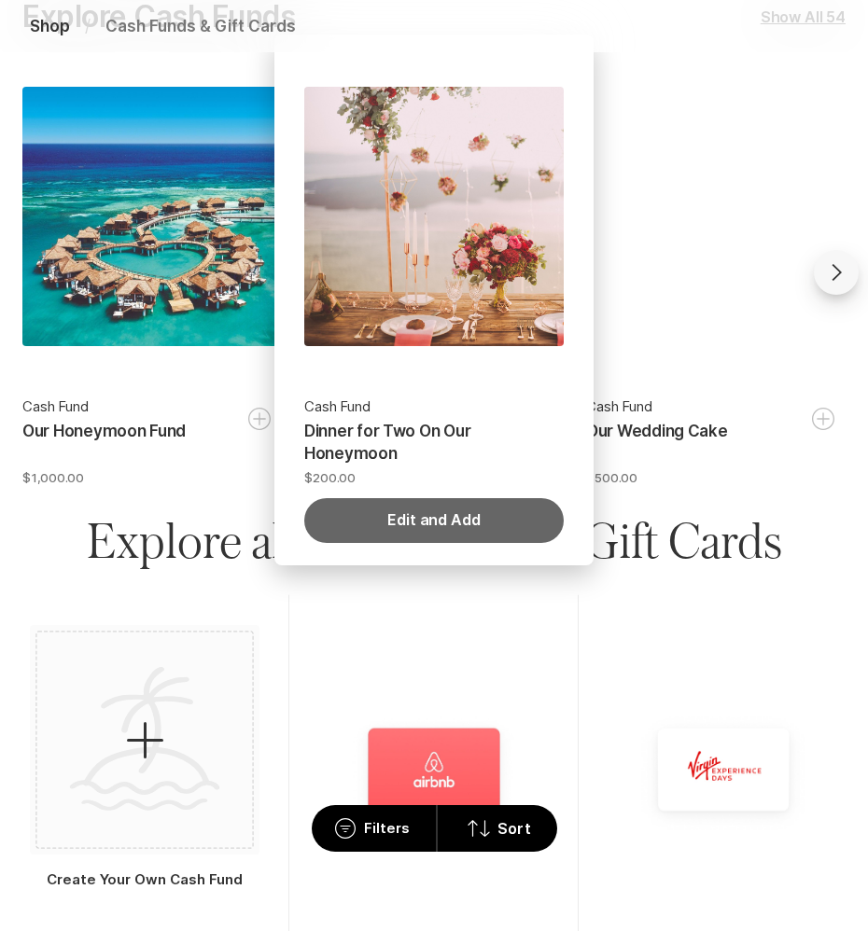
click at [426, 531] on button "Edit and Add" at bounding box center [433, 520] width 259 height 45
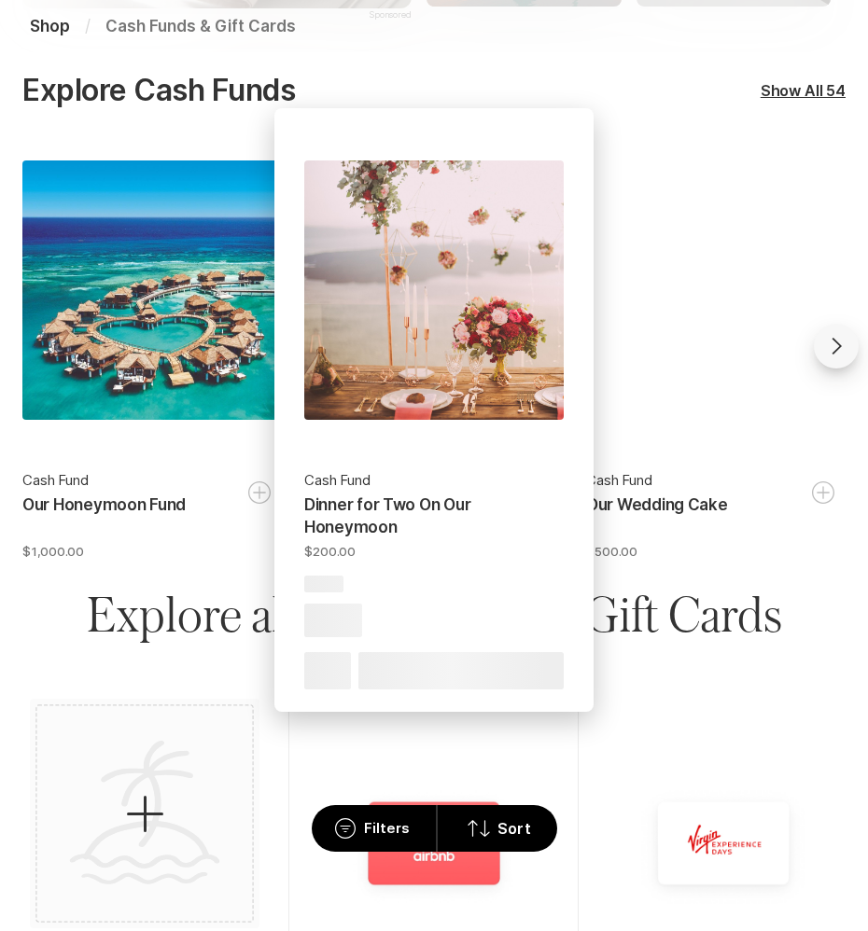
scroll to position [483, 0]
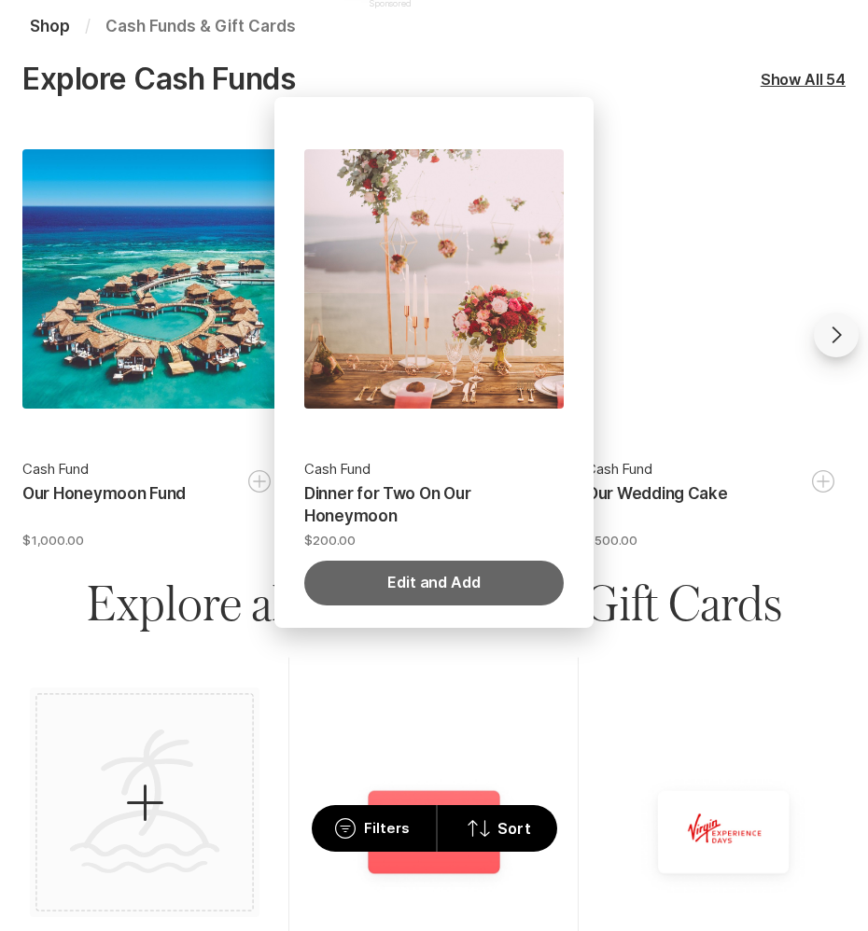
click at [410, 587] on button "Edit and Add" at bounding box center [433, 583] width 259 height 45
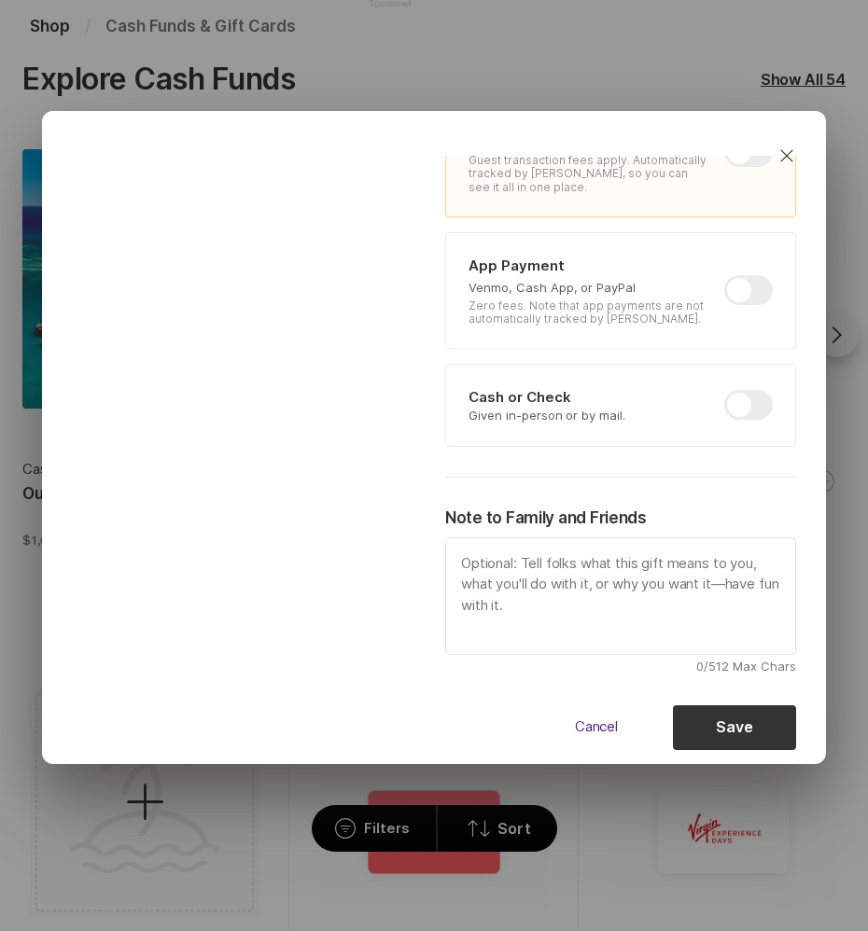
scroll to position [583, 0]
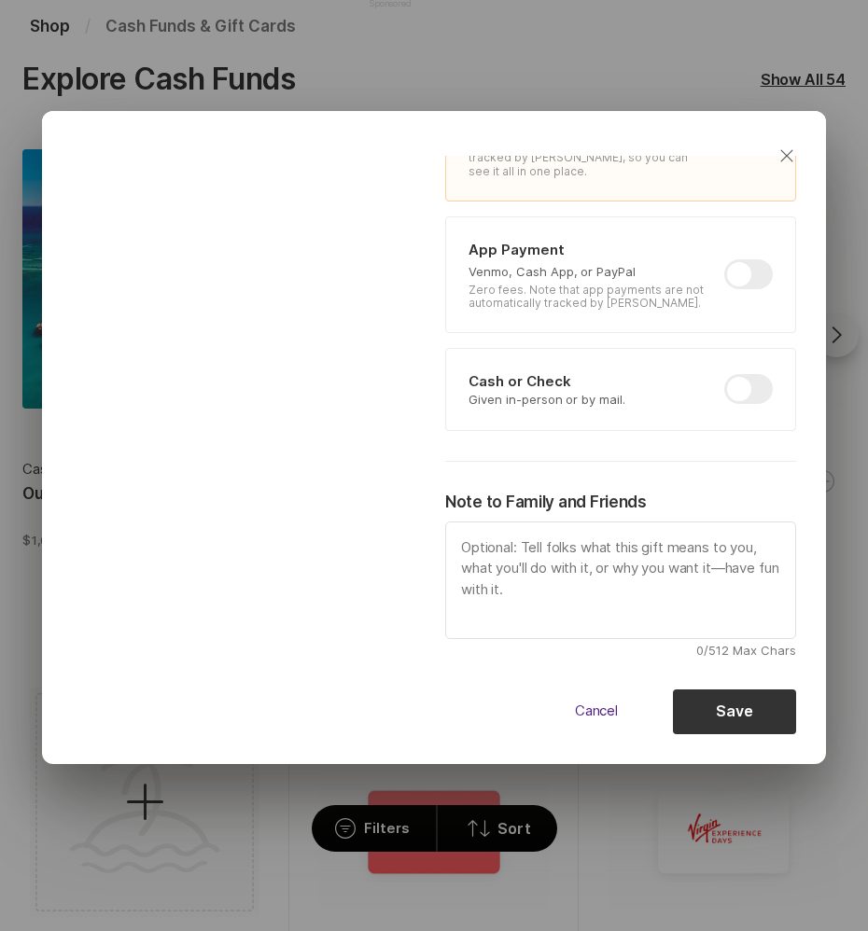
click at [784, 159] on icon "Close" at bounding box center [786, 156] width 22 height 22
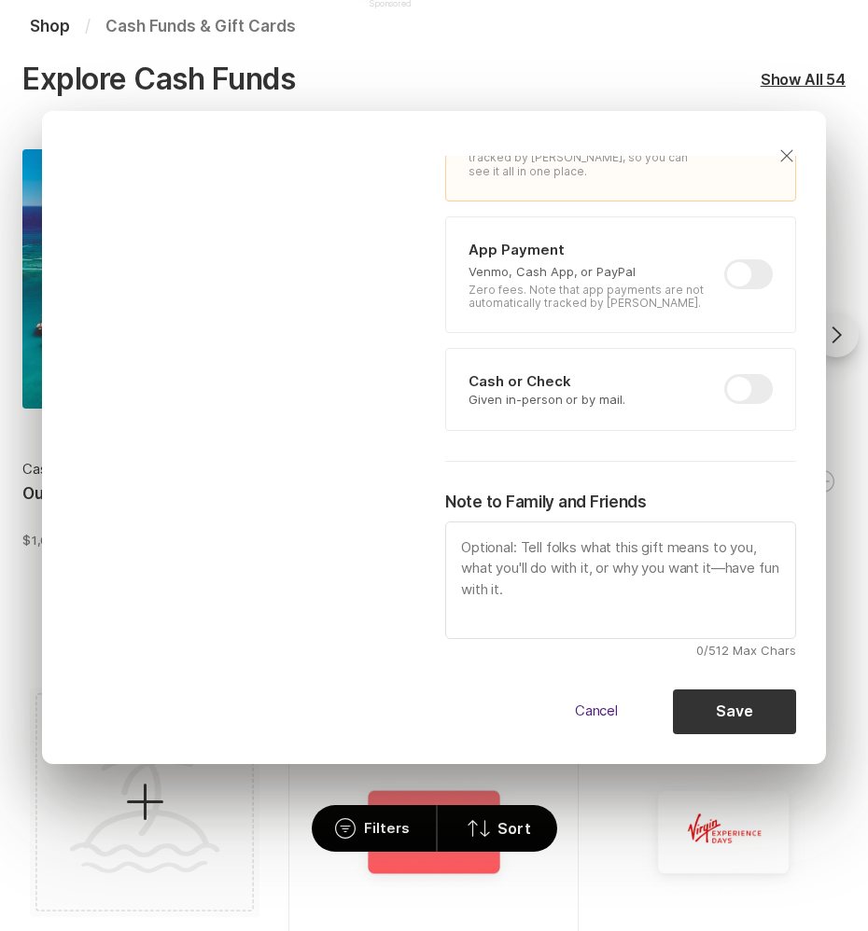
type textarea "x"
